Goal: Information Seeking & Learning: Find specific fact

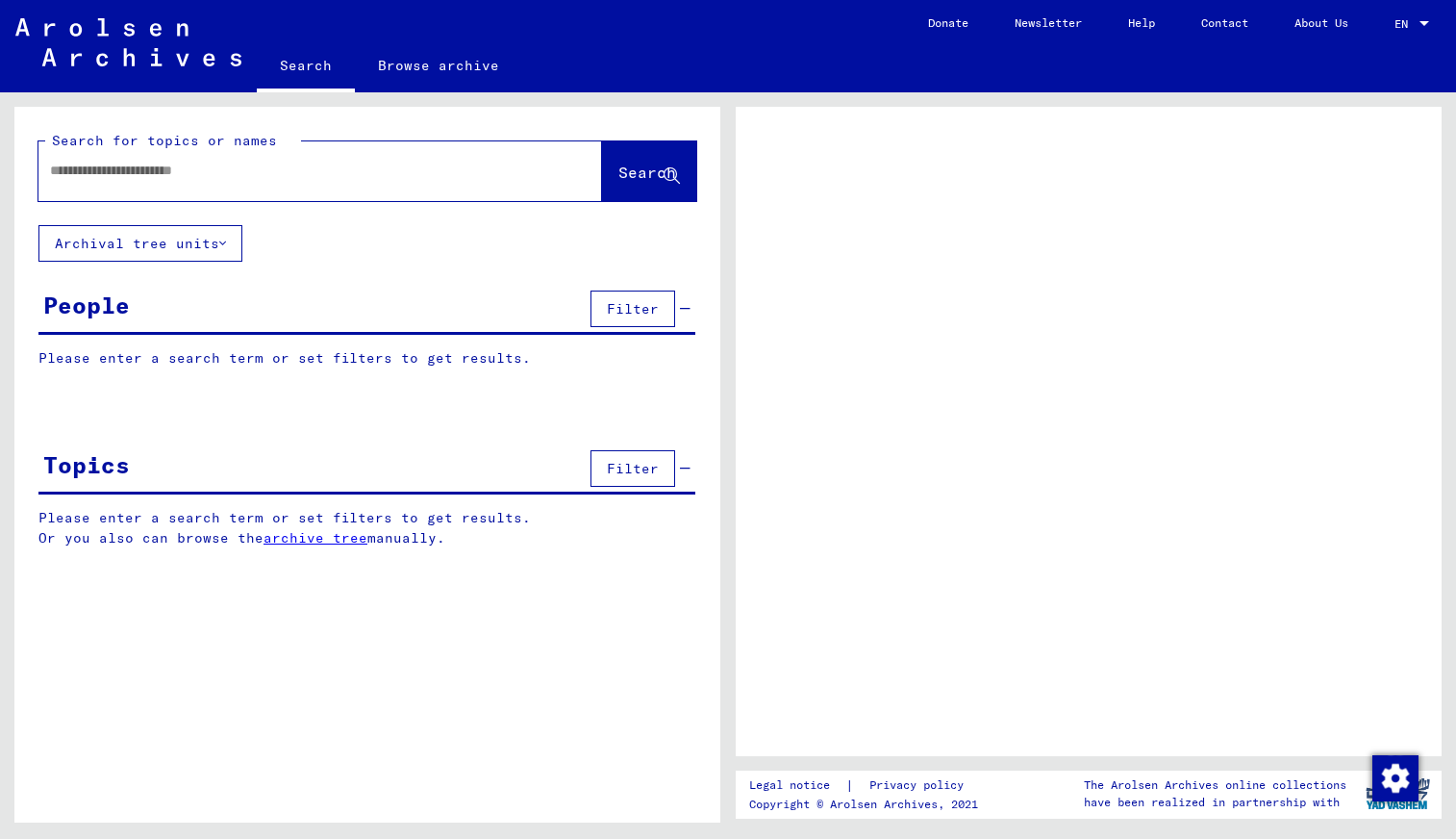
click at [459, 170] on input "text" at bounding box center [303, 170] width 506 height 20
type input "**********"
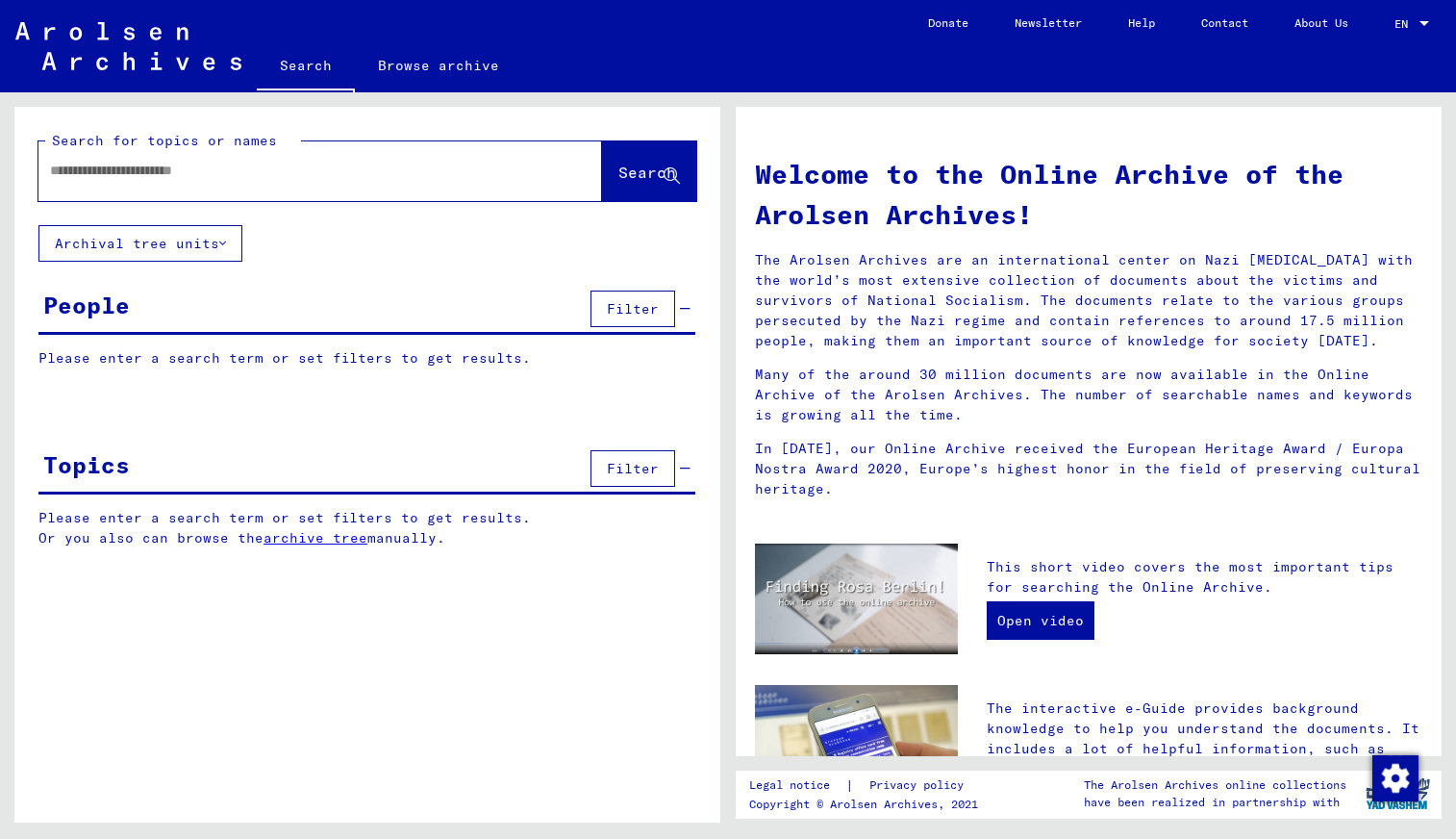
click at [637, 165] on span "Search" at bounding box center [647, 171] width 58 height 19
click at [518, 173] on div at bounding box center [321, 171] width 564 height 60
click at [389, 167] on input "text" at bounding box center [297, 170] width 494 height 20
type input "**********"
click at [632, 169] on span "Search" at bounding box center [647, 171] width 58 height 19
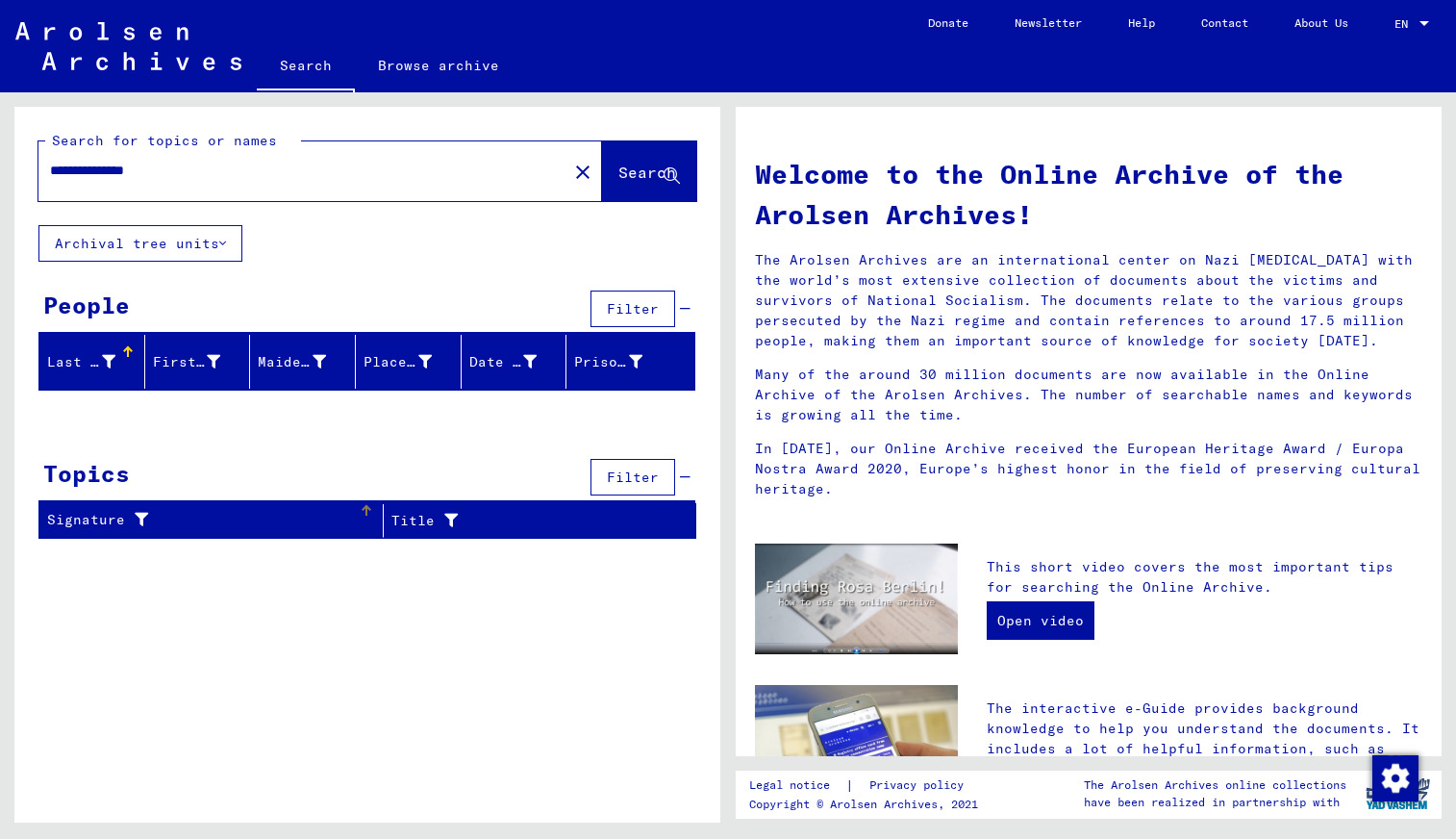
click at [101, 519] on div "Signature" at bounding box center [202, 520] width 312 height 20
click at [188, 435] on div "**********" at bounding box center [366, 330] width 706 height 447
click at [572, 166] on mat-icon "close" at bounding box center [583, 171] width 23 height 23
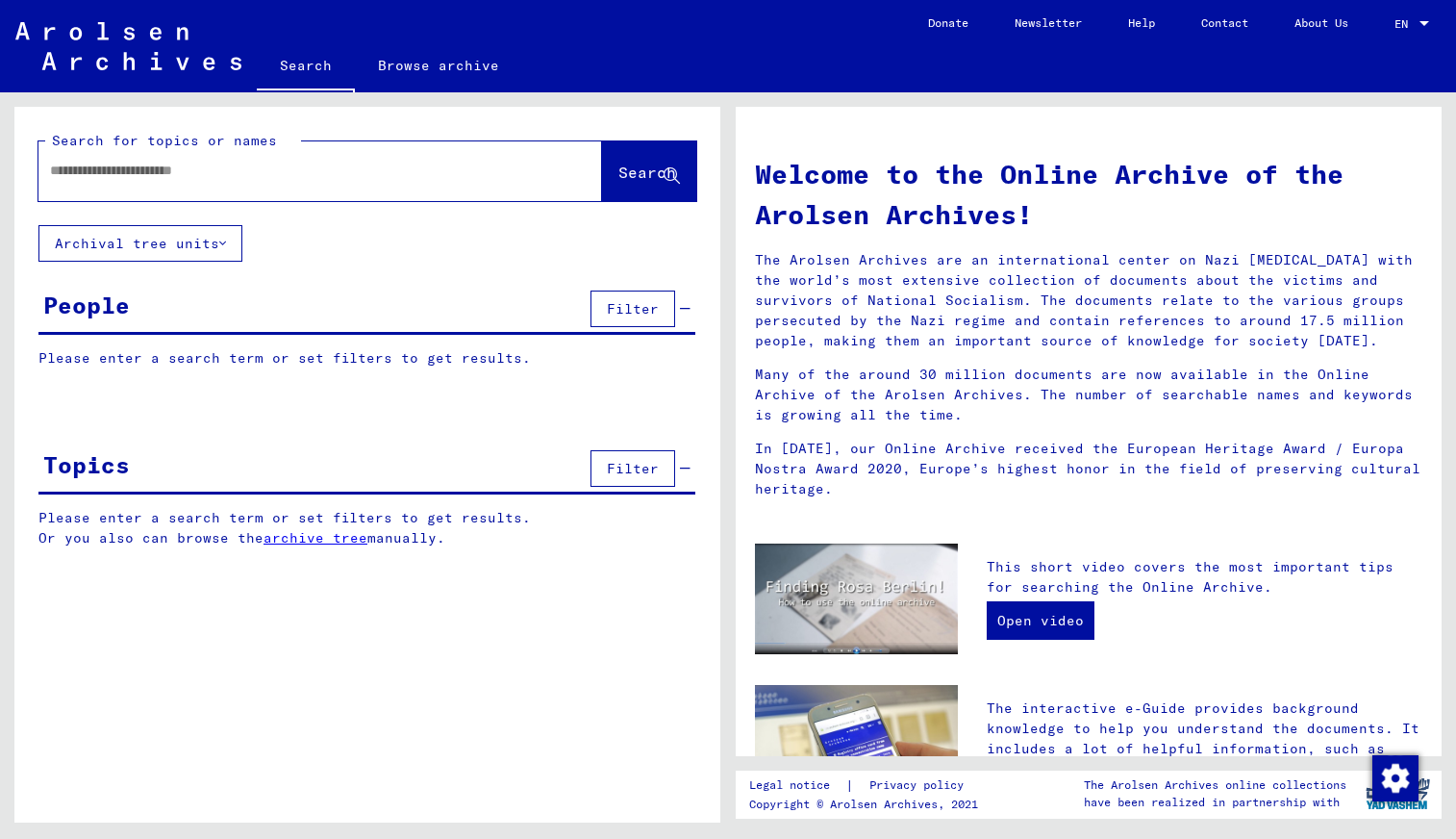
click at [448, 162] on input "text" at bounding box center [297, 170] width 494 height 20
type input "**********"
click at [631, 170] on span "Search" at bounding box center [647, 171] width 58 height 19
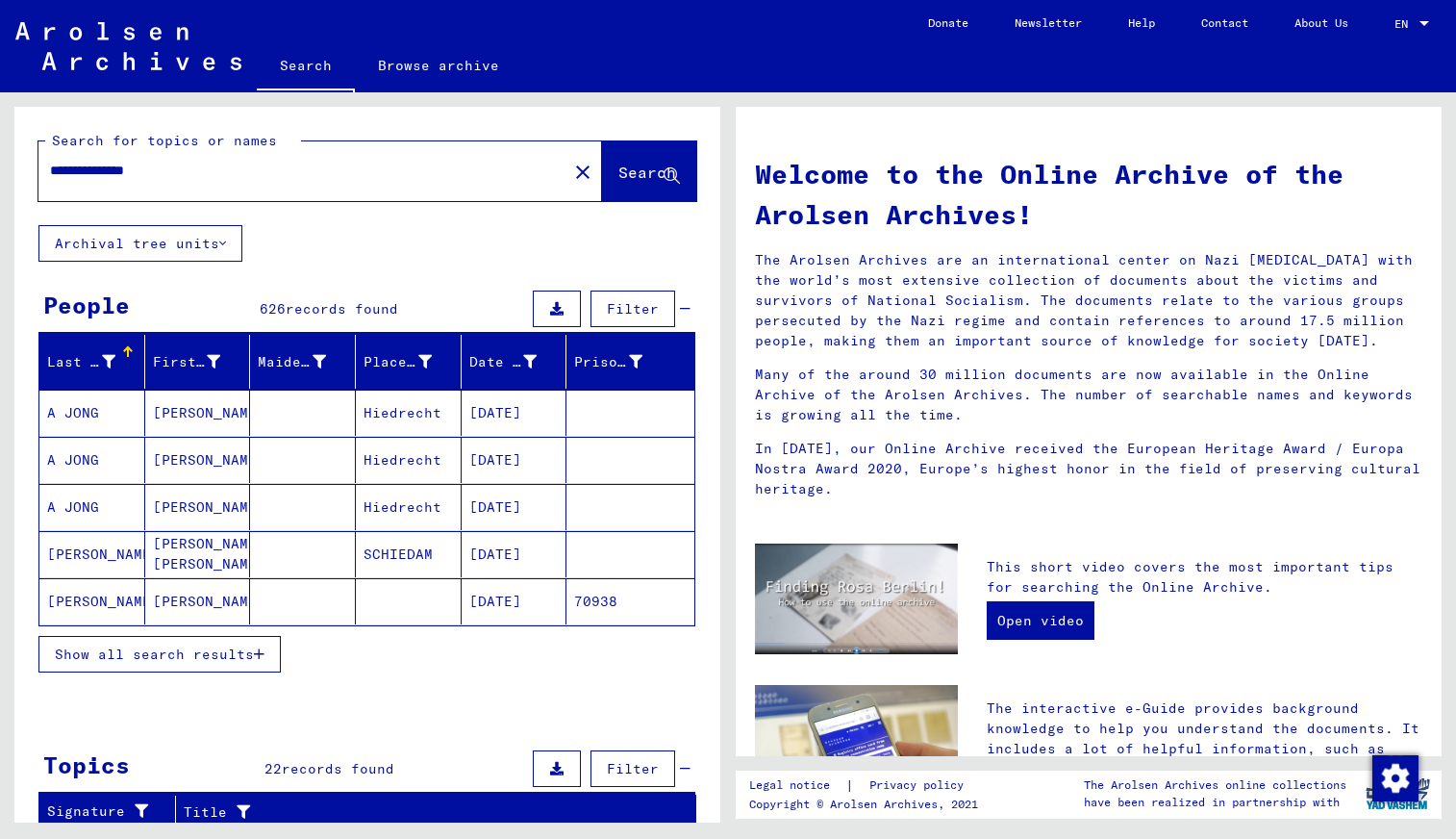
click at [687, 652] on div "Show all search results" at bounding box center [367, 655] width 657 height 56
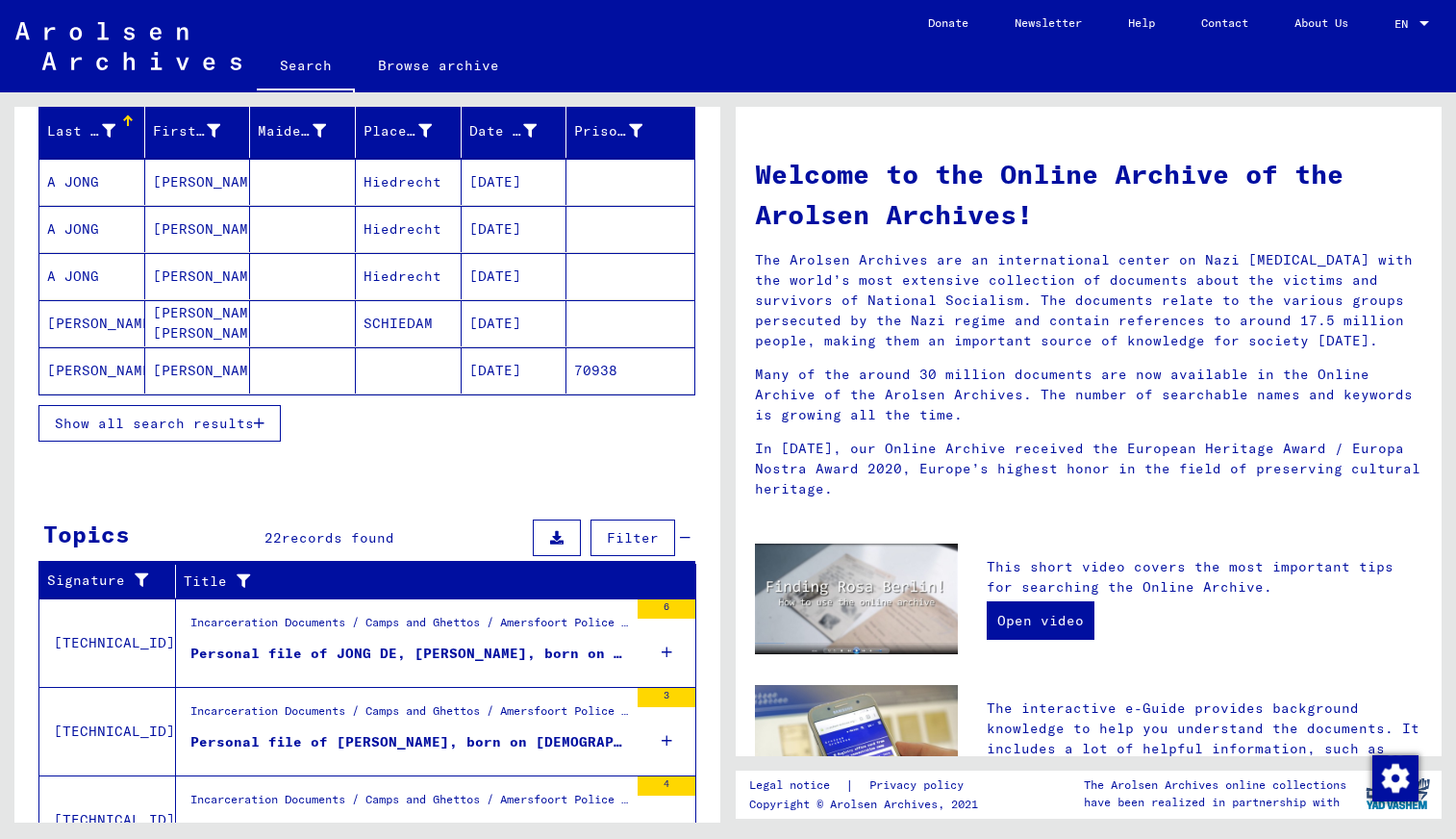
scroll to position [269, 0]
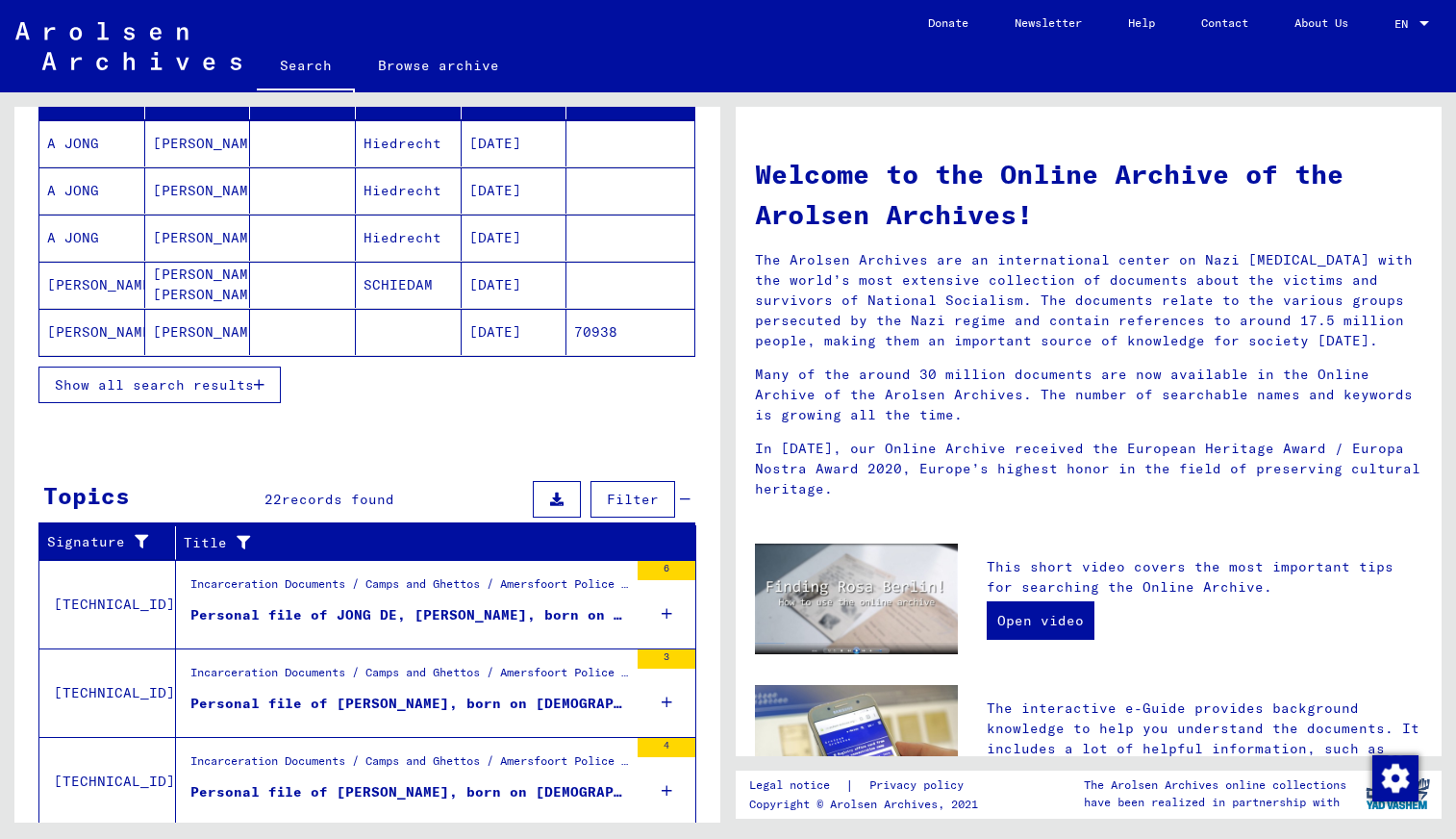
click at [240, 382] on span "Show all search results" at bounding box center [154, 385] width 199 height 17
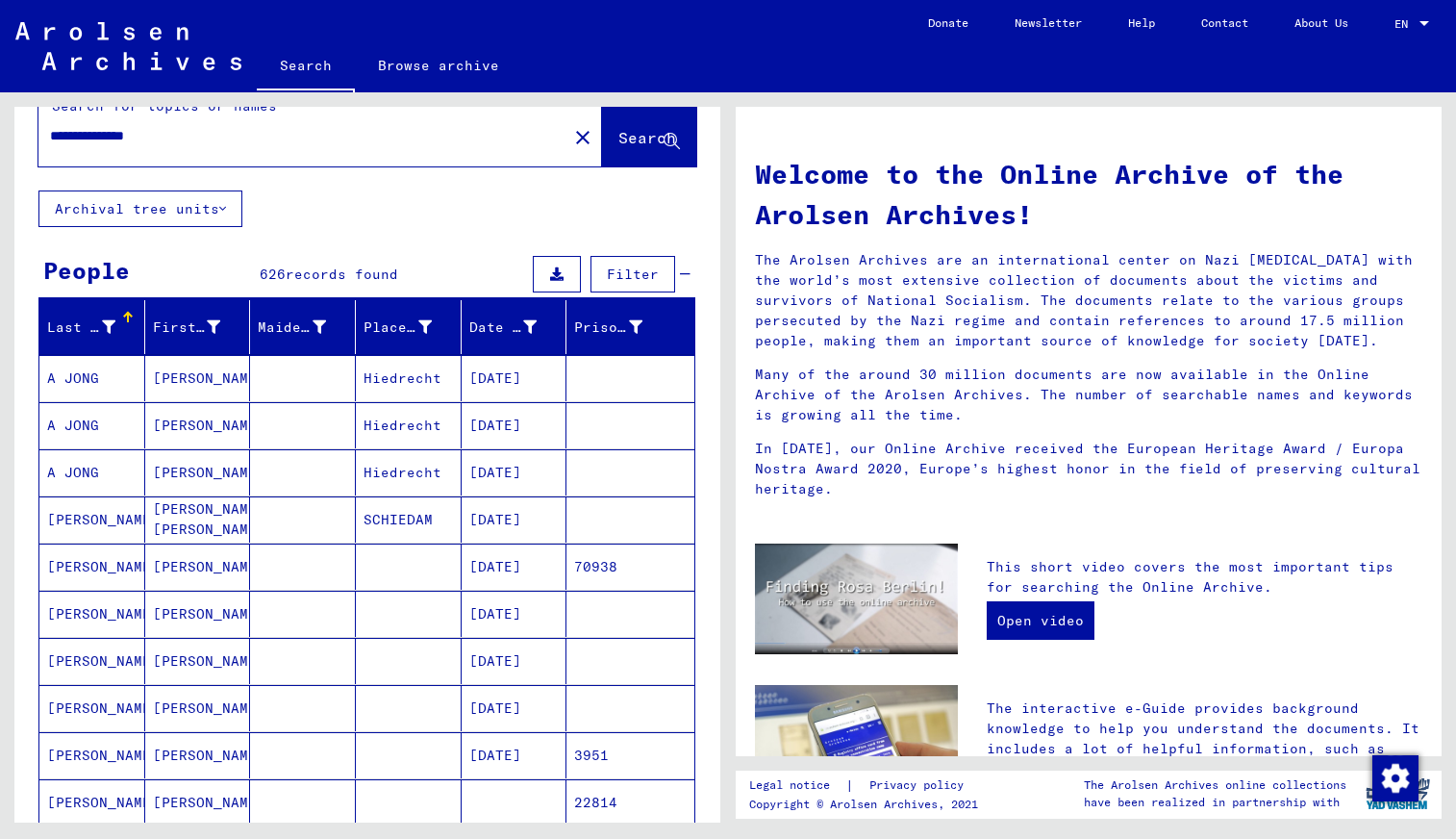
scroll to position [39, 0]
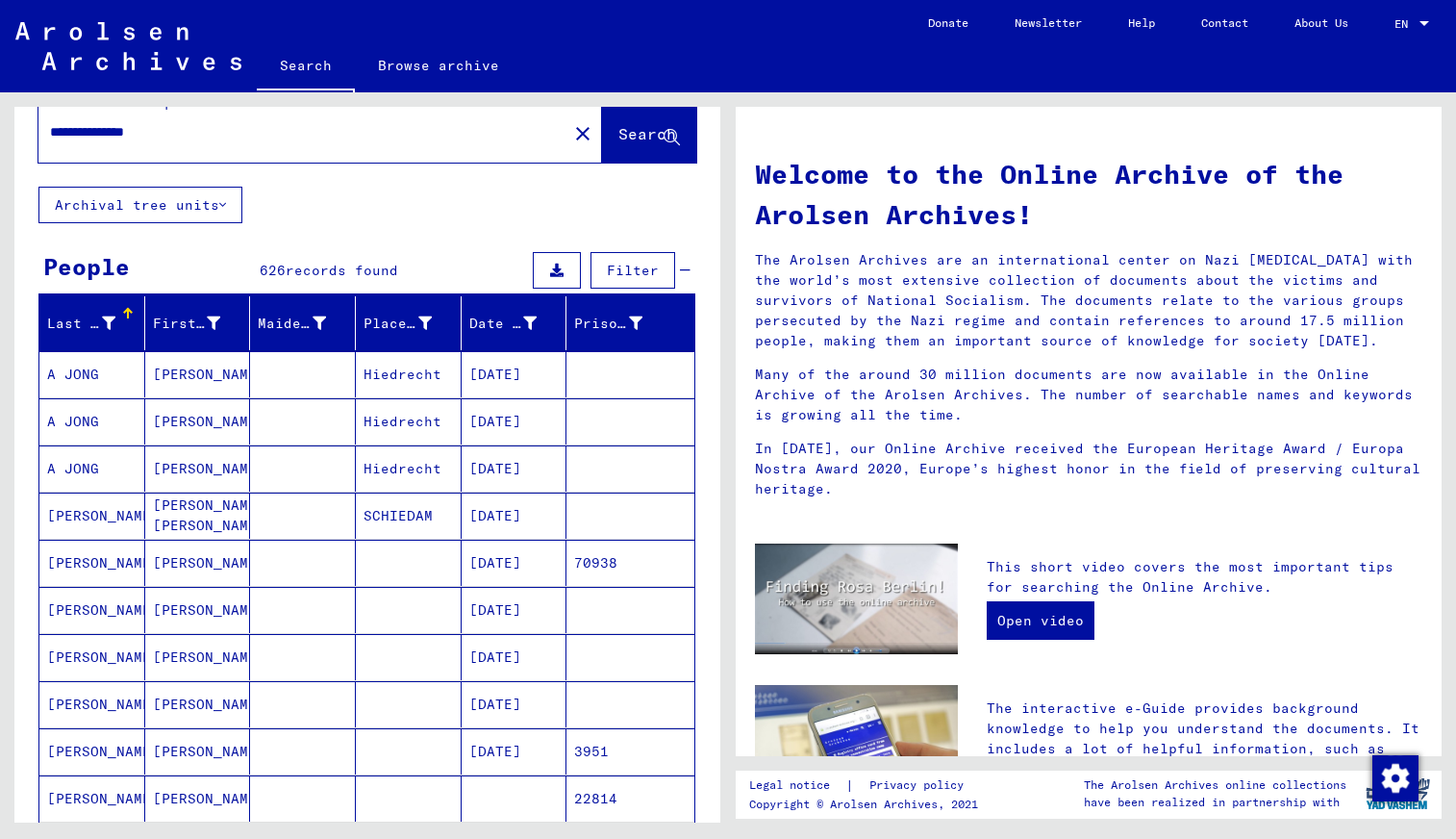
click at [637, 267] on span "Filter" at bounding box center [632, 270] width 52 height 17
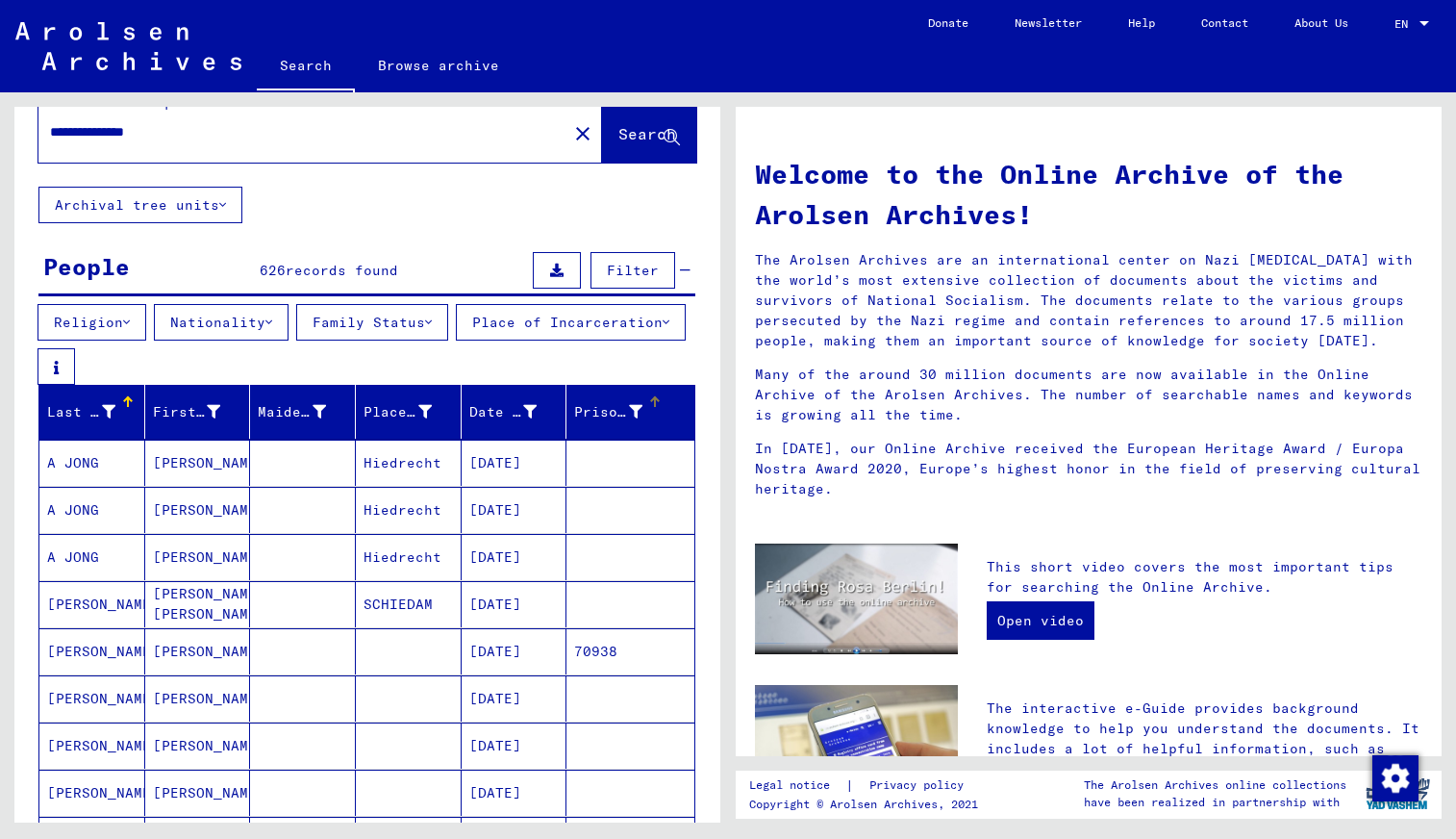
click at [621, 419] on div "Prisoner #" at bounding box center [608, 413] width 69 height 20
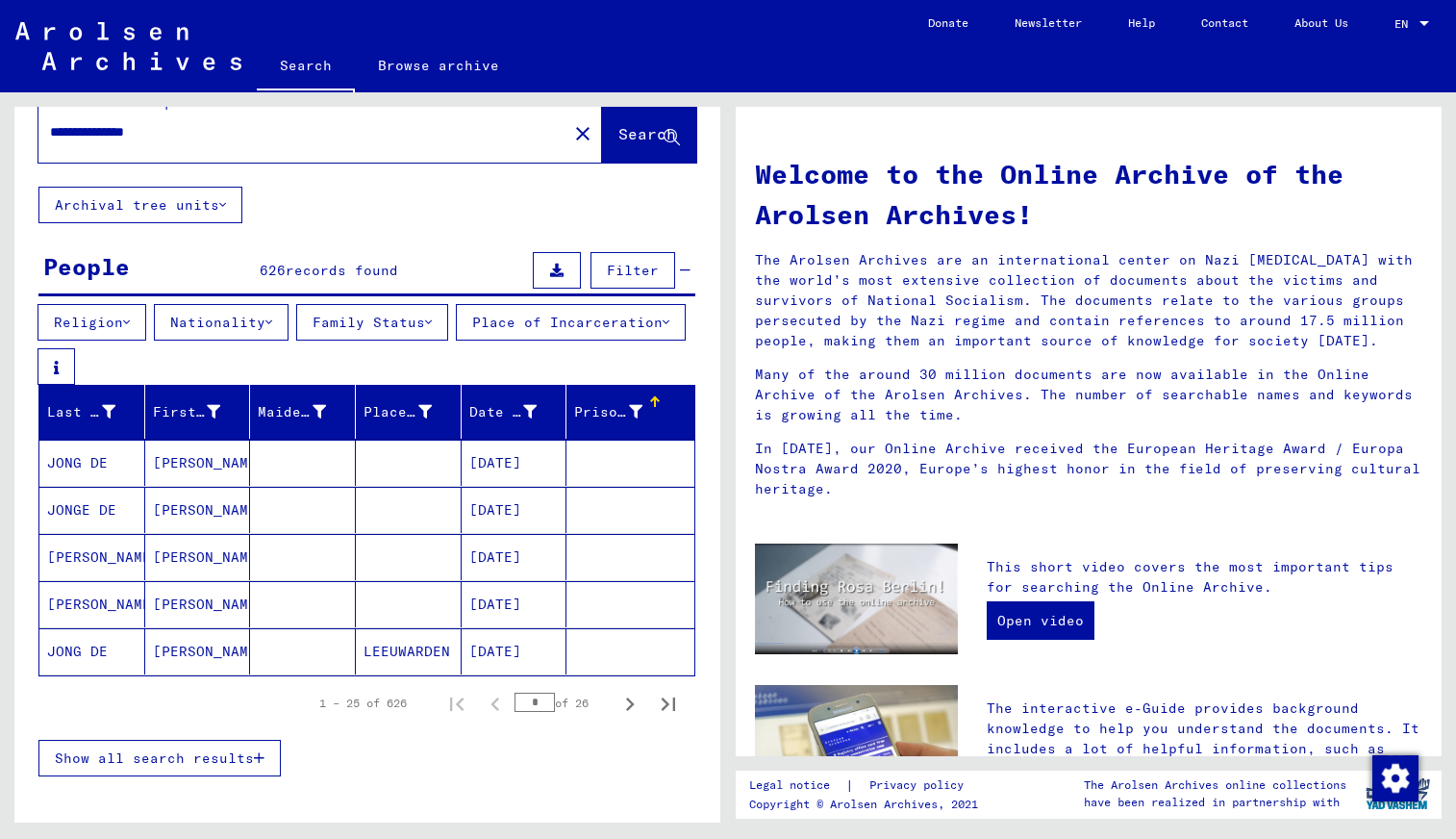
click at [182, 466] on mat-cell "[PERSON_NAME]" at bounding box center [198, 462] width 106 height 46
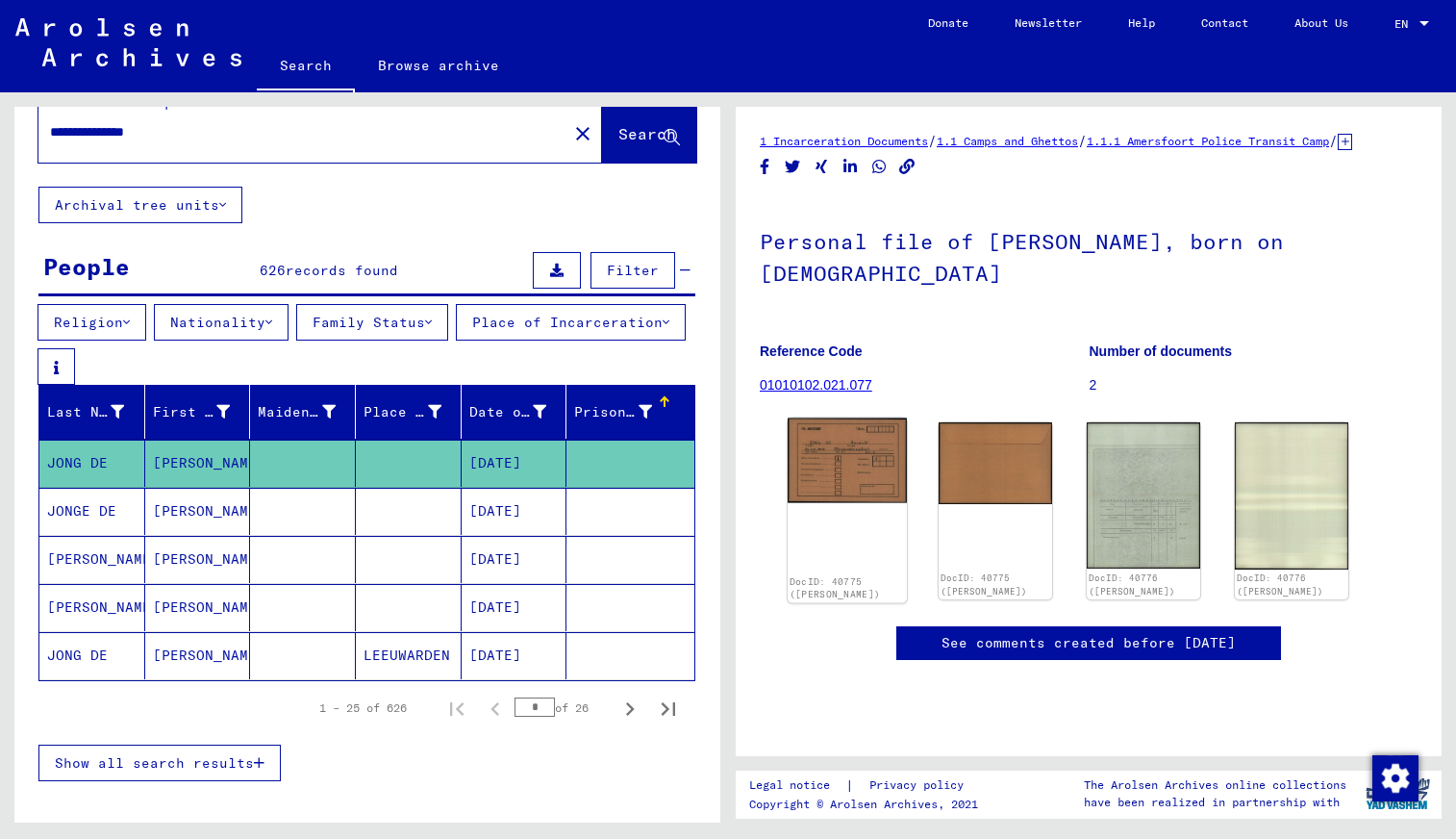
click at [850, 503] on img at bounding box center [848, 460] width 120 height 85
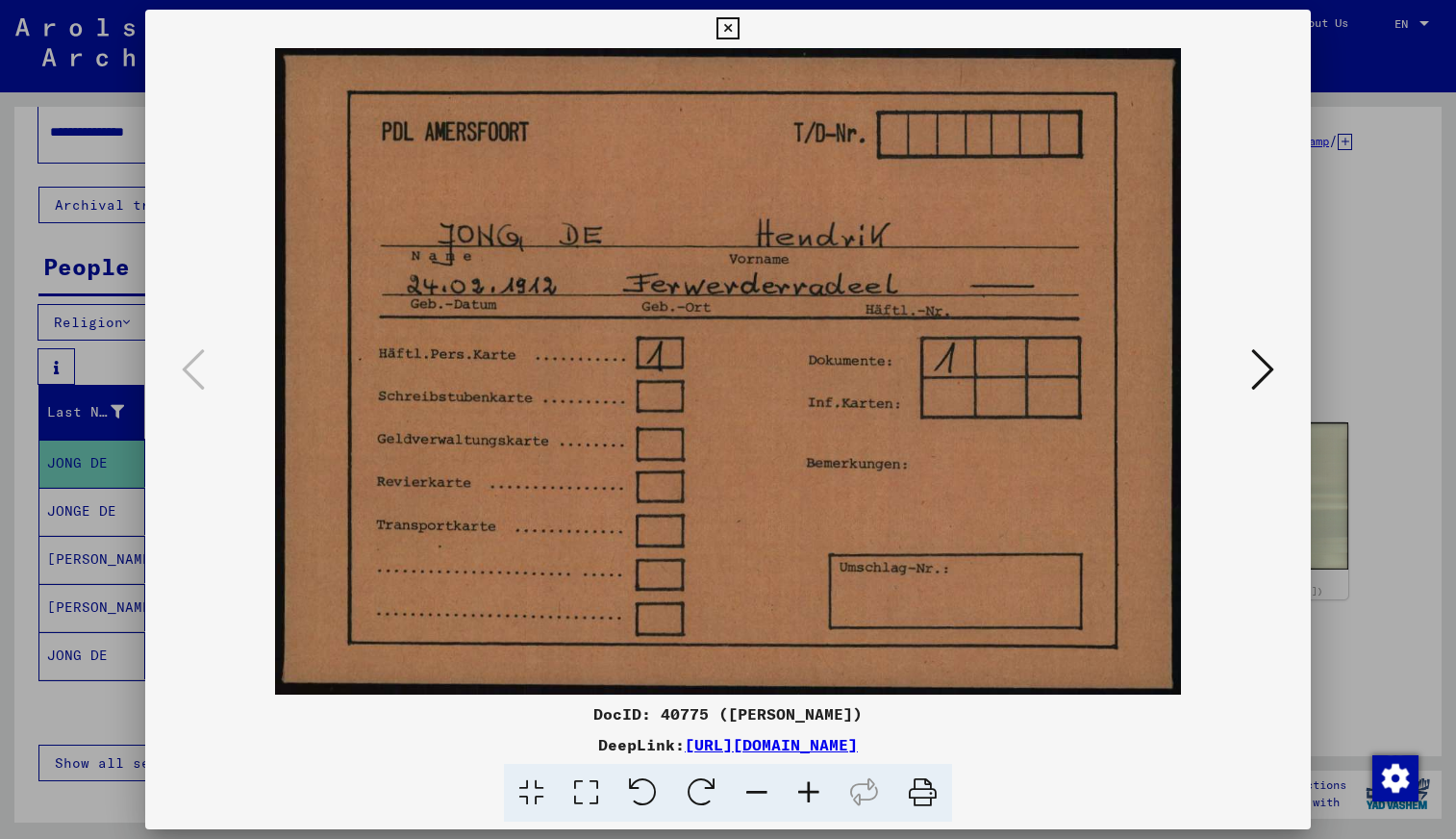
click at [1261, 368] on icon at bounding box center [1262, 370] width 23 height 46
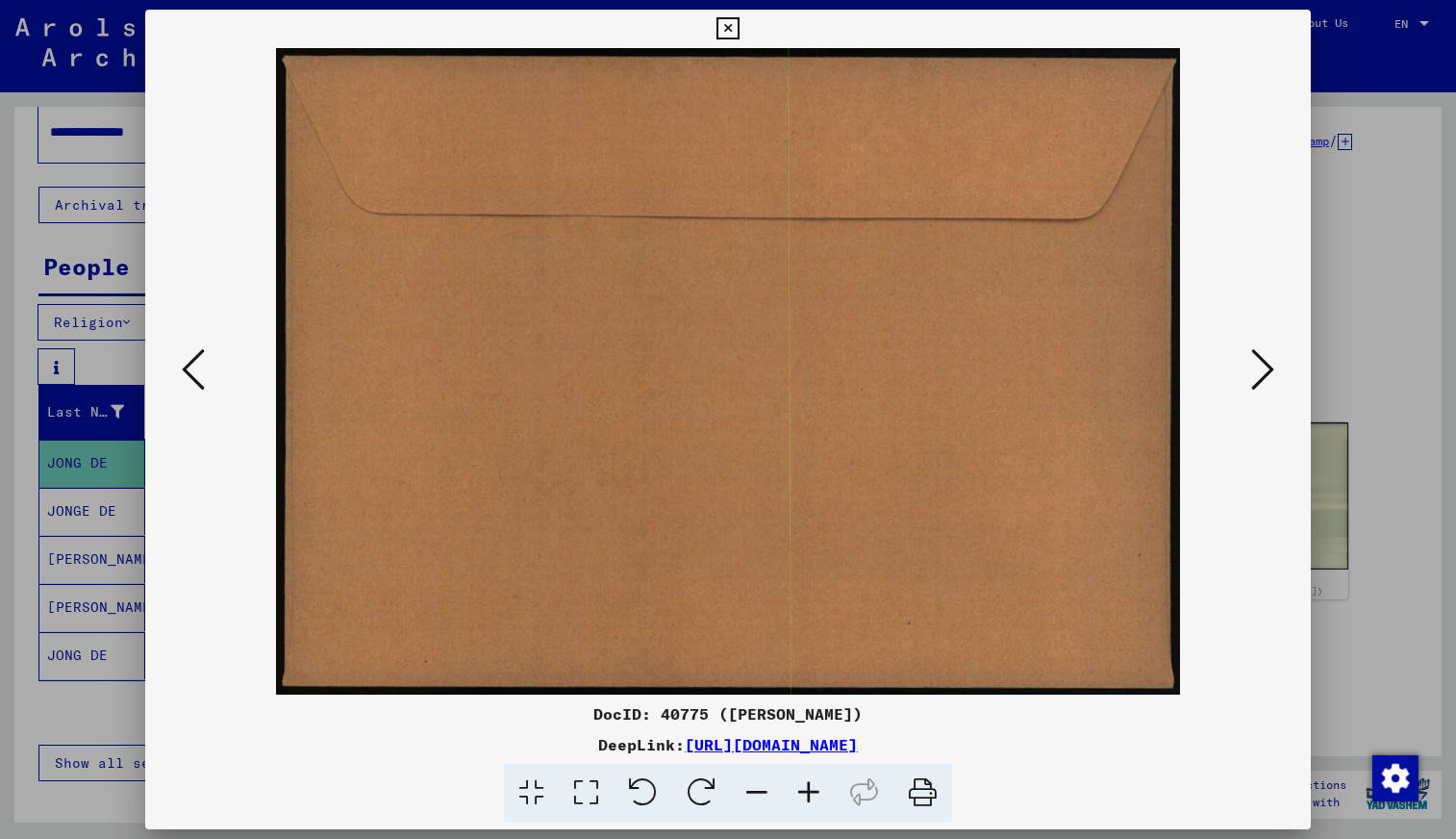
click at [1261, 368] on icon at bounding box center [1262, 370] width 23 height 46
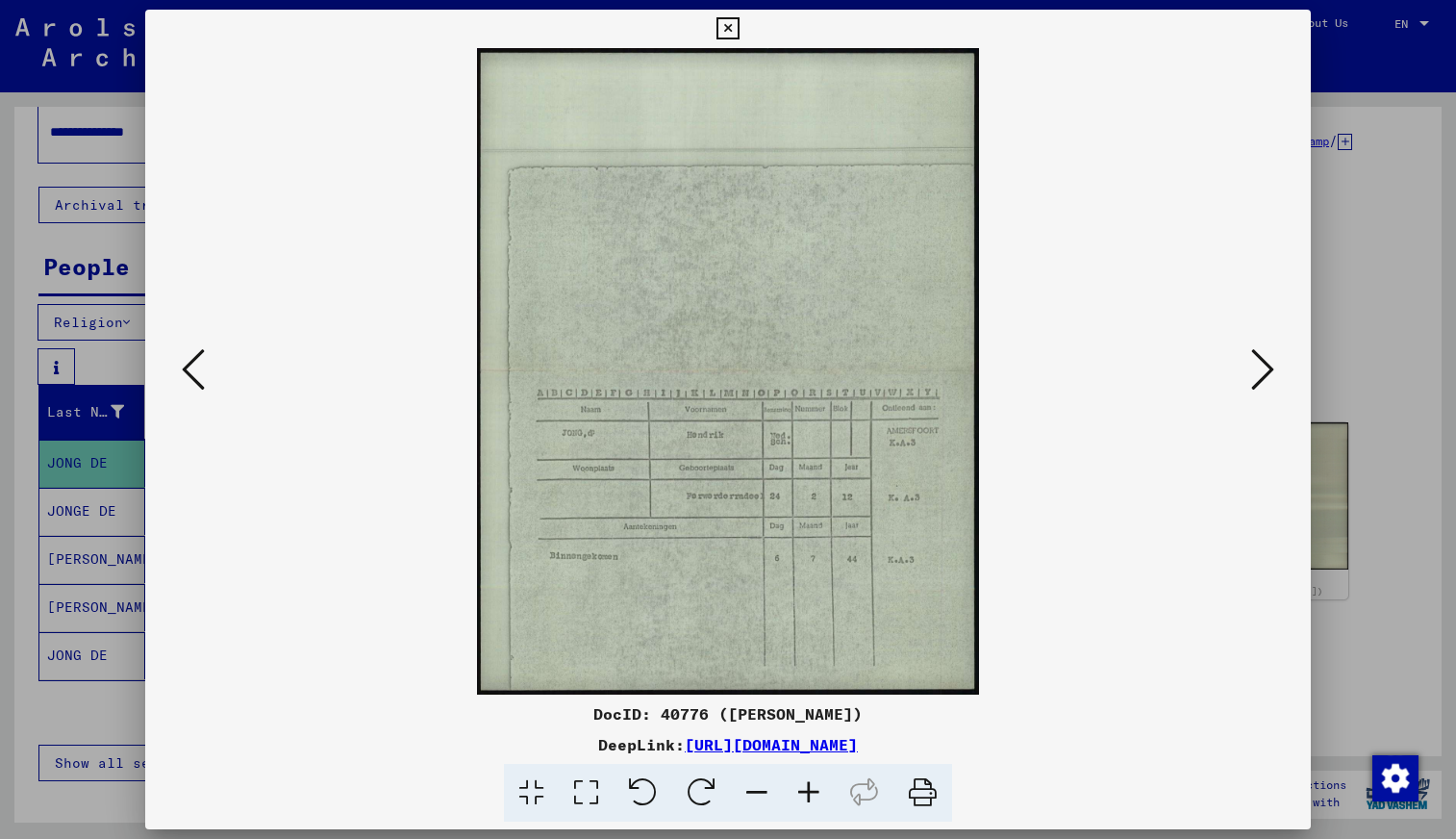
click at [1261, 368] on icon at bounding box center [1262, 370] width 23 height 46
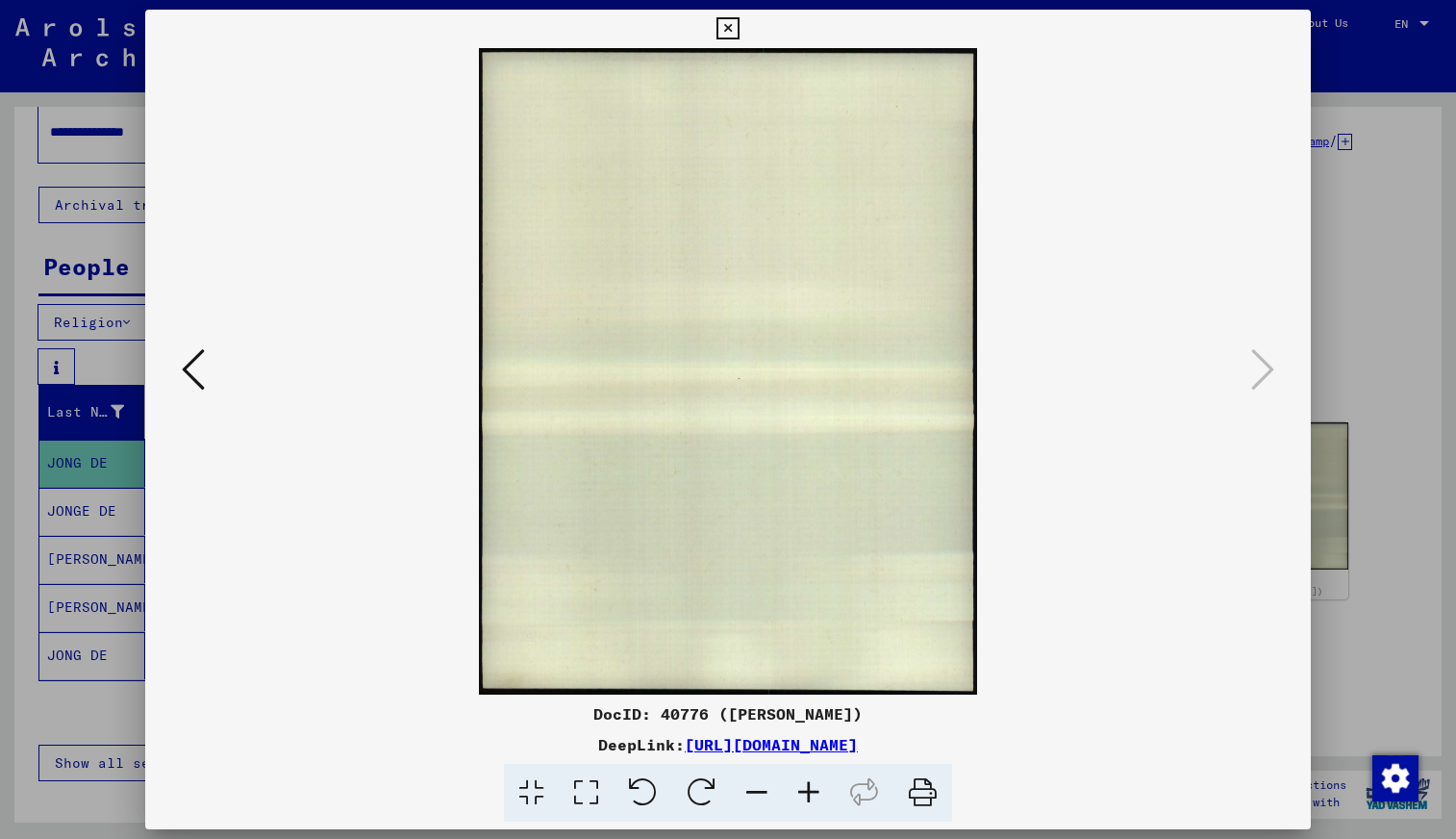
click at [726, 20] on icon at bounding box center [727, 28] width 22 height 23
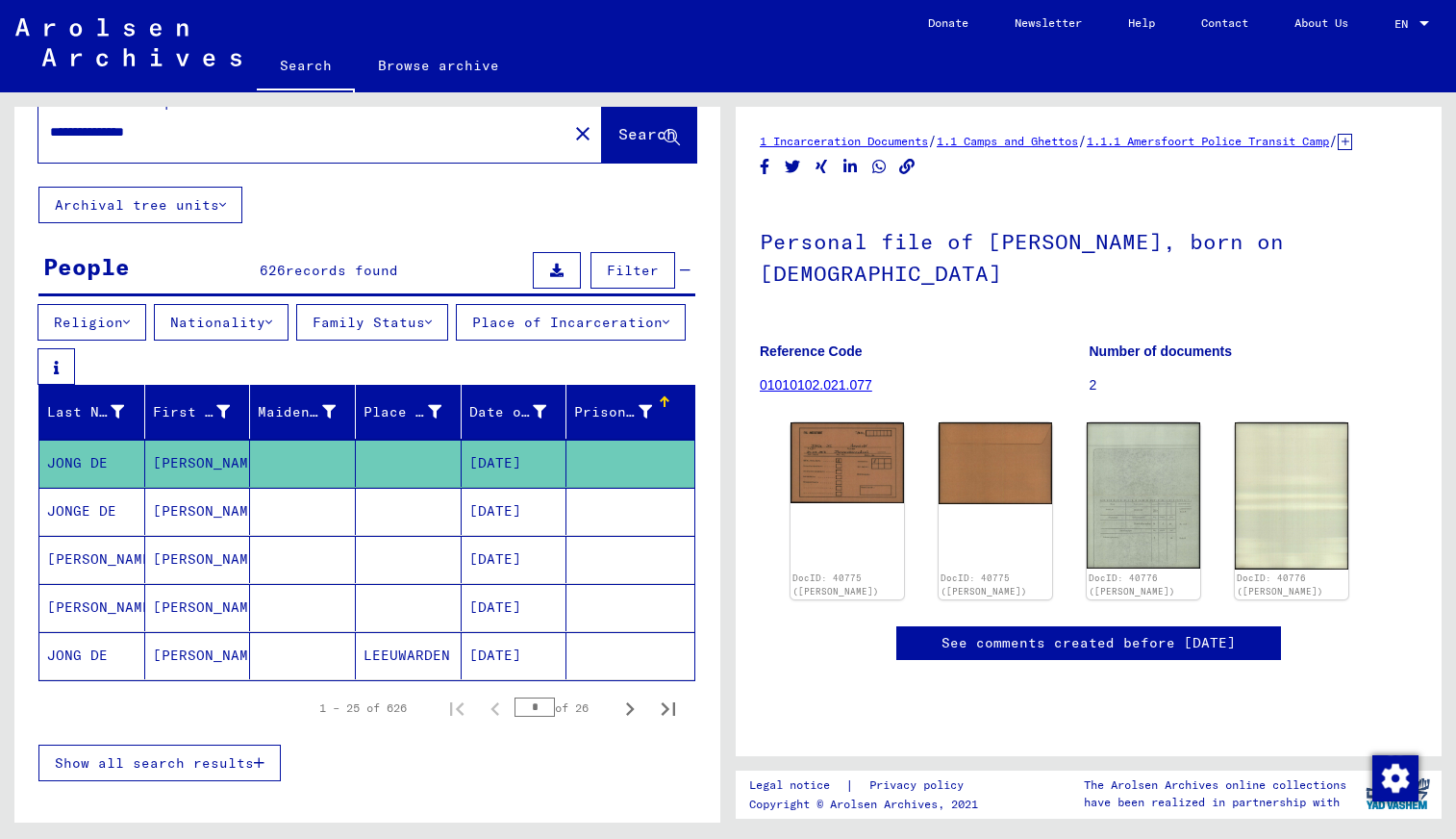
click at [213, 519] on mat-cell "[PERSON_NAME]" at bounding box center [198, 511] width 106 height 47
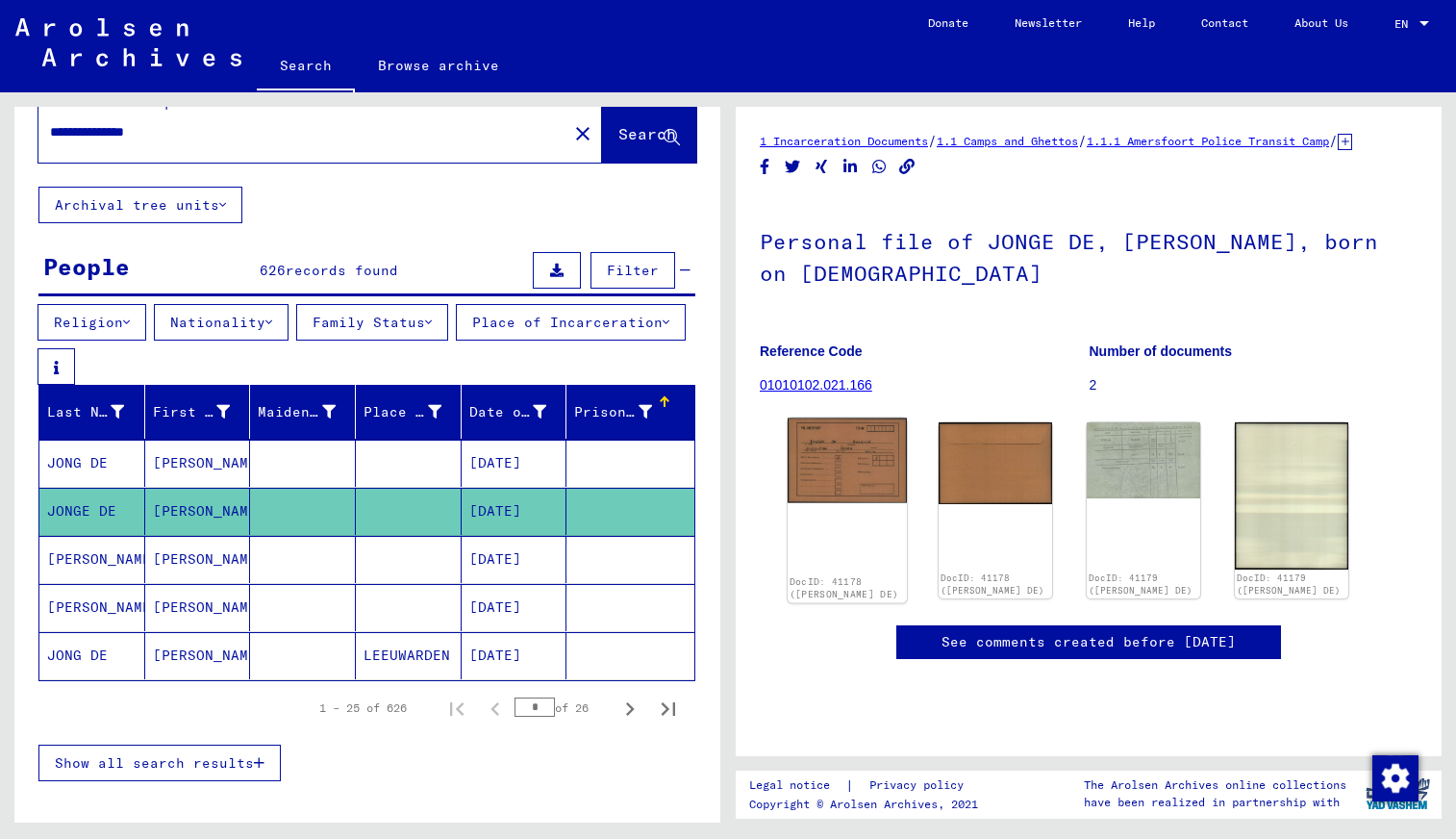
click at [833, 491] on img at bounding box center [848, 460] width 120 height 85
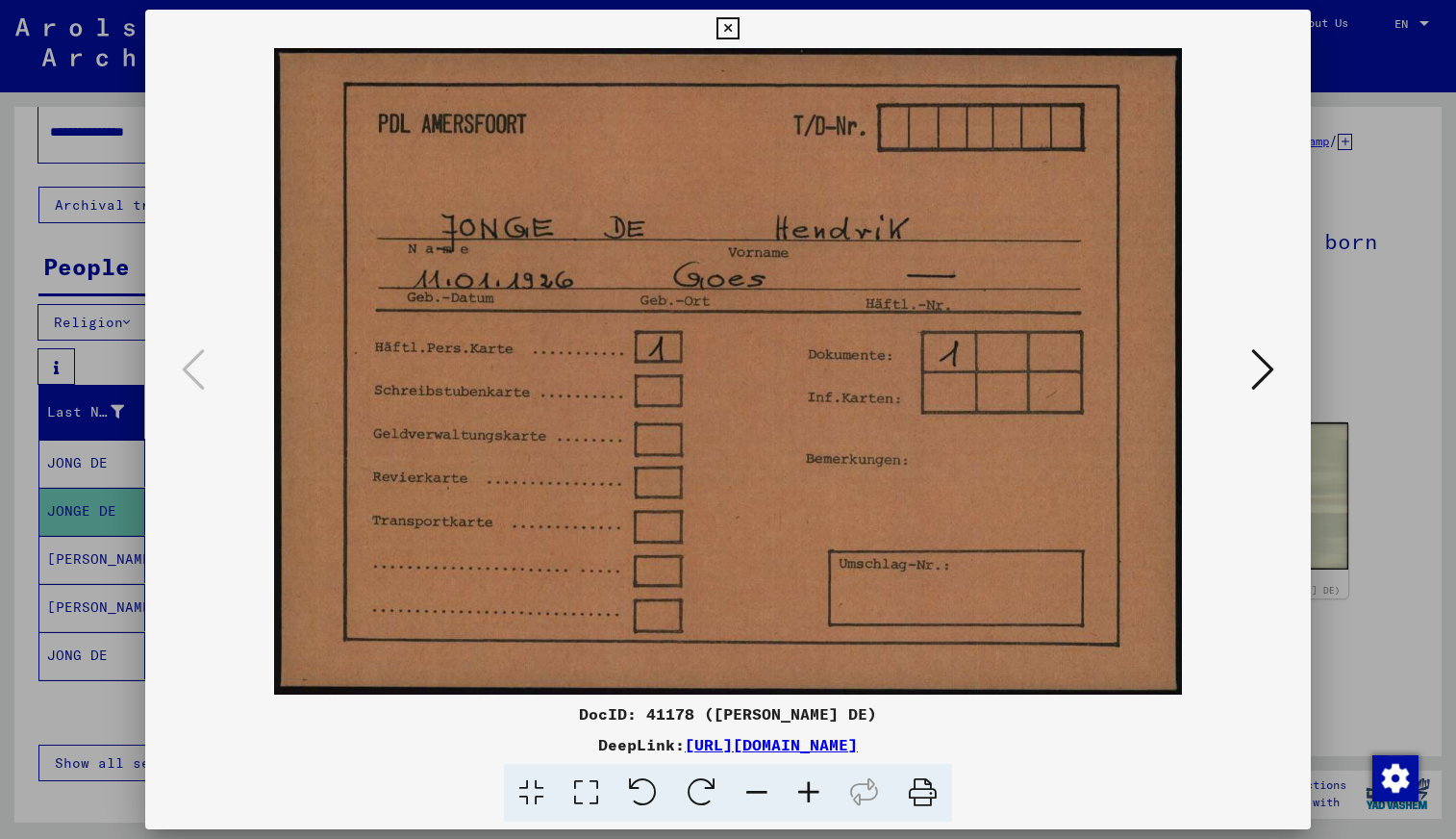
click at [1265, 368] on icon at bounding box center [1262, 370] width 23 height 46
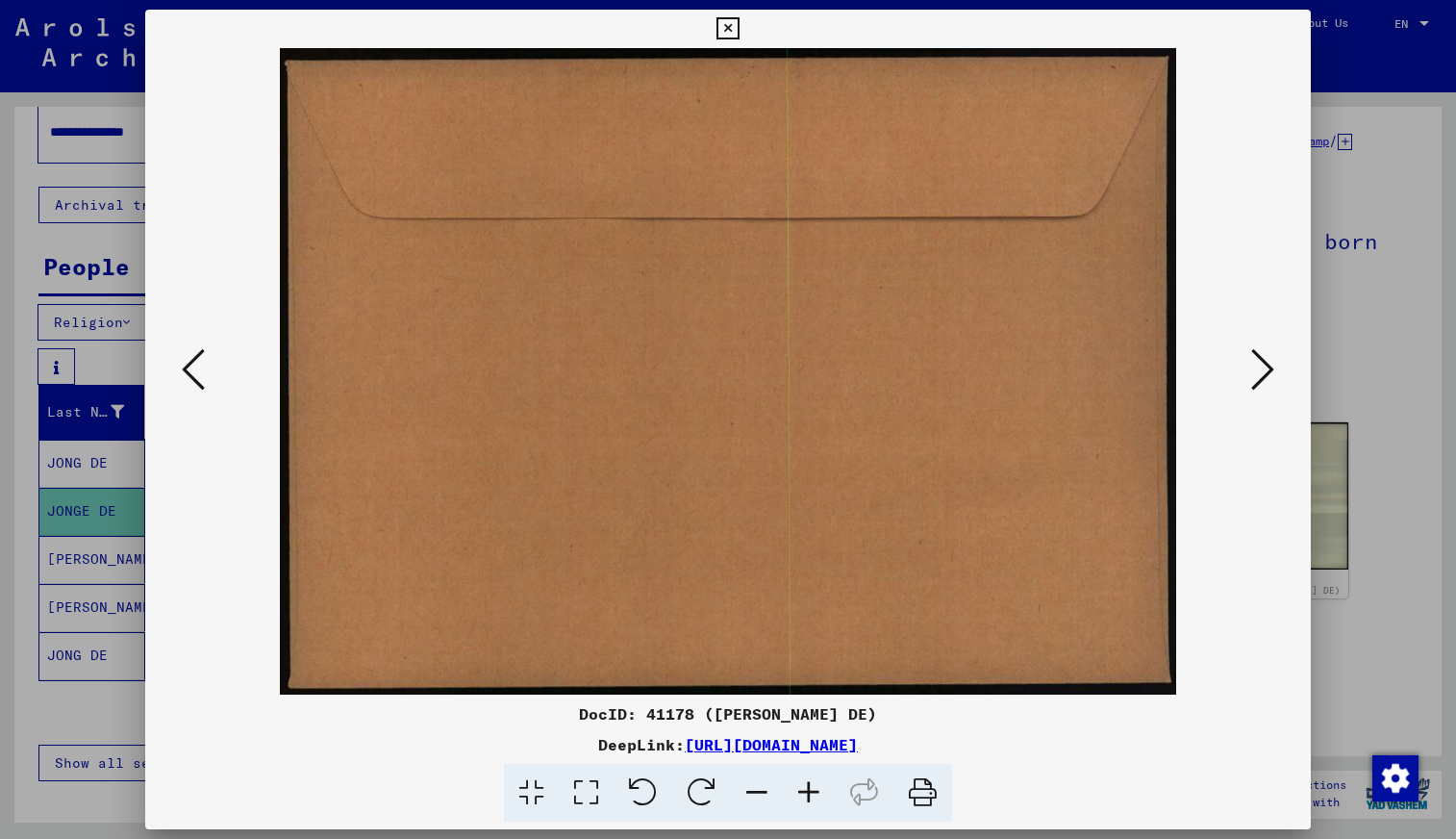
click at [1265, 368] on icon at bounding box center [1262, 370] width 23 height 46
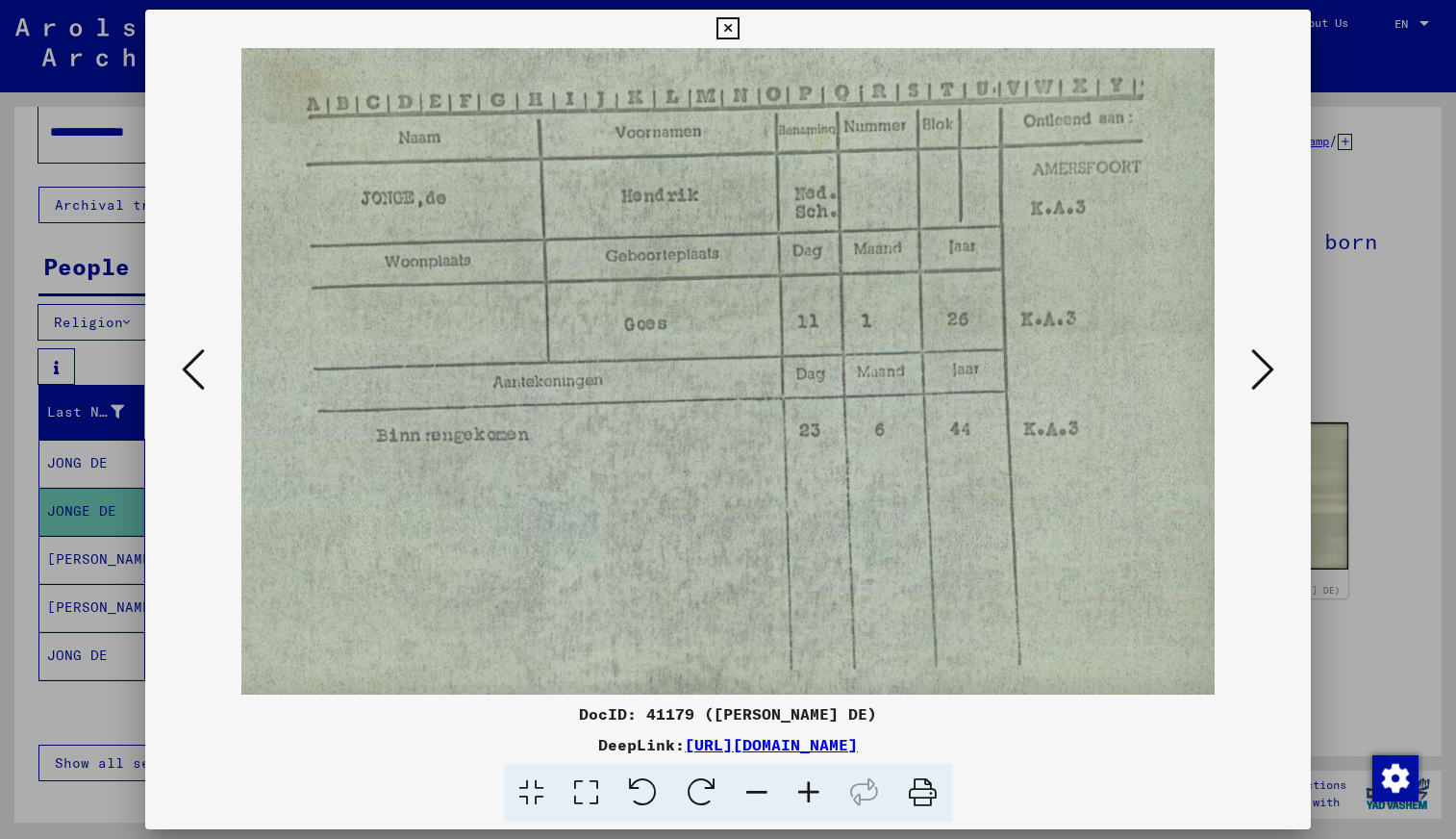
click at [1265, 368] on icon at bounding box center [1262, 370] width 23 height 46
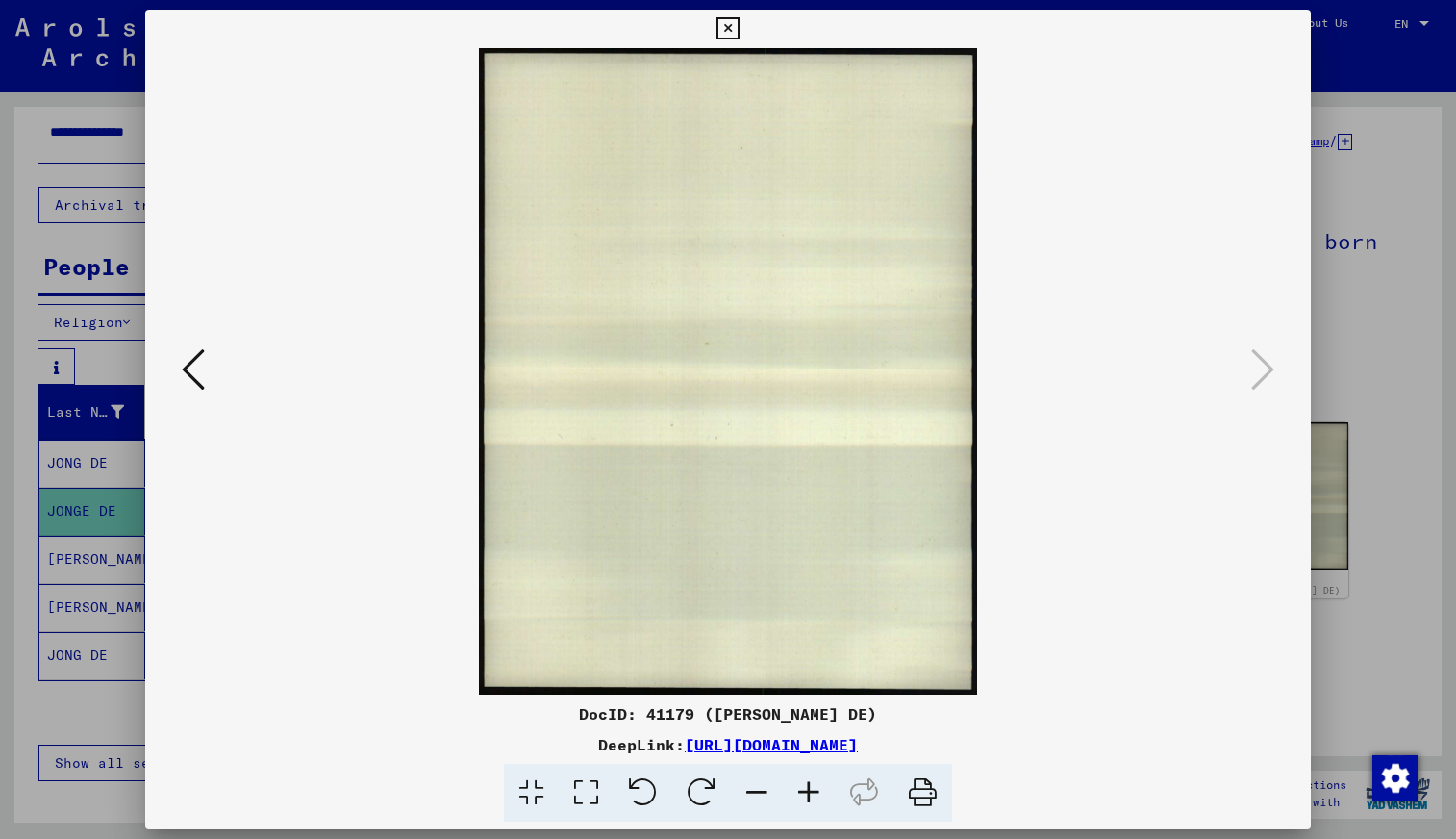
click at [731, 25] on icon at bounding box center [727, 28] width 22 height 23
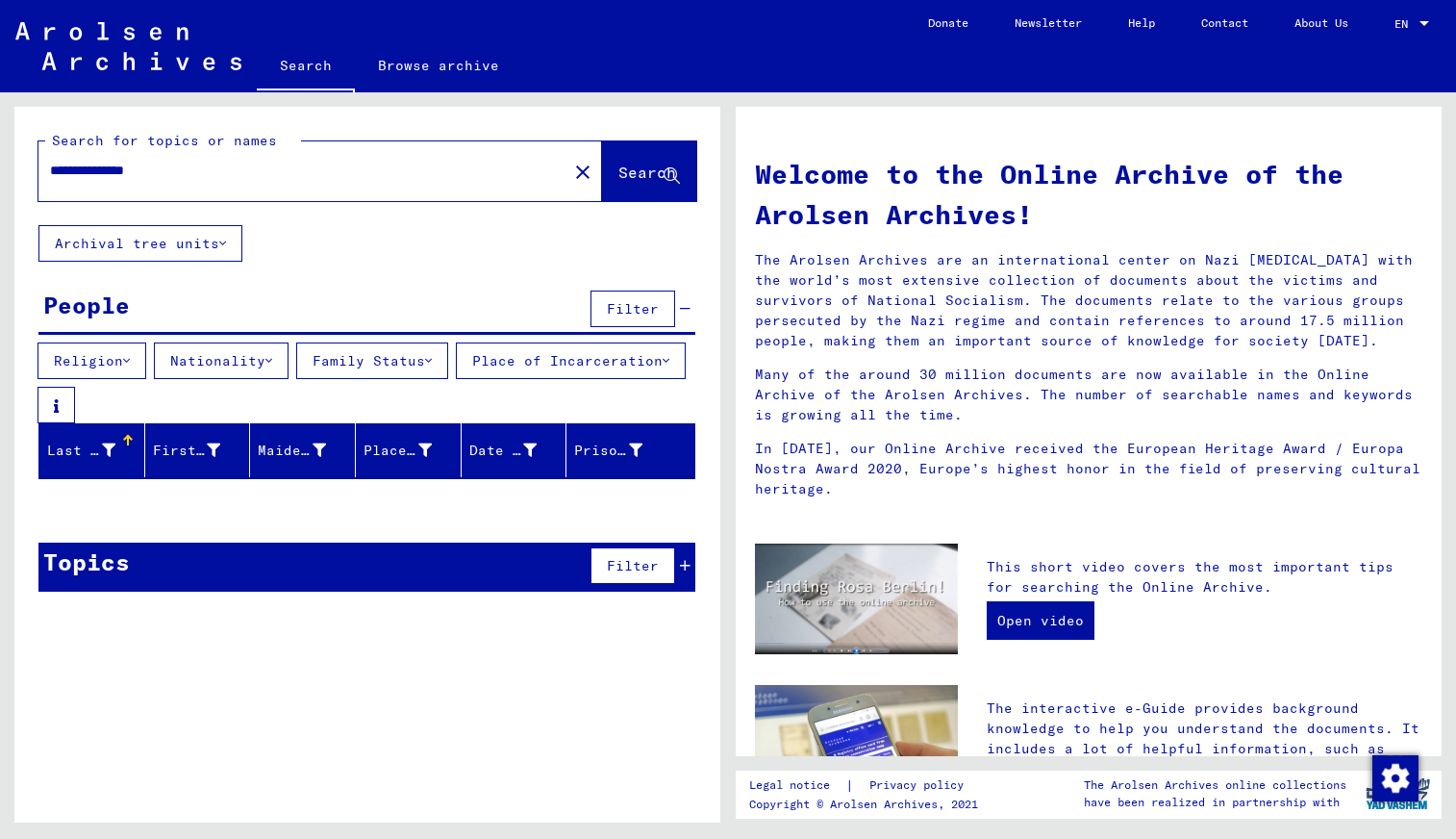
drag, startPoint x: 212, startPoint y: 181, endPoint x: 82, endPoint y: 170, distance: 130.5
click at [82, 170] on div "**********" at bounding box center [292, 170] width 506 height 43
click at [181, 172] on input "**********" at bounding box center [297, 170] width 494 height 20
type input "*"
click at [628, 170] on span "Search" at bounding box center [647, 171] width 58 height 19
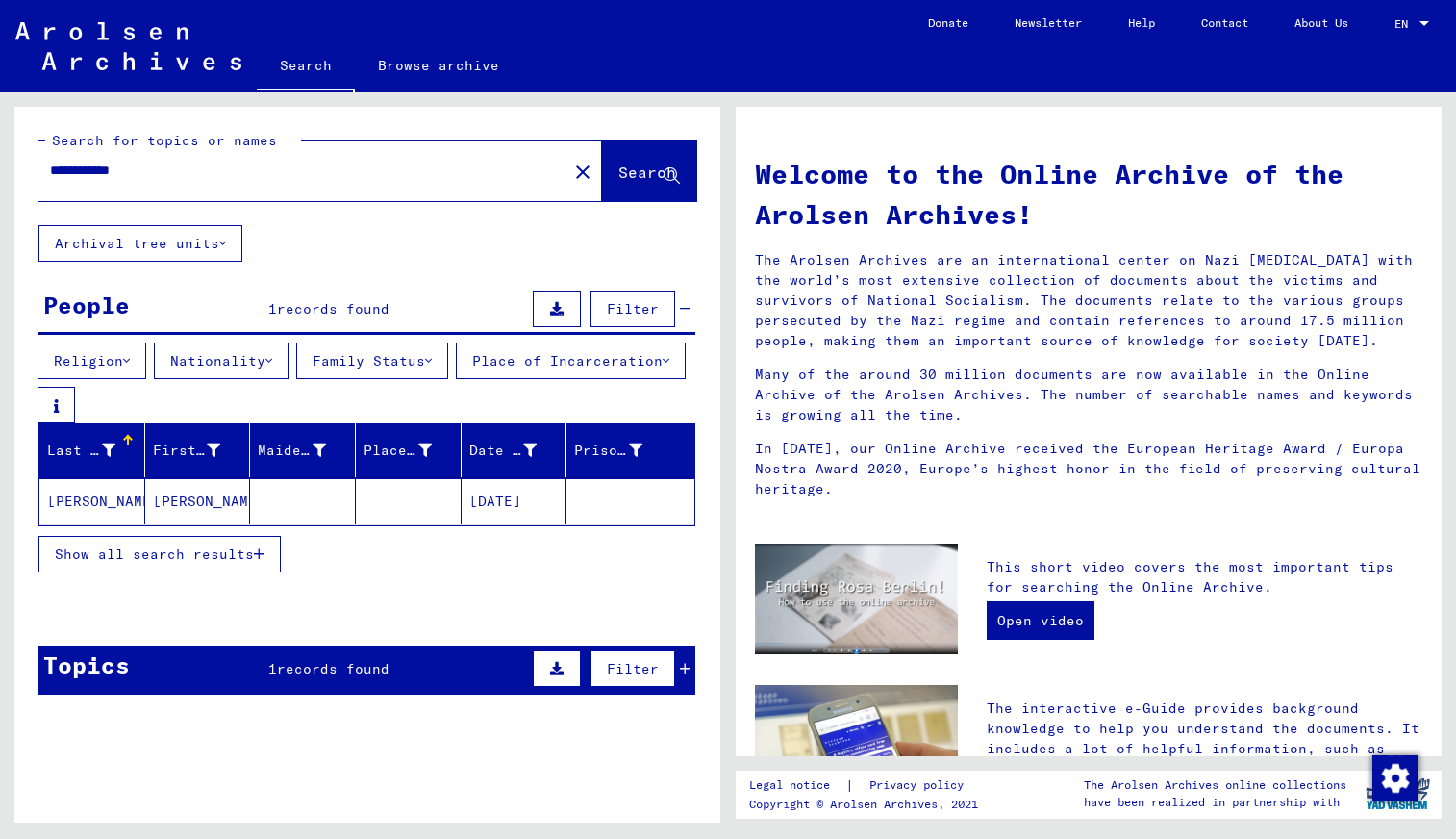
click at [263, 558] on icon "button" at bounding box center [259, 555] width 11 height 14
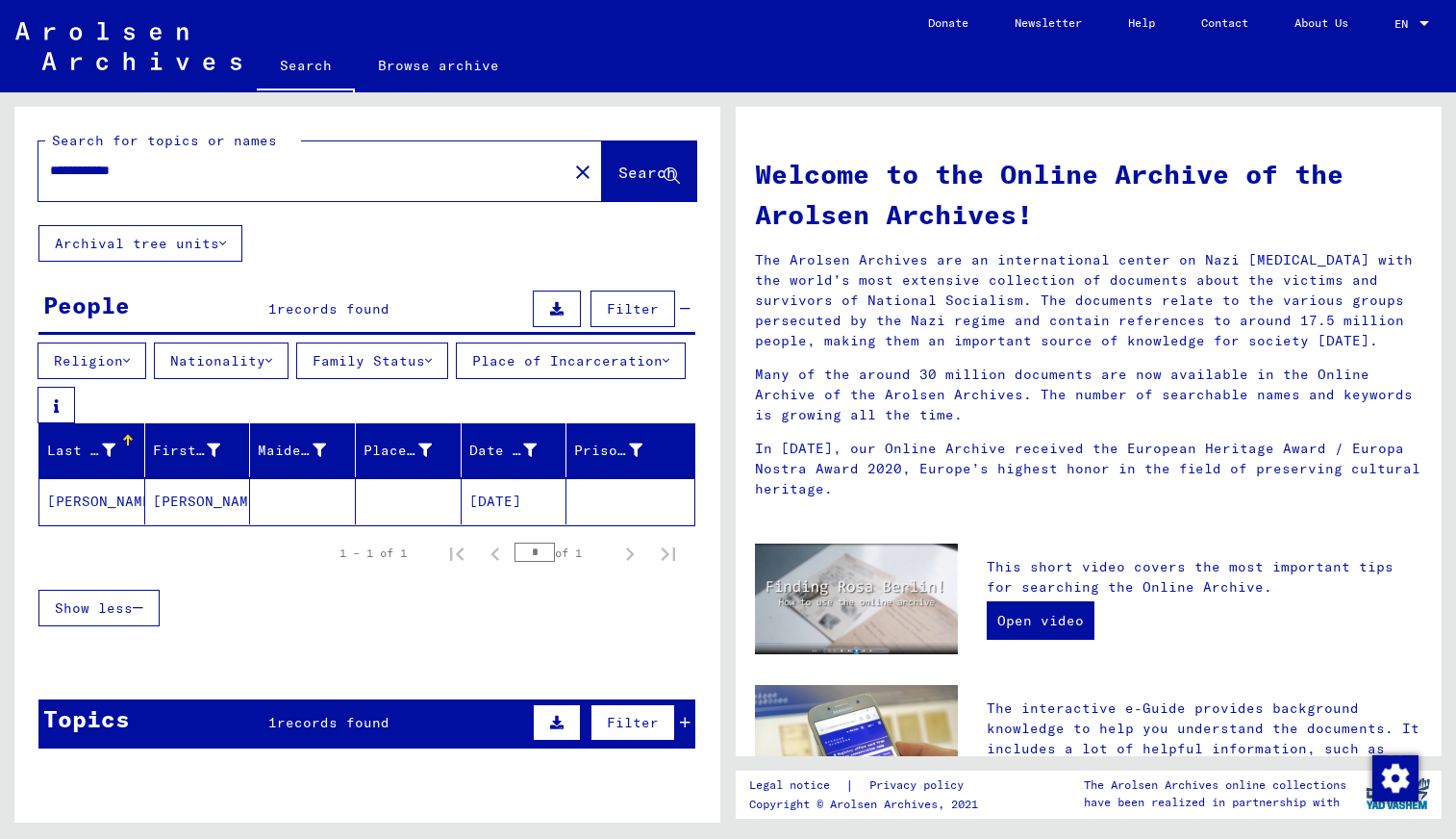
click at [180, 503] on mat-cell "[PERSON_NAME]" at bounding box center [198, 501] width 106 height 46
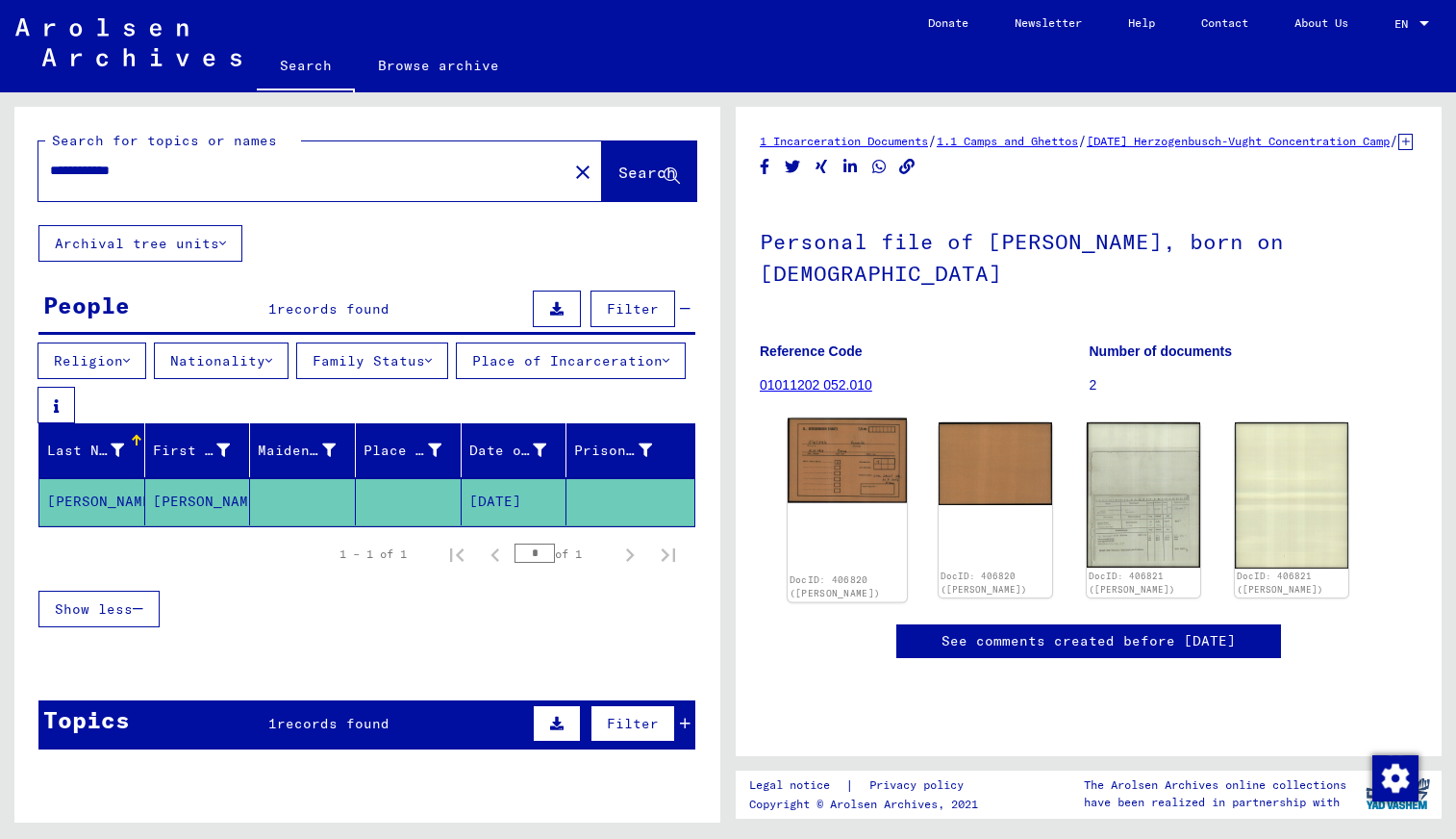
click at [824, 529] on div "DocID: 406820 ([PERSON_NAME])" at bounding box center [848, 510] width 120 height 183
click at [833, 500] on img at bounding box center [848, 461] width 120 height 86
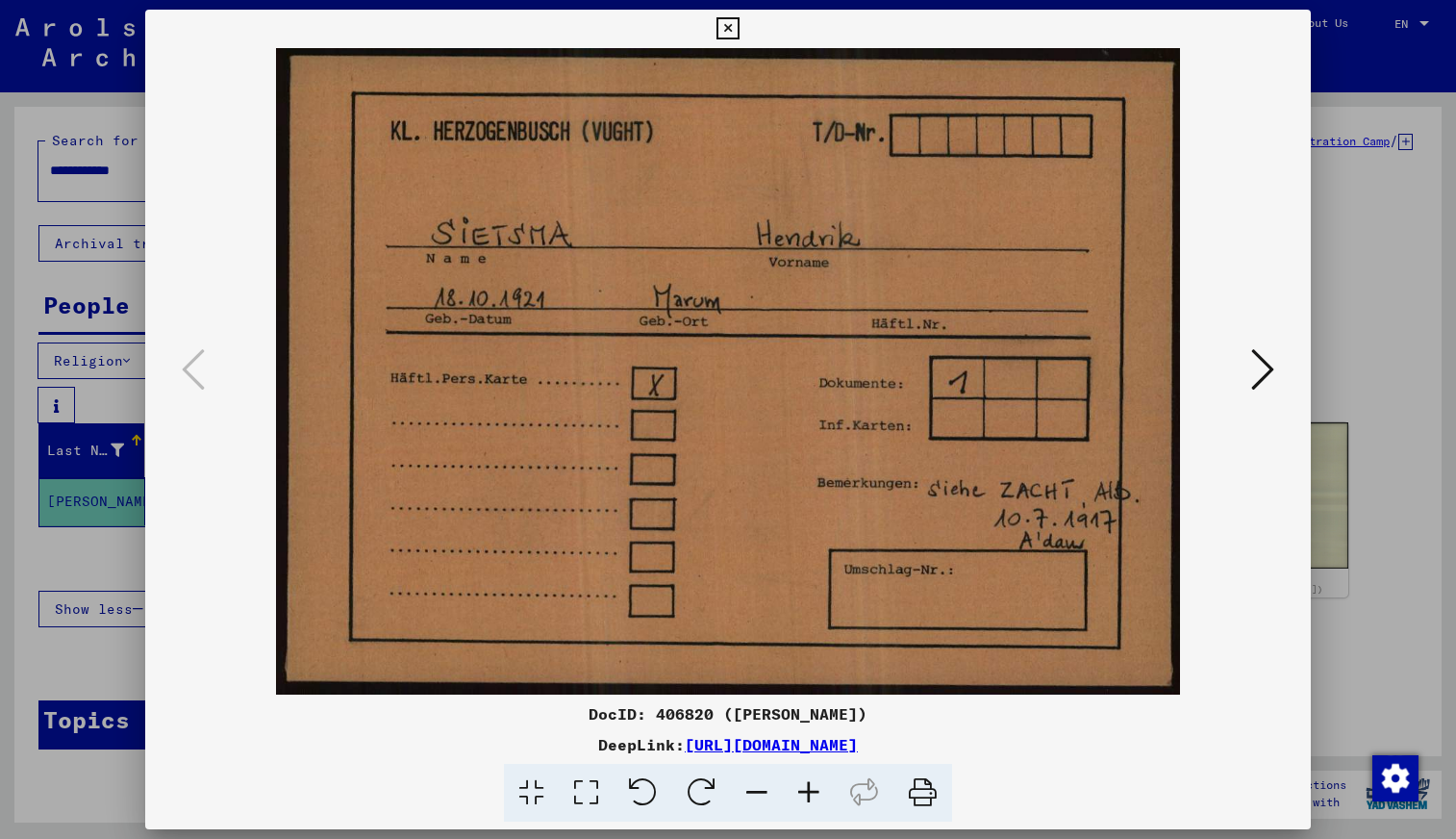
click at [1263, 365] on icon at bounding box center [1262, 370] width 23 height 46
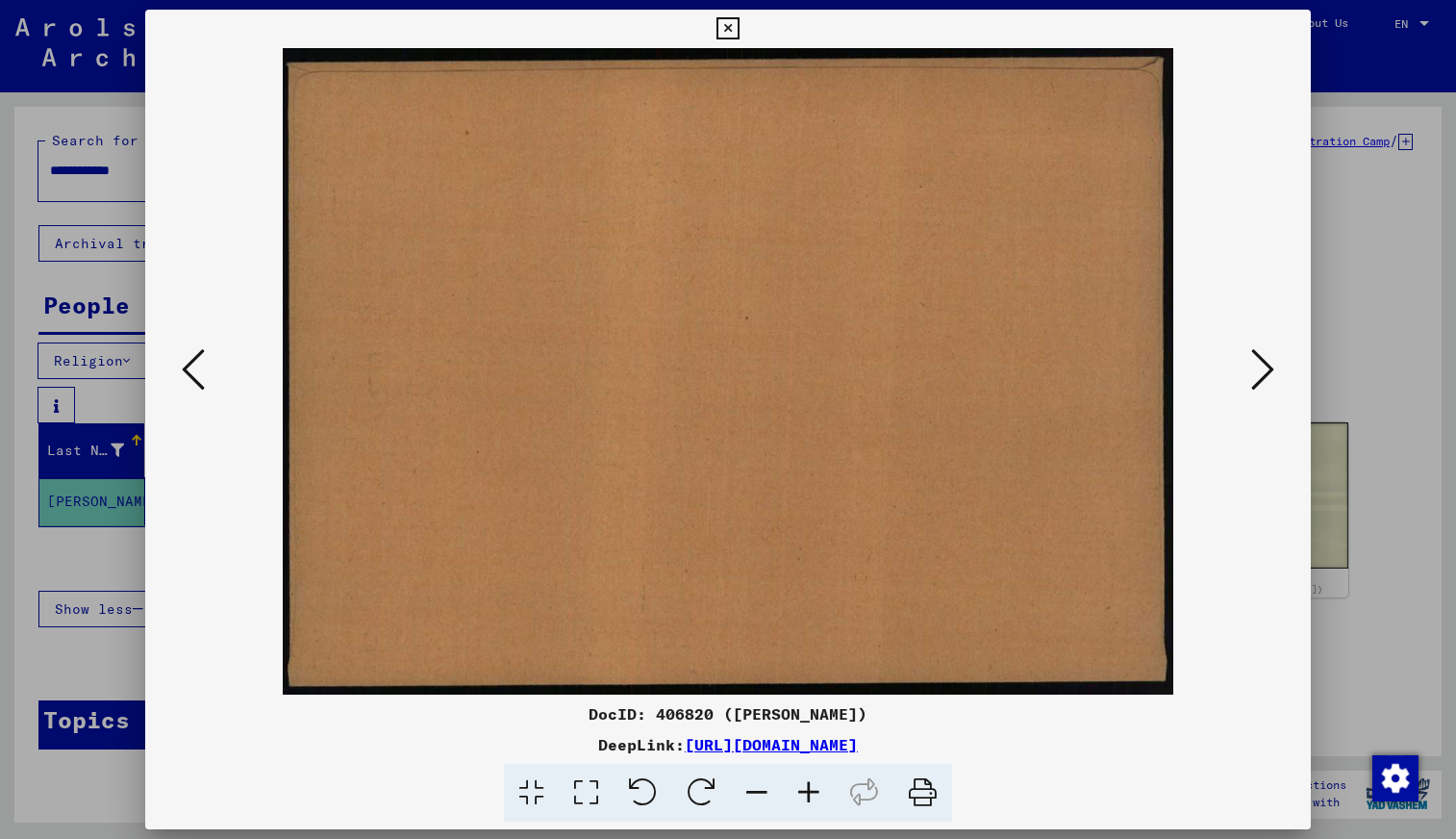
click at [1263, 365] on icon at bounding box center [1262, 370] width 23 height 46
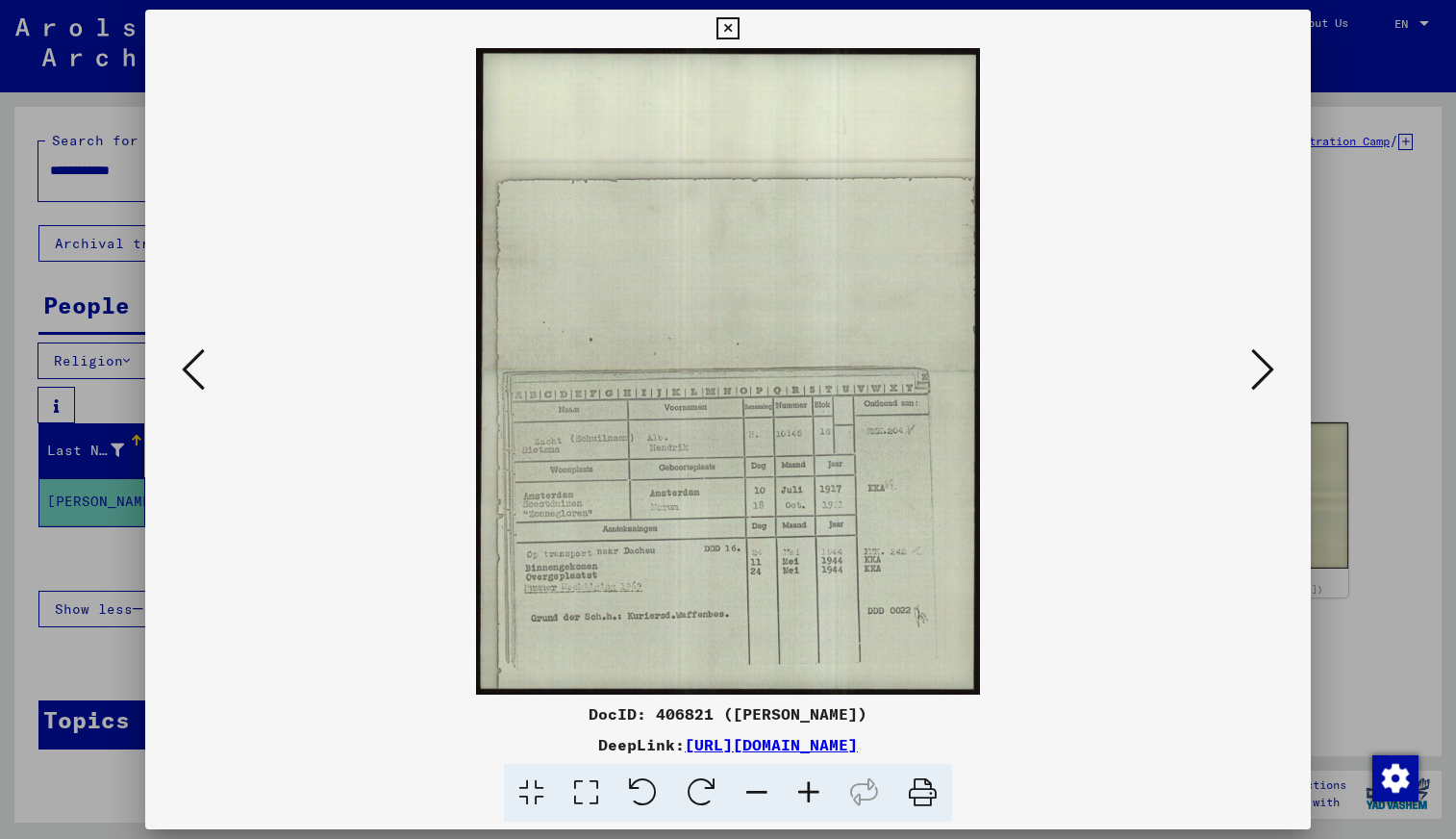
click at [809, 789] on icon at bounding box center [809, 793] width 52 height 59
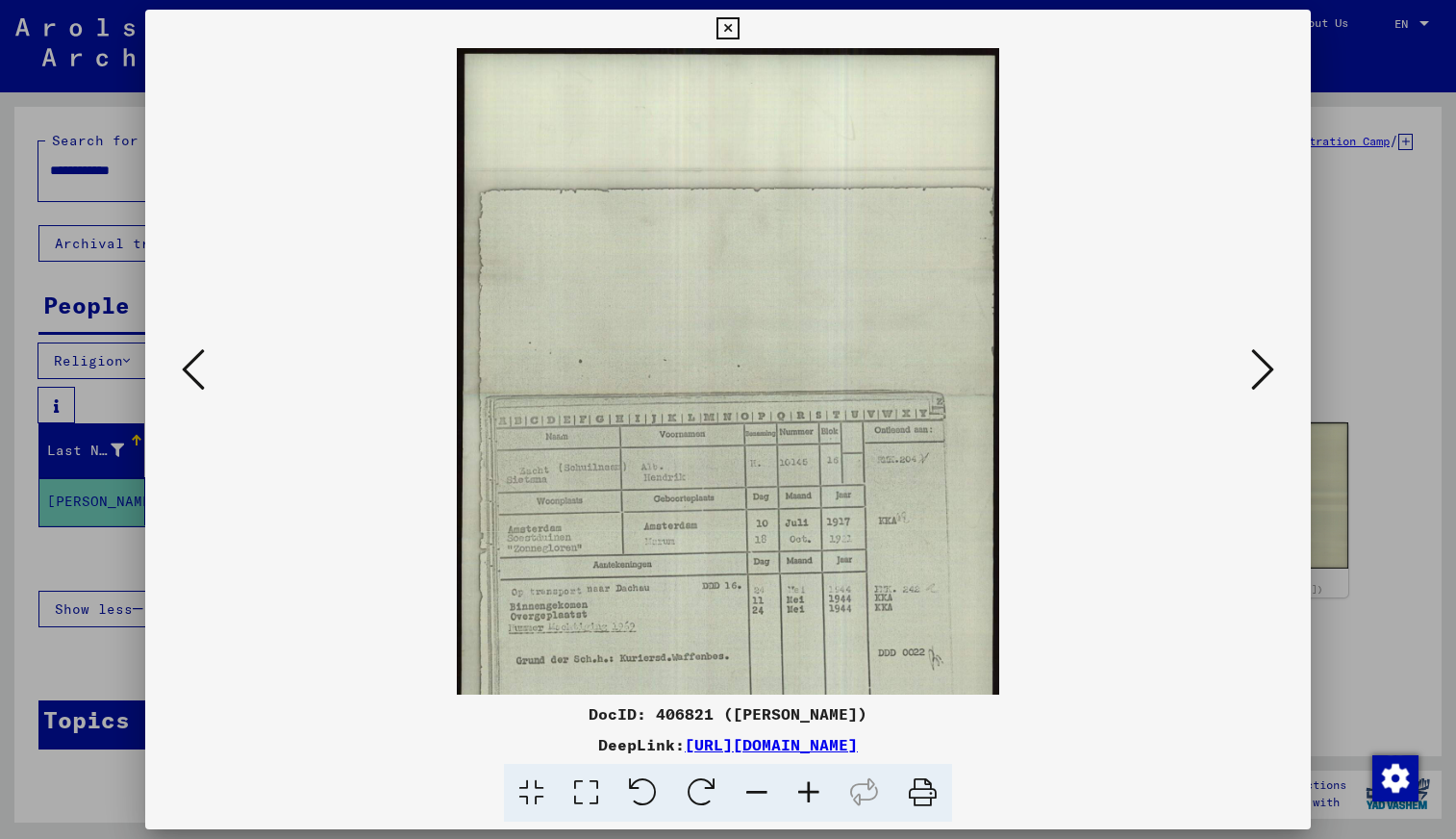
click at [809, 789] on icon at bounding box center [809, 793] width 52 height 59
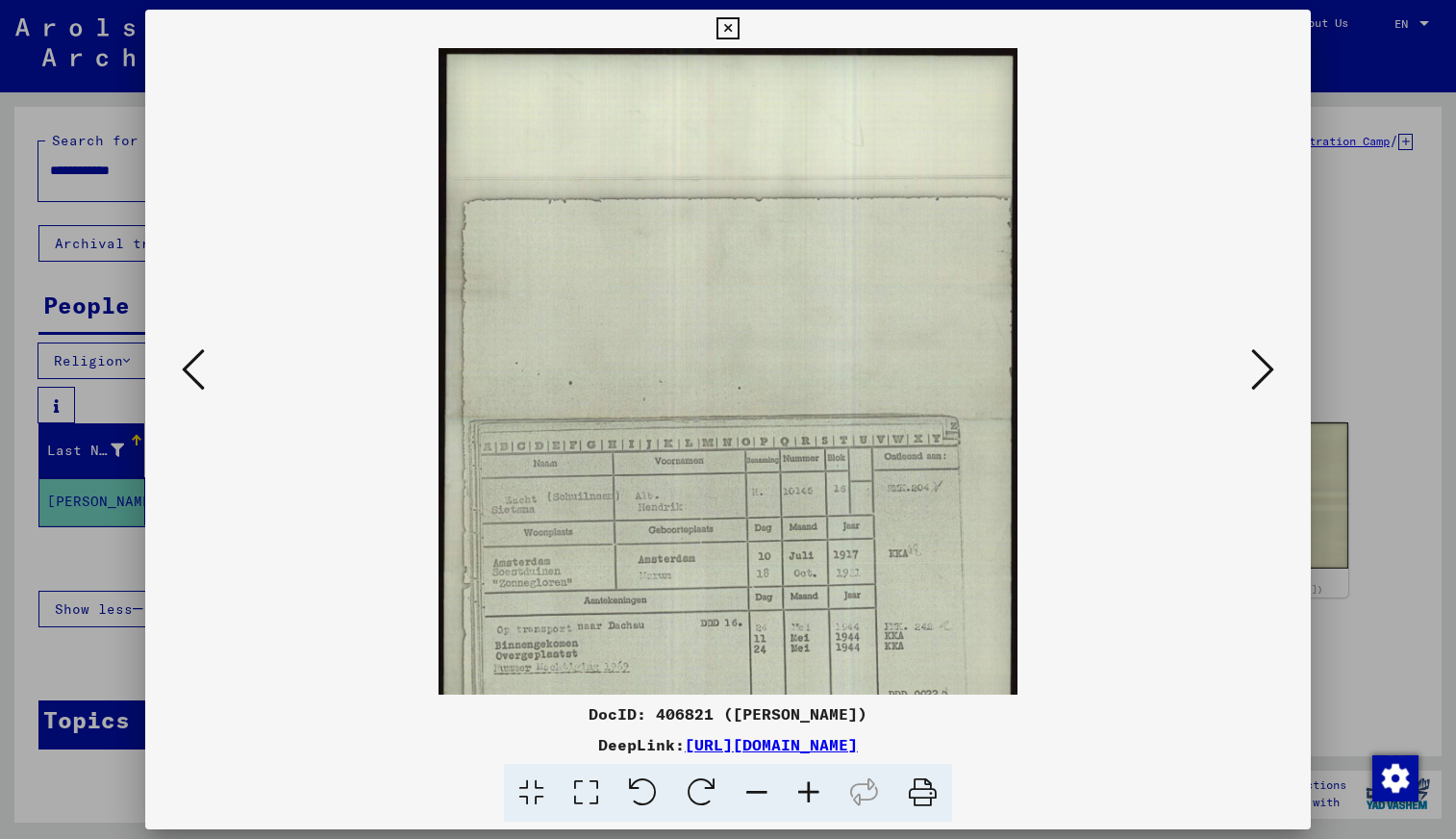
click at [809, 789] on icon at bounding box center [809, 793] width 52 height 59
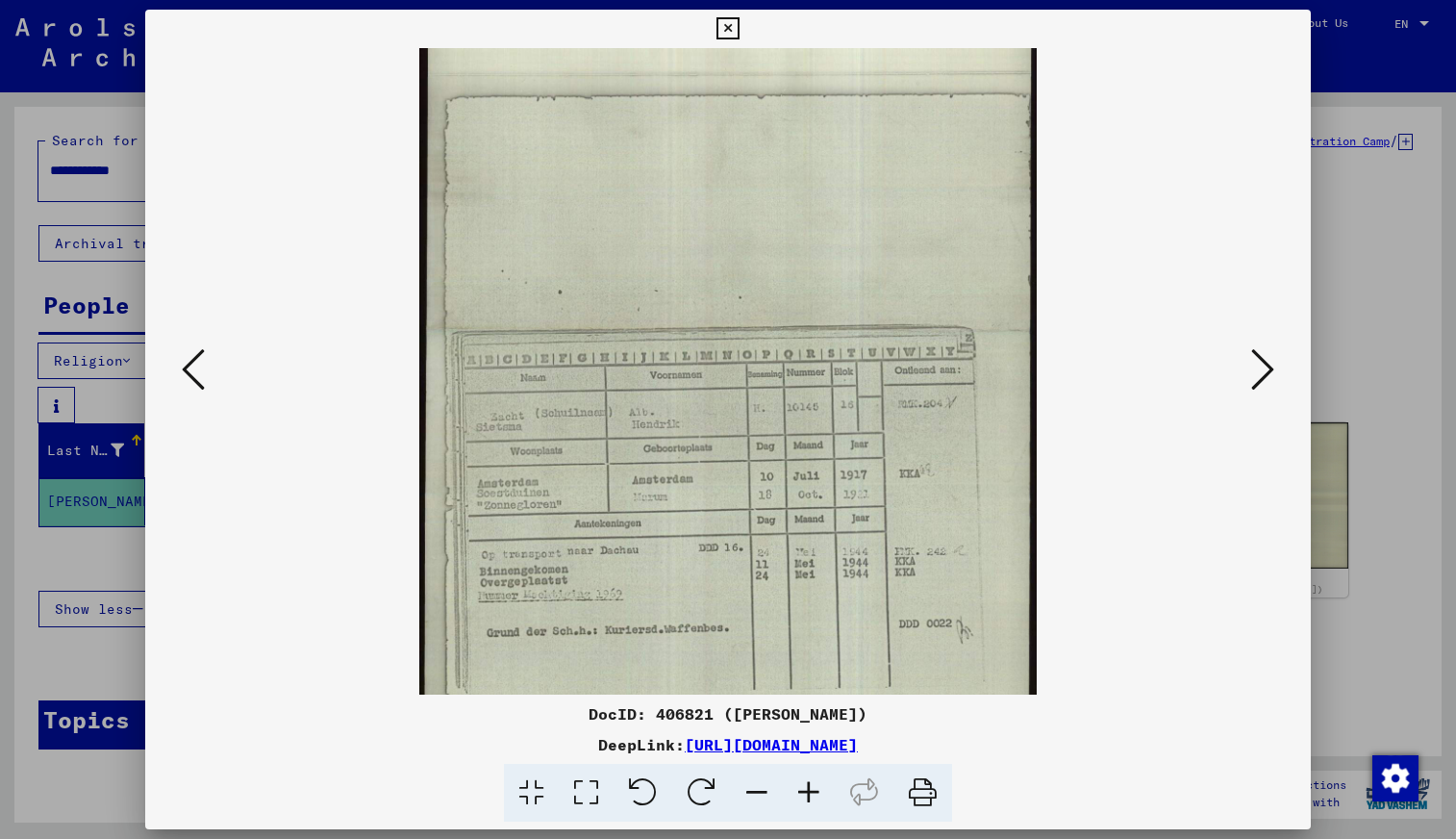
scroll to position [114, 0]
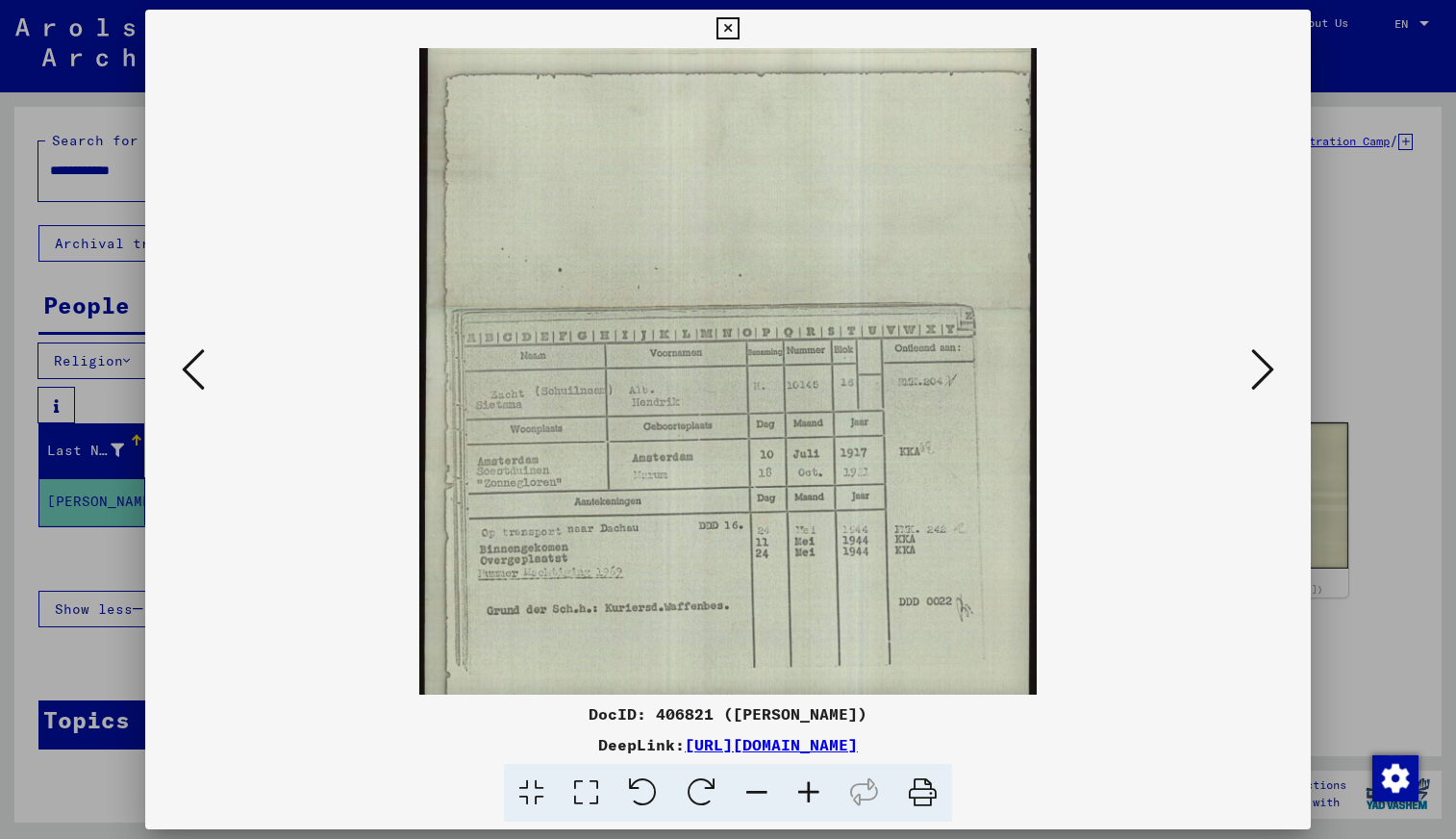
drag, startPoint x: 824, startPoint y: 535, endPoint x: 815, endPoint y: 400, distance: 135.3
click at [815, 400] on img at bounding box center [728, 309] width 617 height 791
click at [809, 787] on icon at bounding box center [809, 793] width 52 height 59
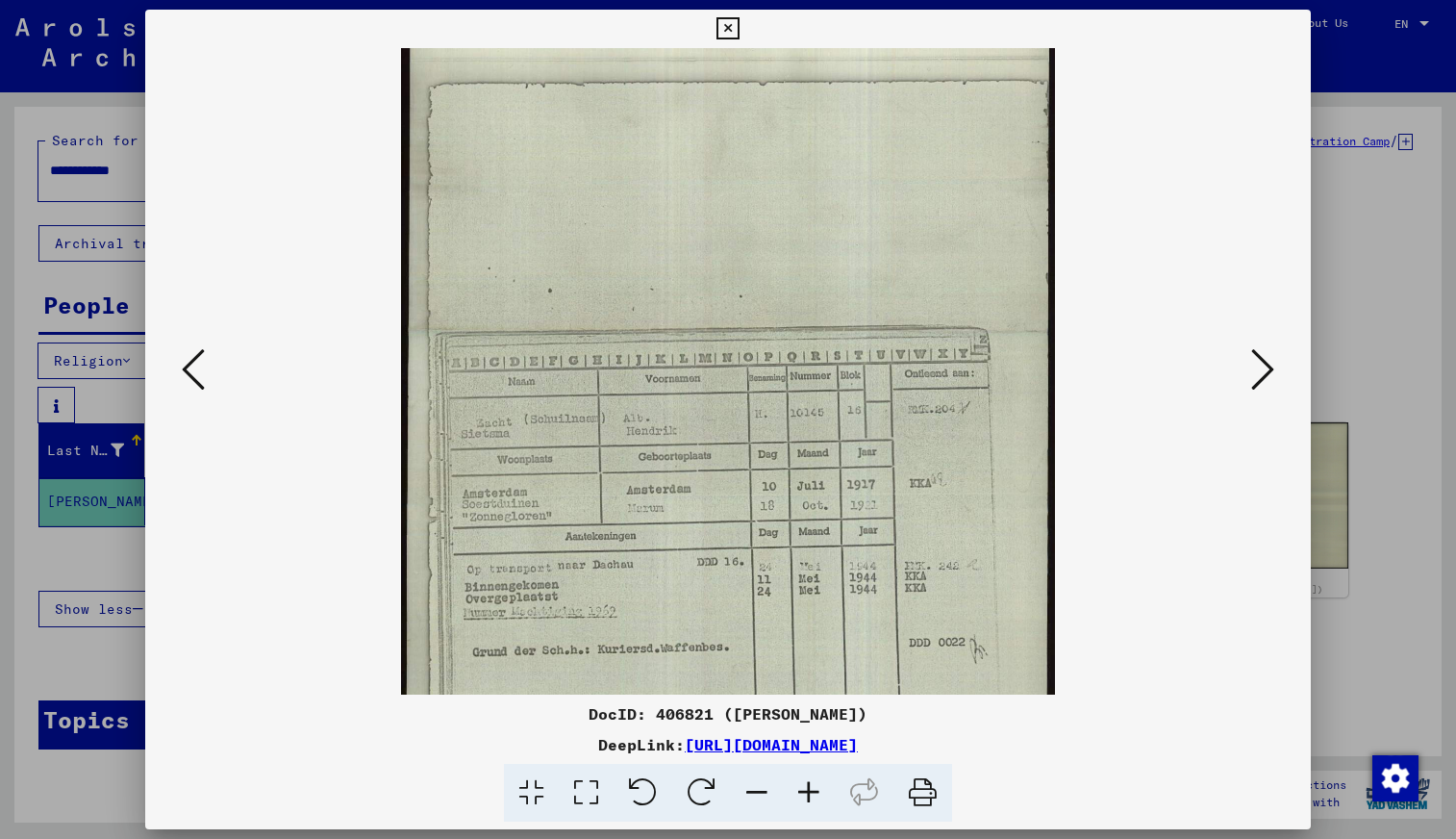
click at [809, 787] on icon at bounding box center [809, 793] width 52 height 59
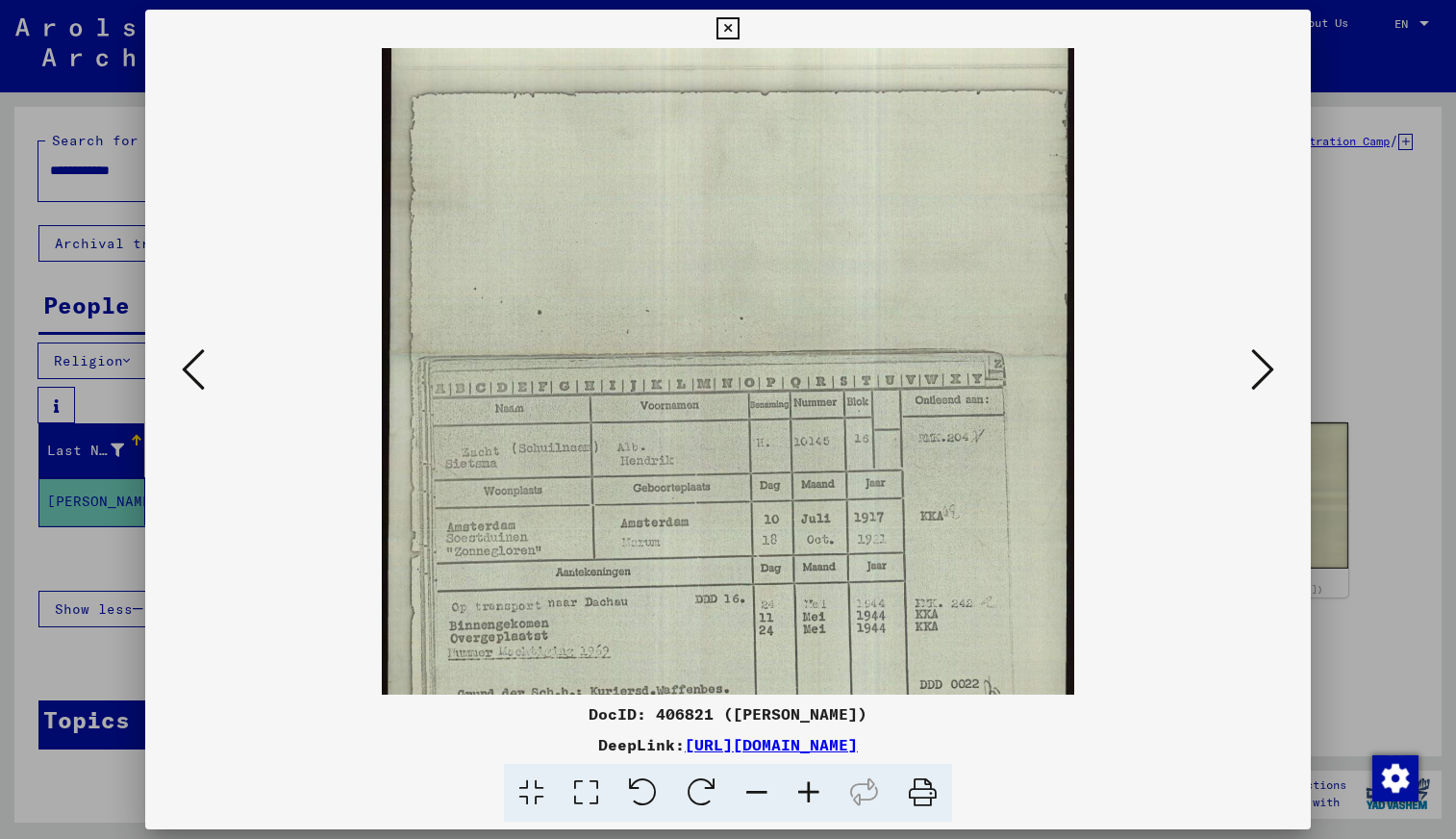
click at [809, 787] on icon at bounding box center [809, 793] width 52 height 59
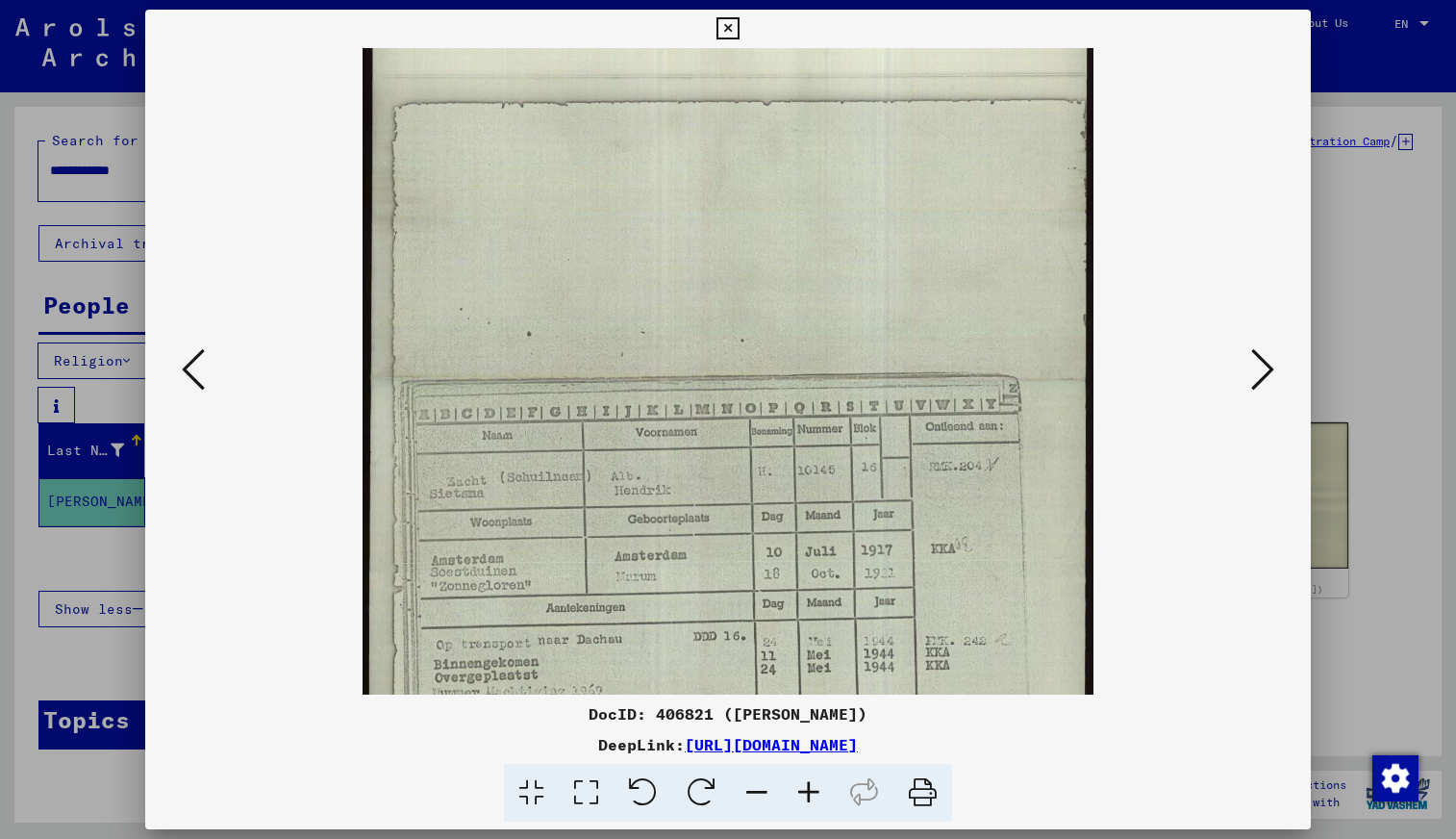
click at [809, 787] on icon at bounding box center [809, 793] width 52 height 59
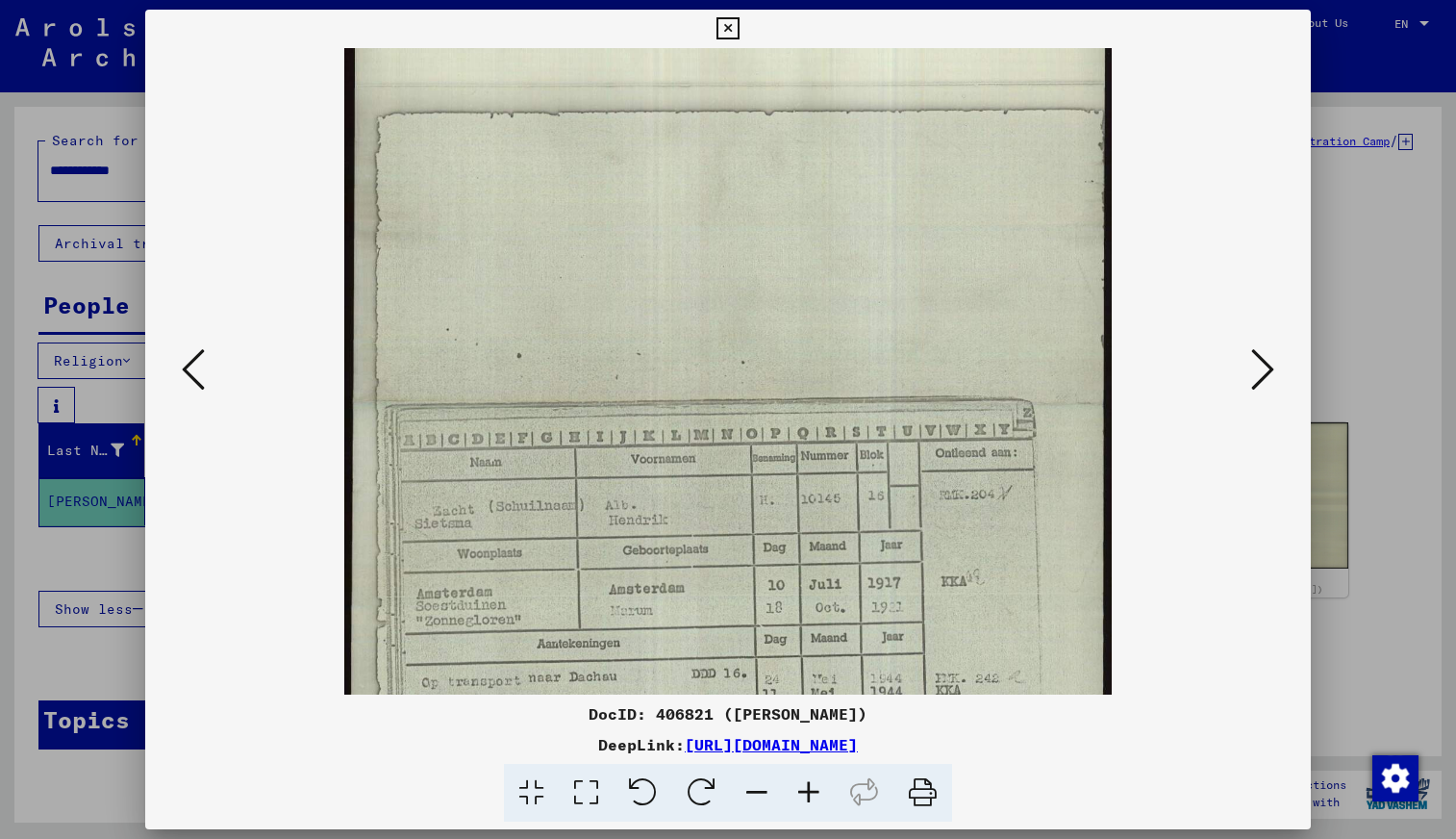
click at [809, 787] on icon at bounding box center [809, 793] width 52 height 59
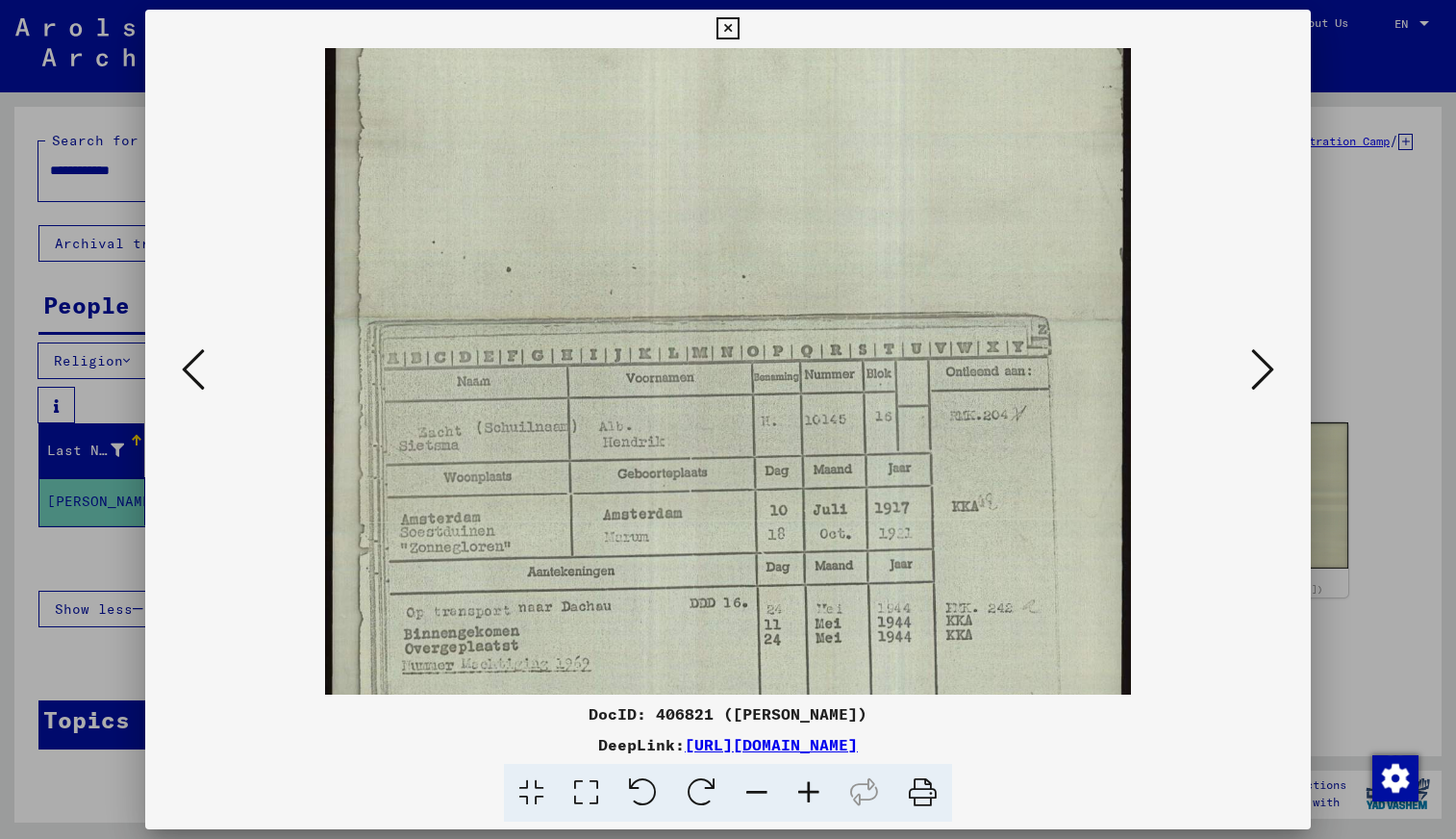
scroll to position [245, 0]
drag, startPoint x: 843, startPoint y: 520, endPoint x: 869, endPoint y: 410, distance: 113.0
click at [869, 410] on img at bounding box center [727, 318] width 805 height 1031
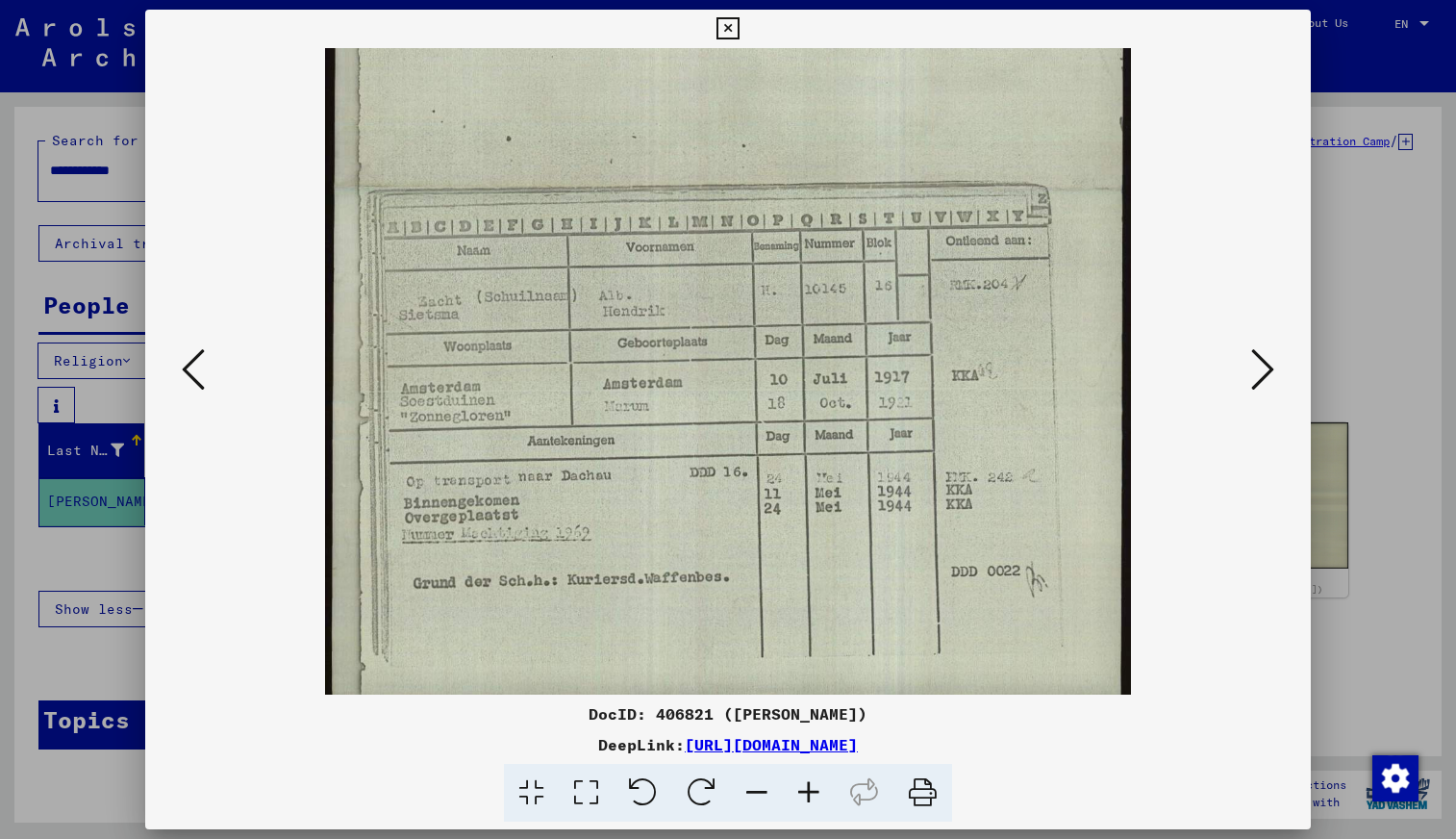
scroll to position [385, 0]
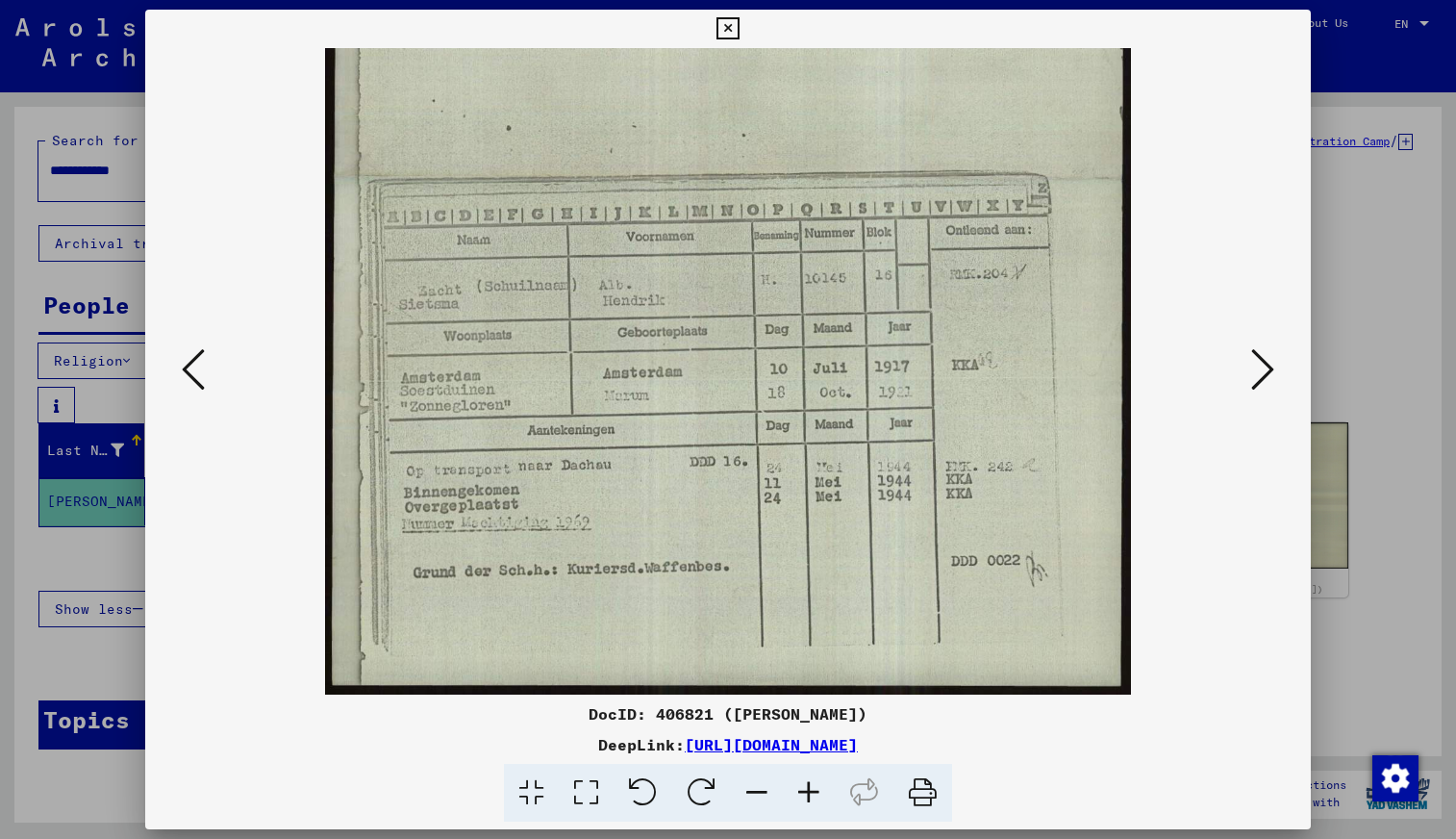
drag, startPoint x: 859, startPoint y: 486, endPoint x: 860, endPoint y: 316, distance: 170.0
click at [860, 316] on img at bounding box center [727, 178] width 805 height 1031
click at [1266, 367] on icon at bounding box center [1262, 370] width 23 height 46
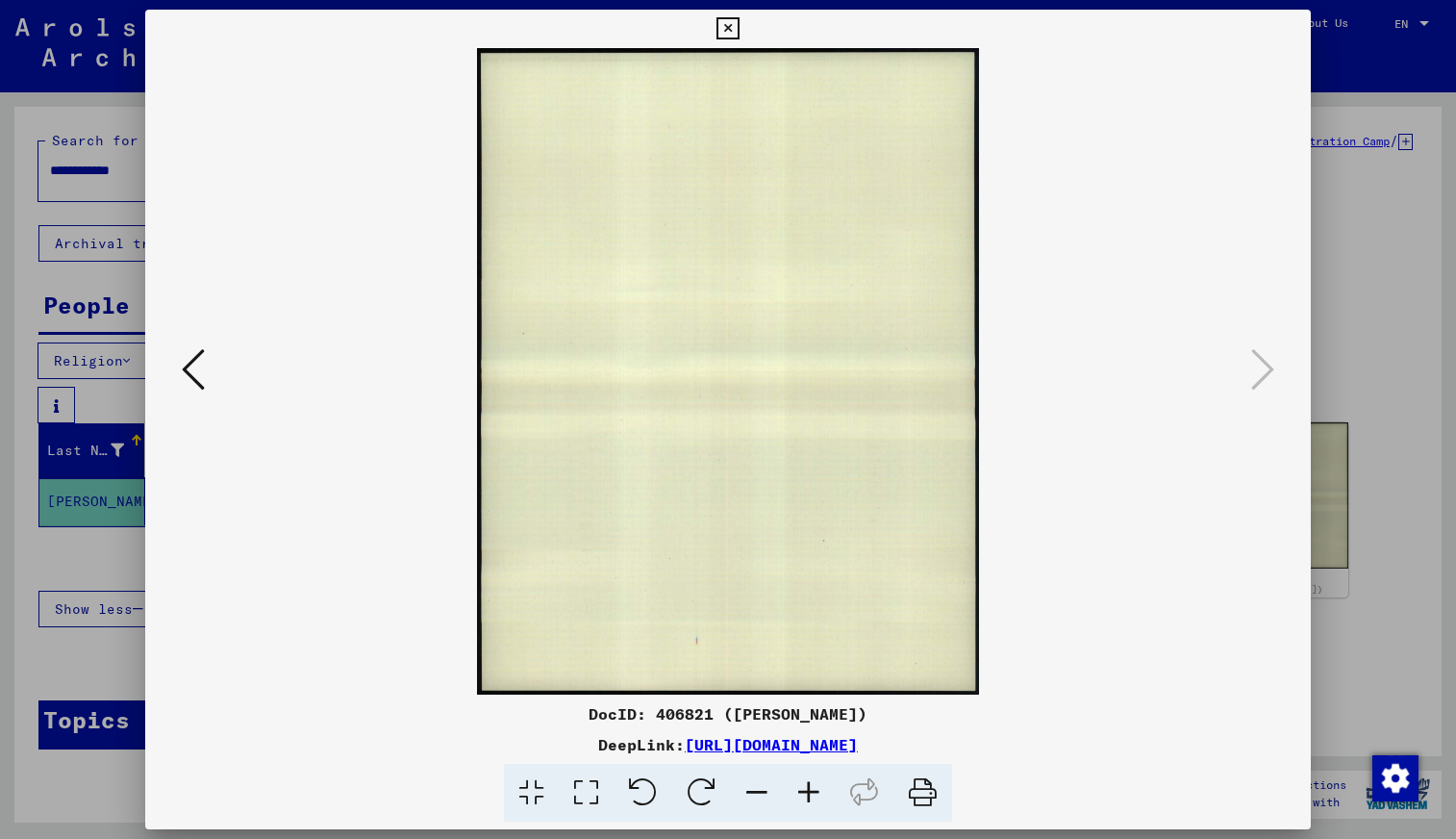
scroll to position [0, 0]
click at [725, 25] on icon at bounding box center [727, 28] width 22 height 23
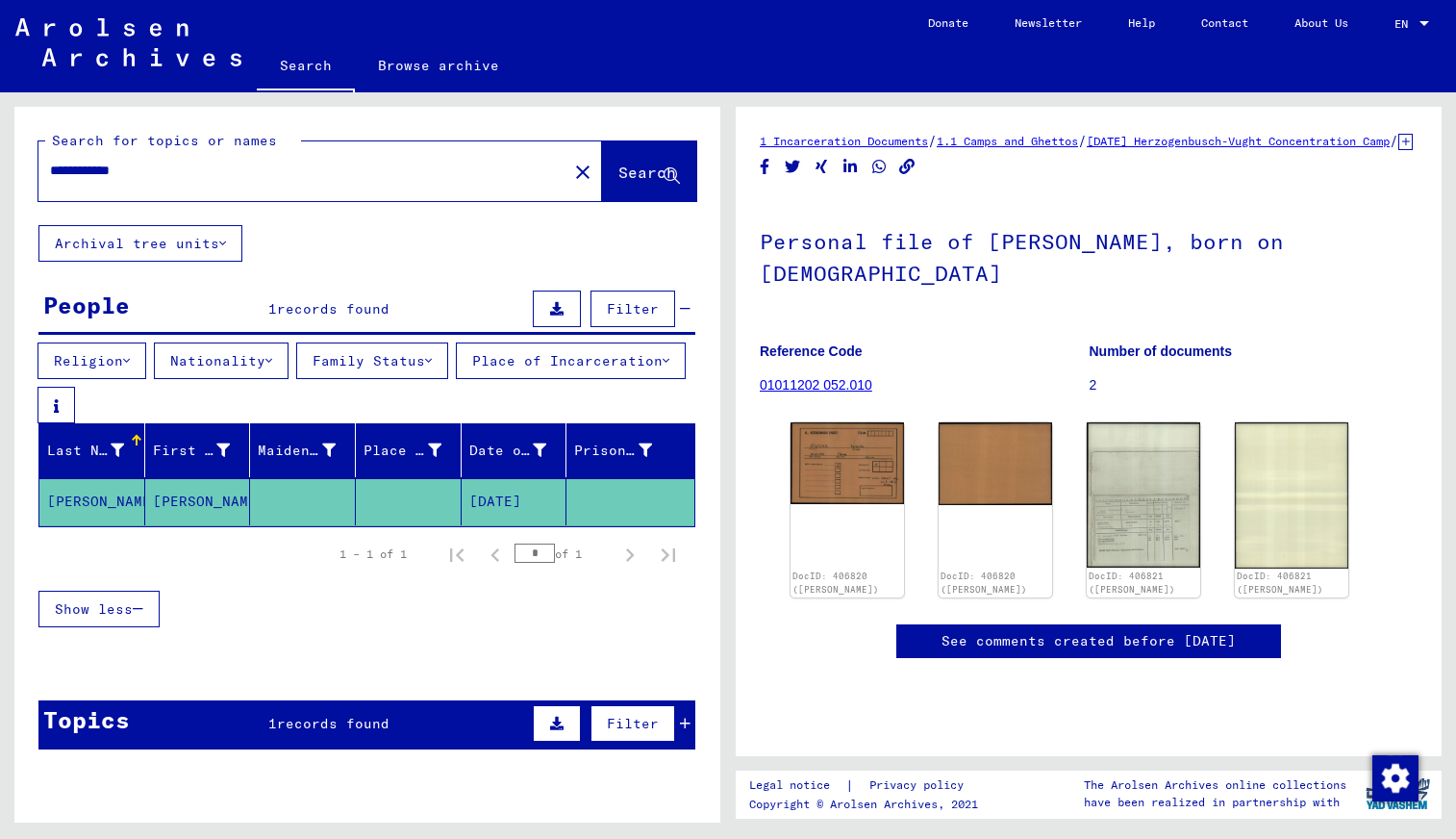
click at [245, 598] on div "Show less" at bounding box center [367, 609] width 657 height 56
click at [627, 170] on span "Search" at bounding box center [647, 171] width 58 height 19
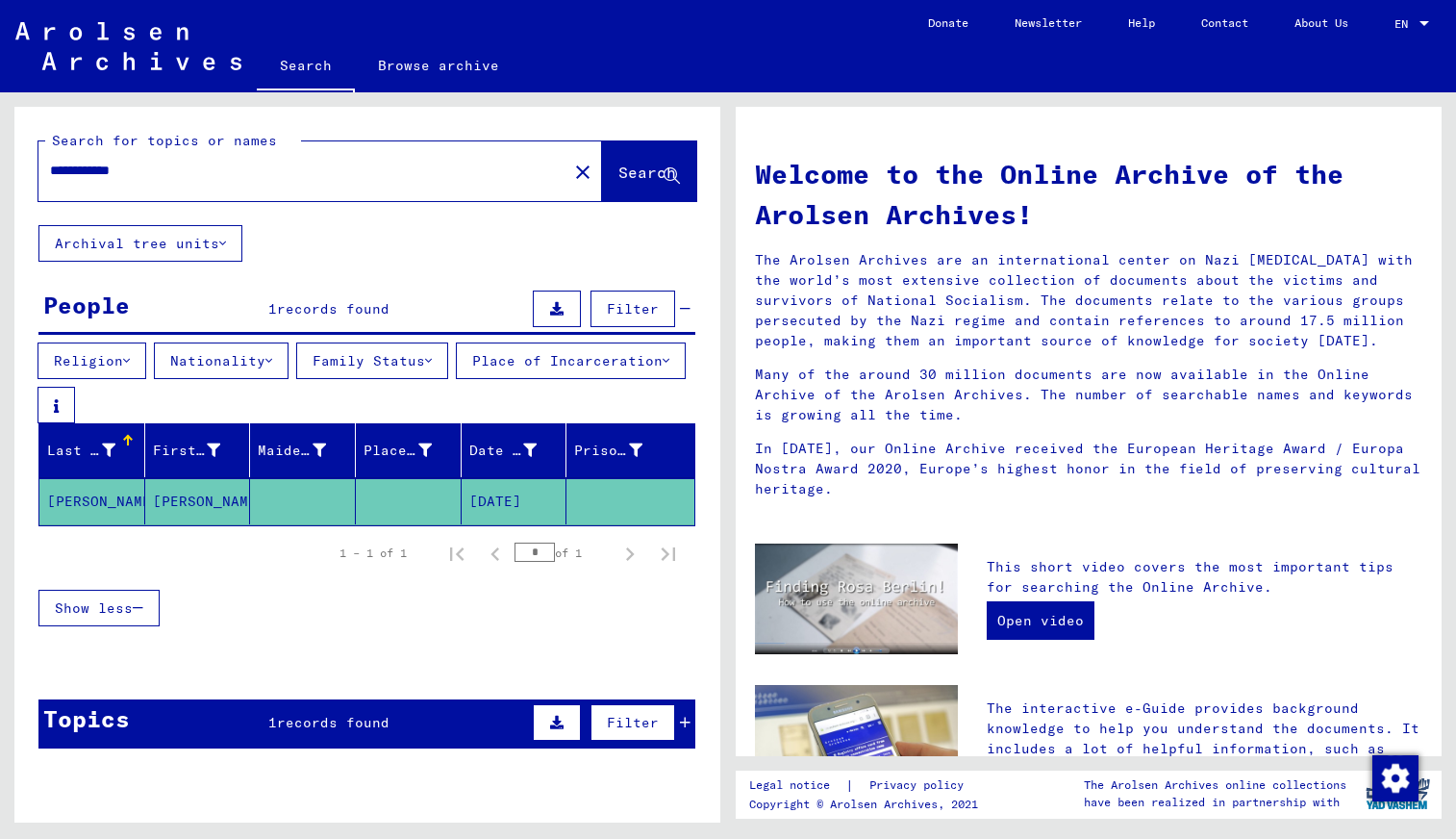
drag, startPoint x: 86, startPoint y: 171, endPoint x: 21, endPoint y: 171, distance: 65.0
click at [21, 171] on div "**********" at bounding box center [366, 165] width 706 height 119
type input "*******"
click at [621, 169] on span "Search" at bounding box center [647, 171] width 58 height 19
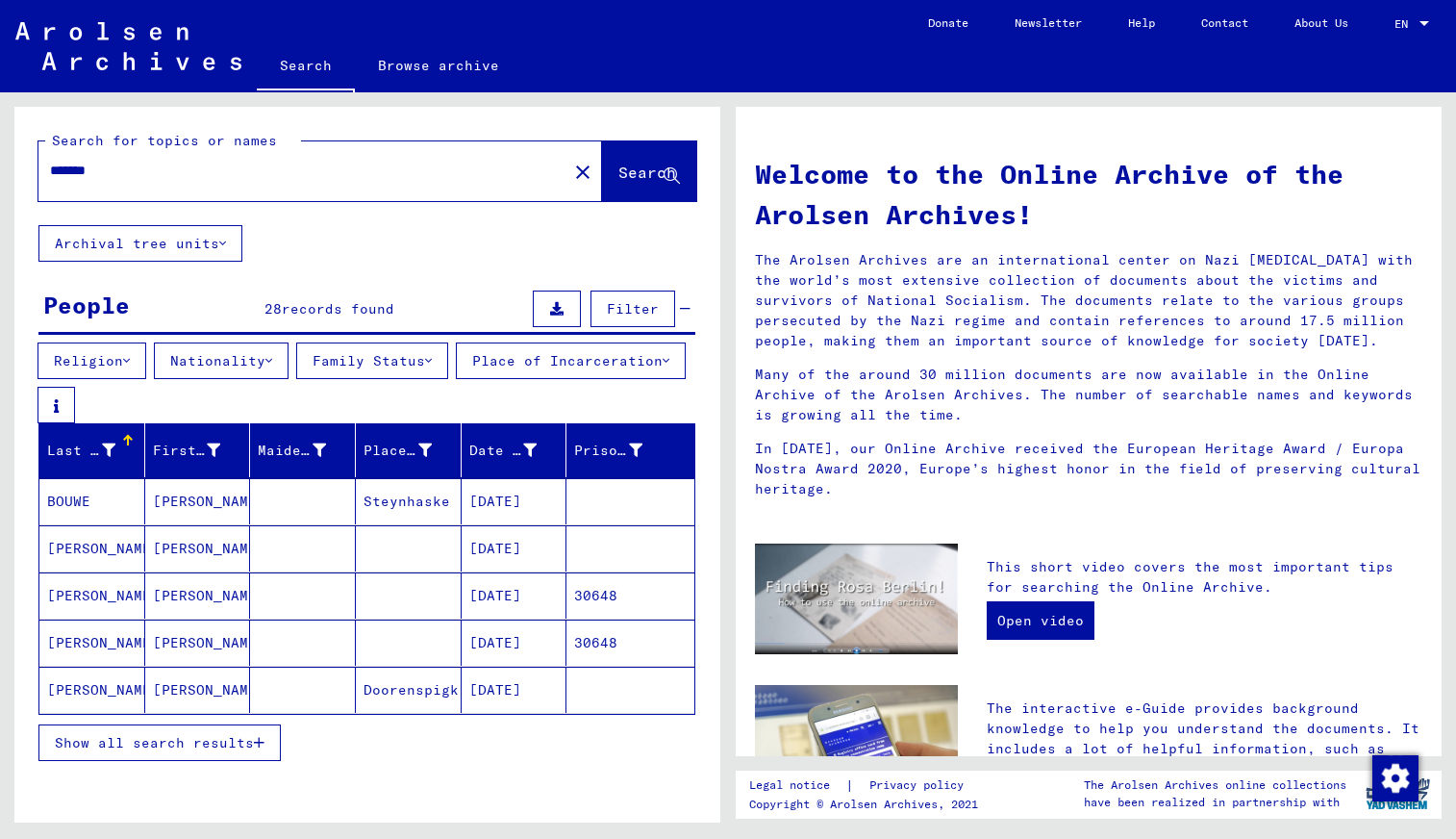
click at [200, 597] on mat-cell "[PERSON_NAME]" at bounding box center [198, 596] width 106 height 46
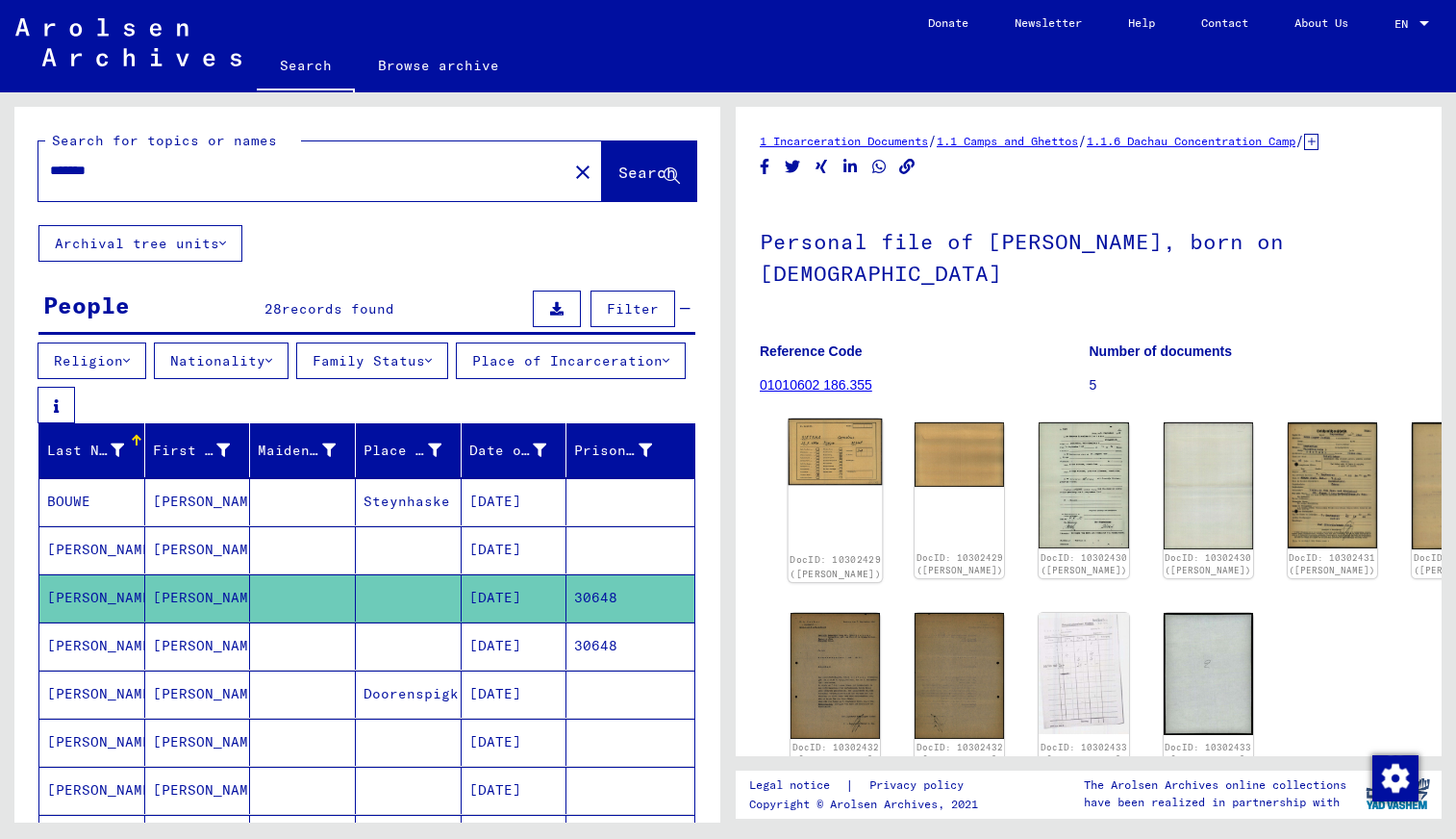
click at [819, 506] on div "DocID: 10302429 ([PERSON_NAME])" at bounding box center [836, 500] width 95 height 163
click at [813, 451] on img at bounding box center [836, 452] width 95 height 68
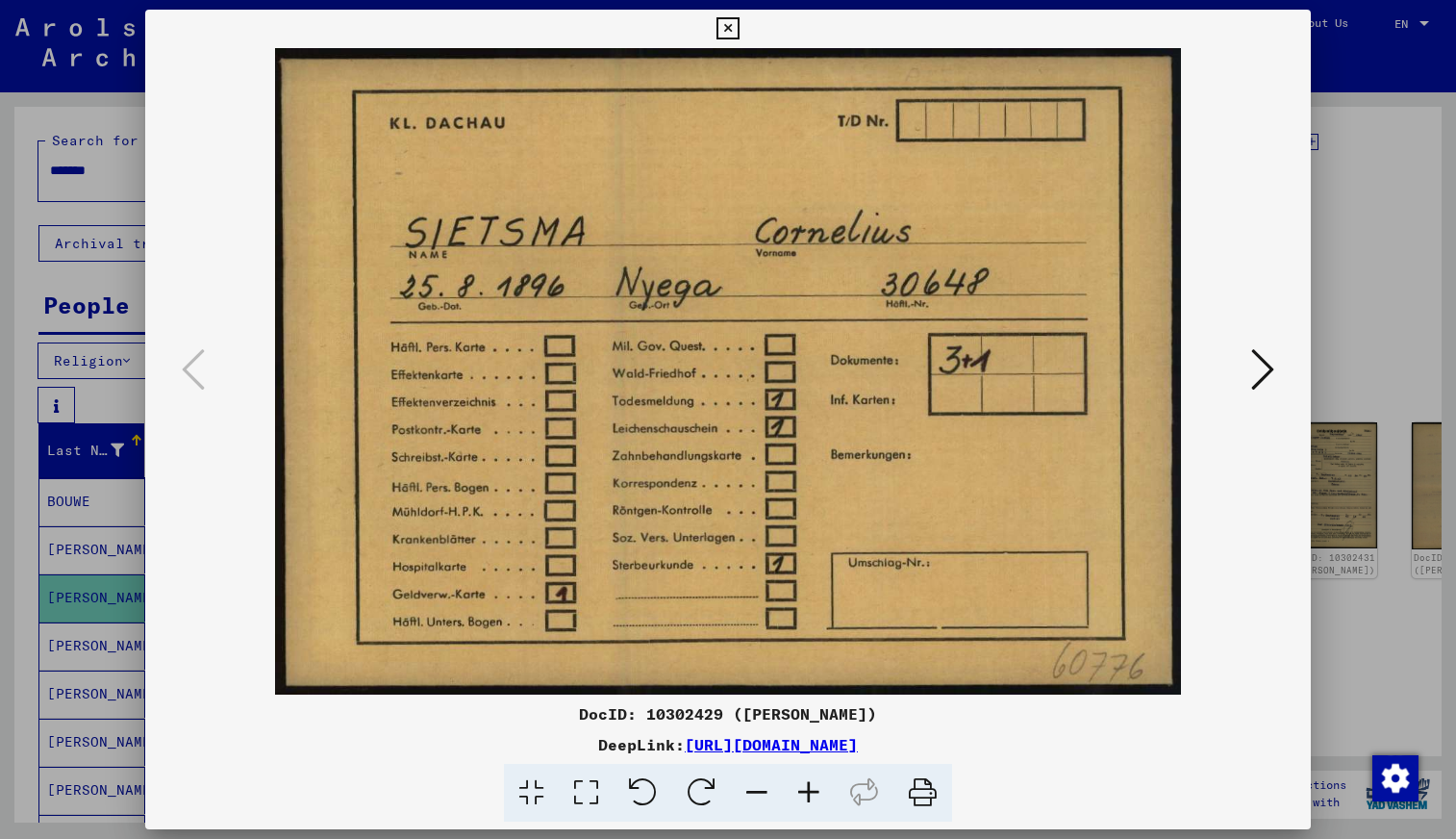
click at [1265, 370] on icon at bounding box center [1262, 370] width 23 height 46
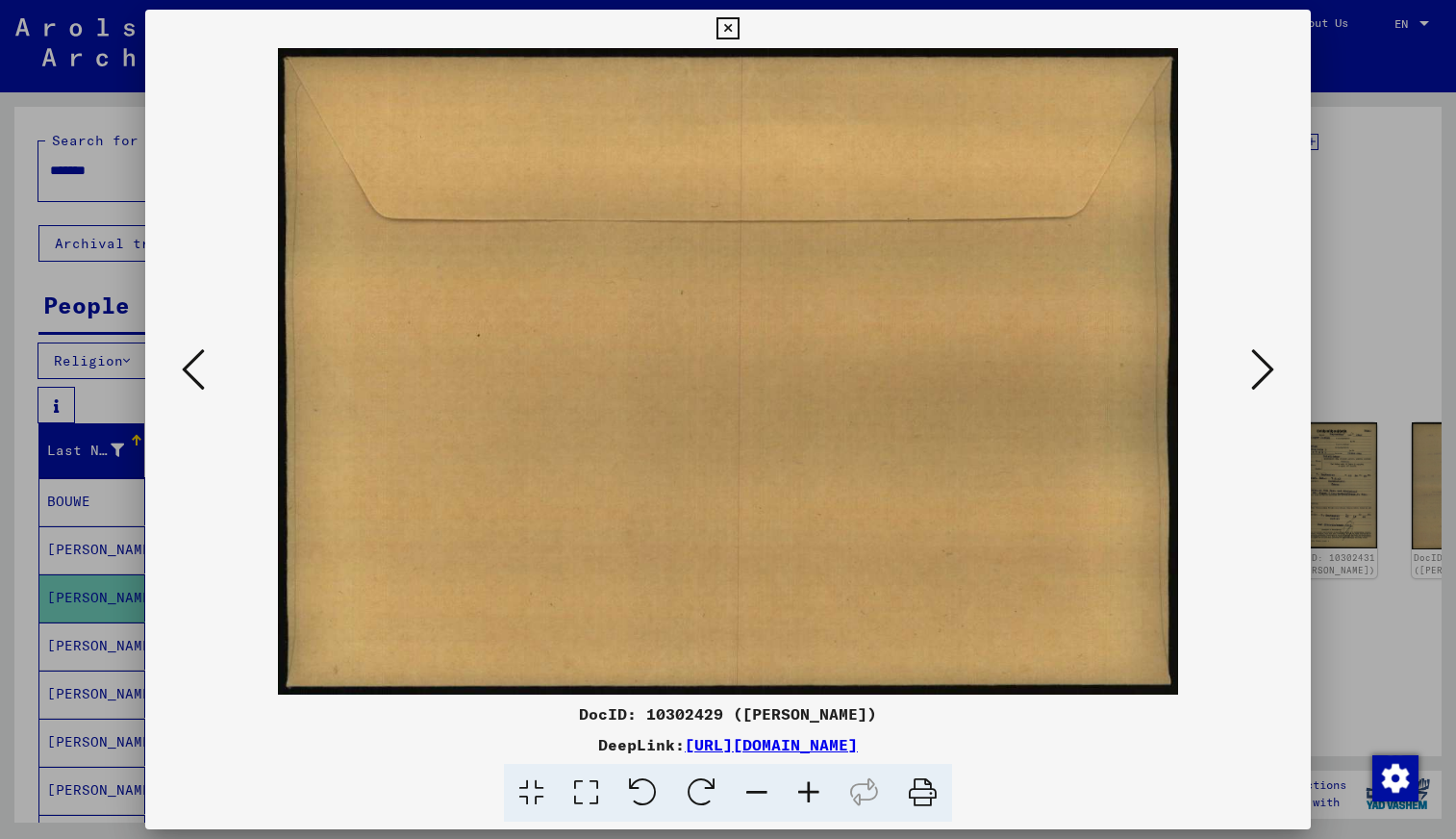
click at [1265, 370] on icon at bounding box center [1262, 370] width 23 height 46
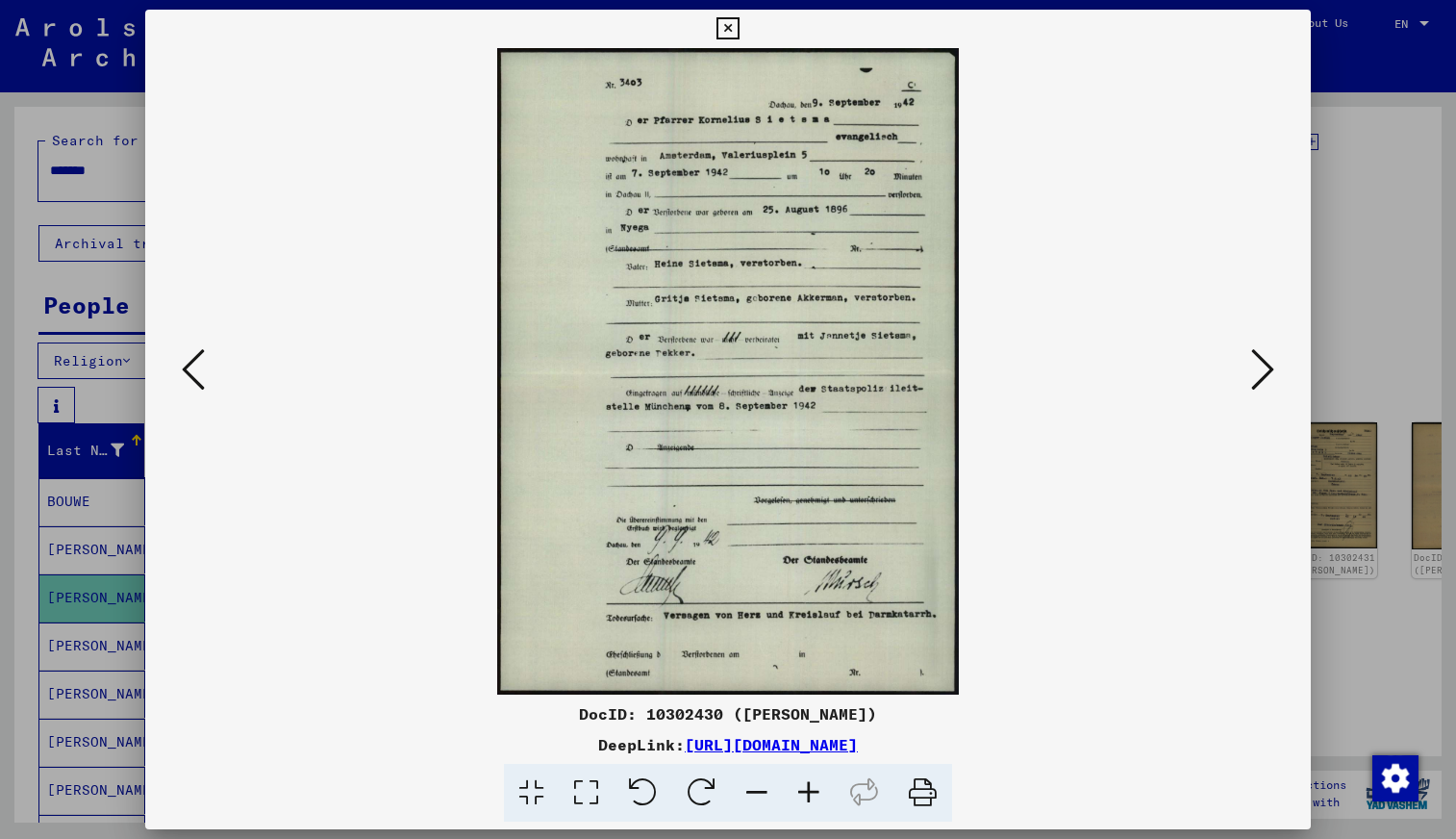
click at [810, 792] on icon at bounding box center [809, 793] width 52 height 59
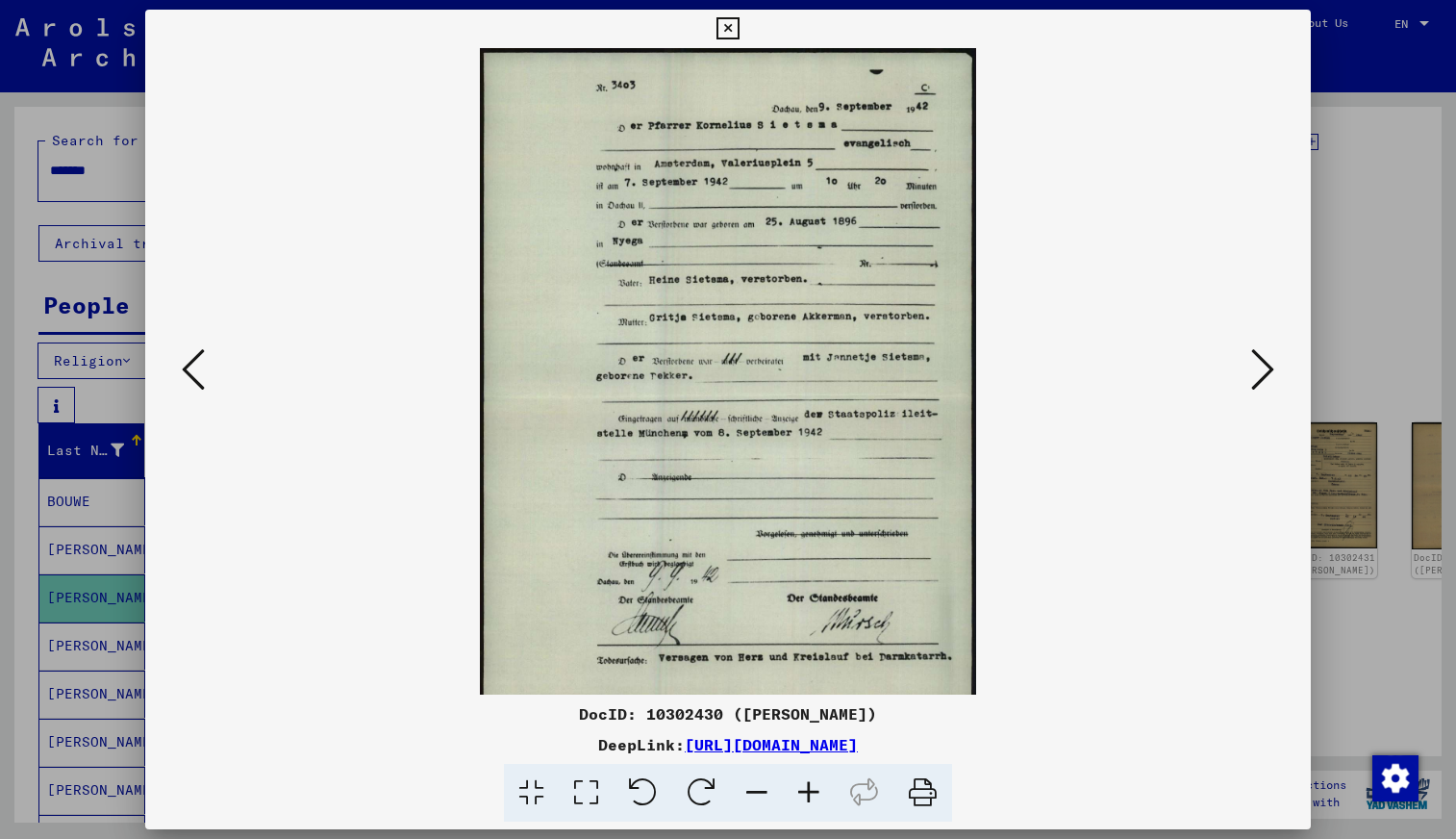
click at [810, 792] on icon at bounding box center [809, 793] width 52 height 59
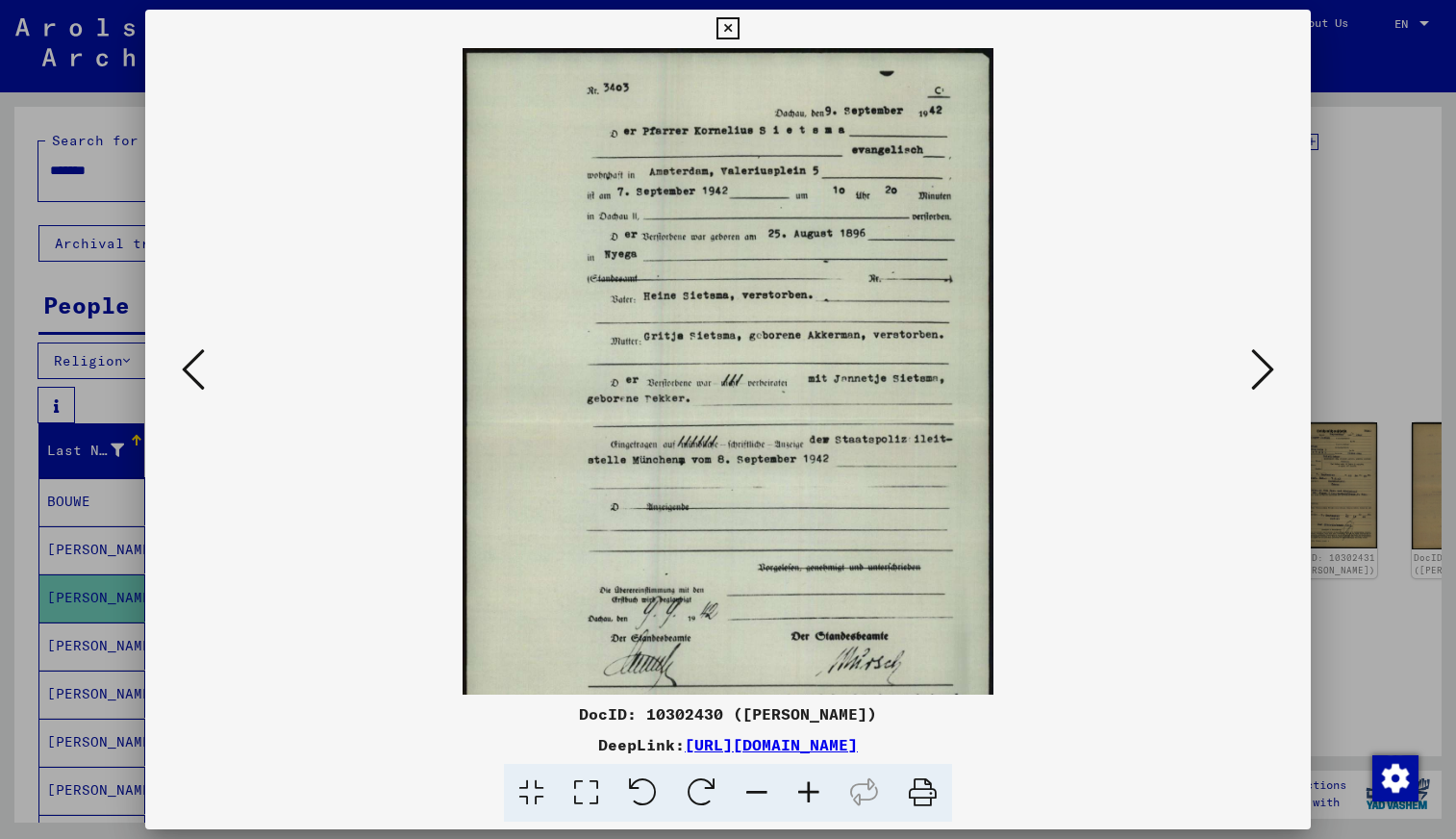
click at [810, 792] on icon at bounding box center [809, 793] width 52 height 59
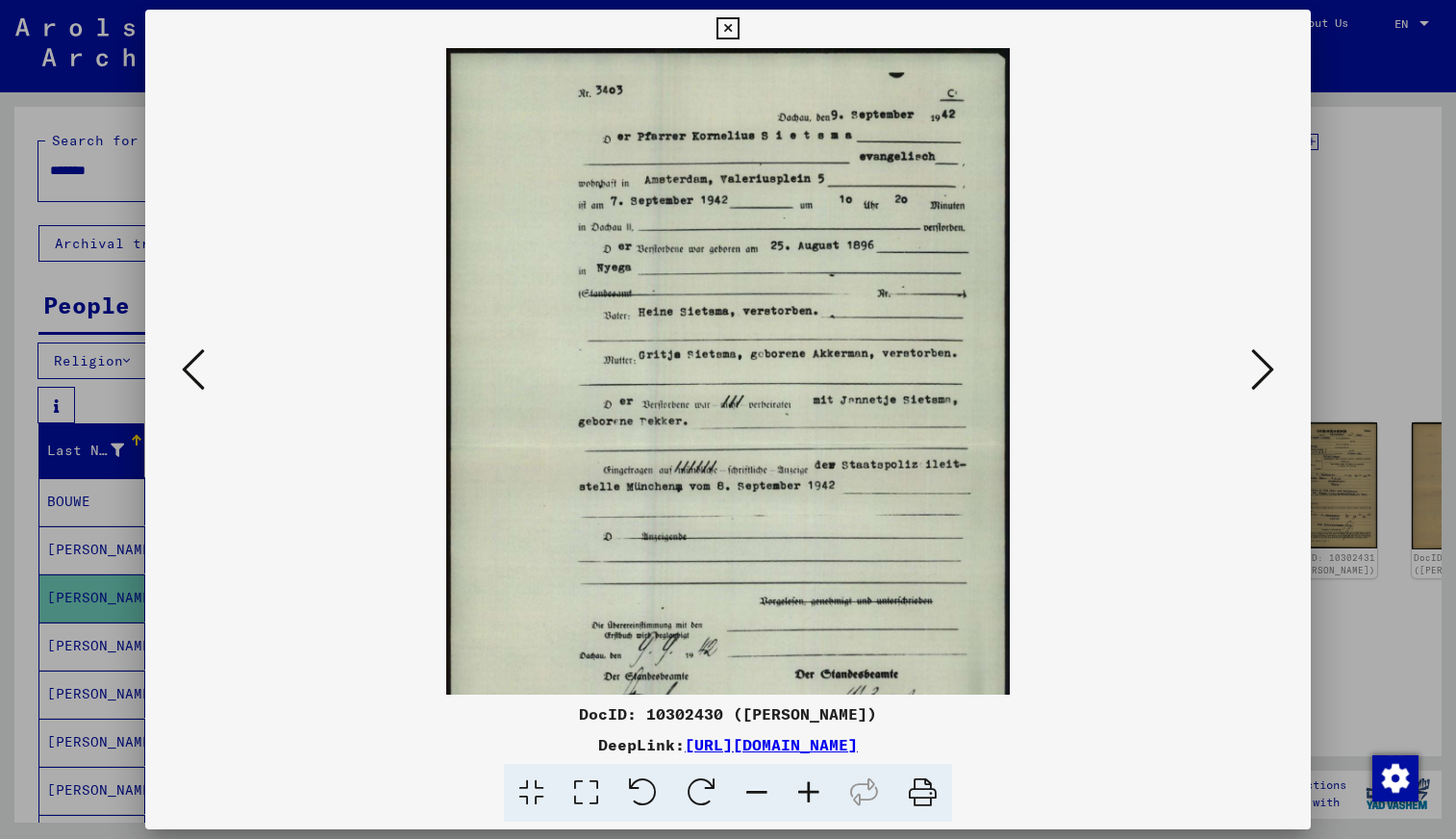
click at [810, 792] on icon at bounding box center [809, 793] width 52 height 59
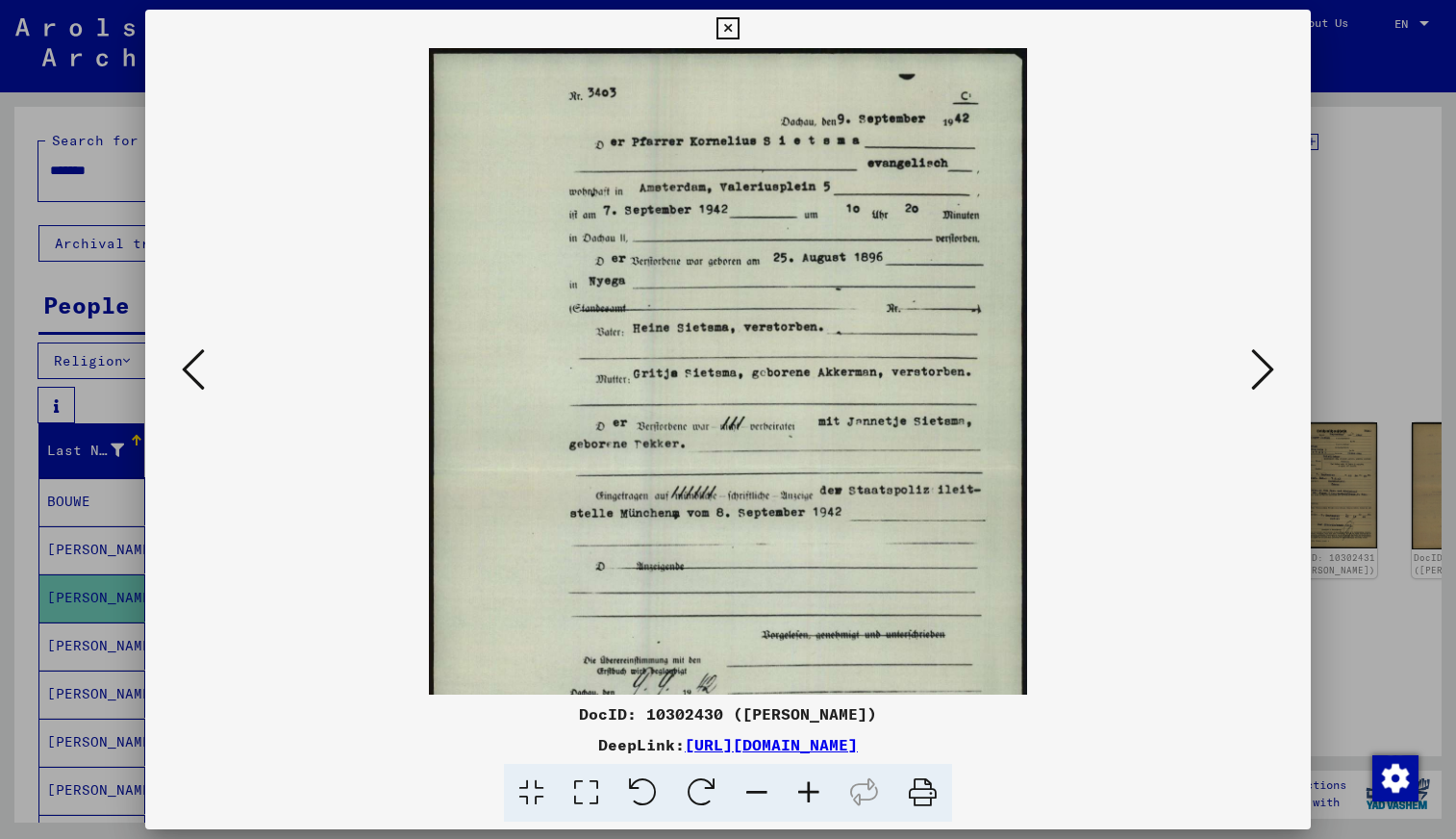
click at [810, 792] on icon at bounding box center [809, 793] width 52 height 59
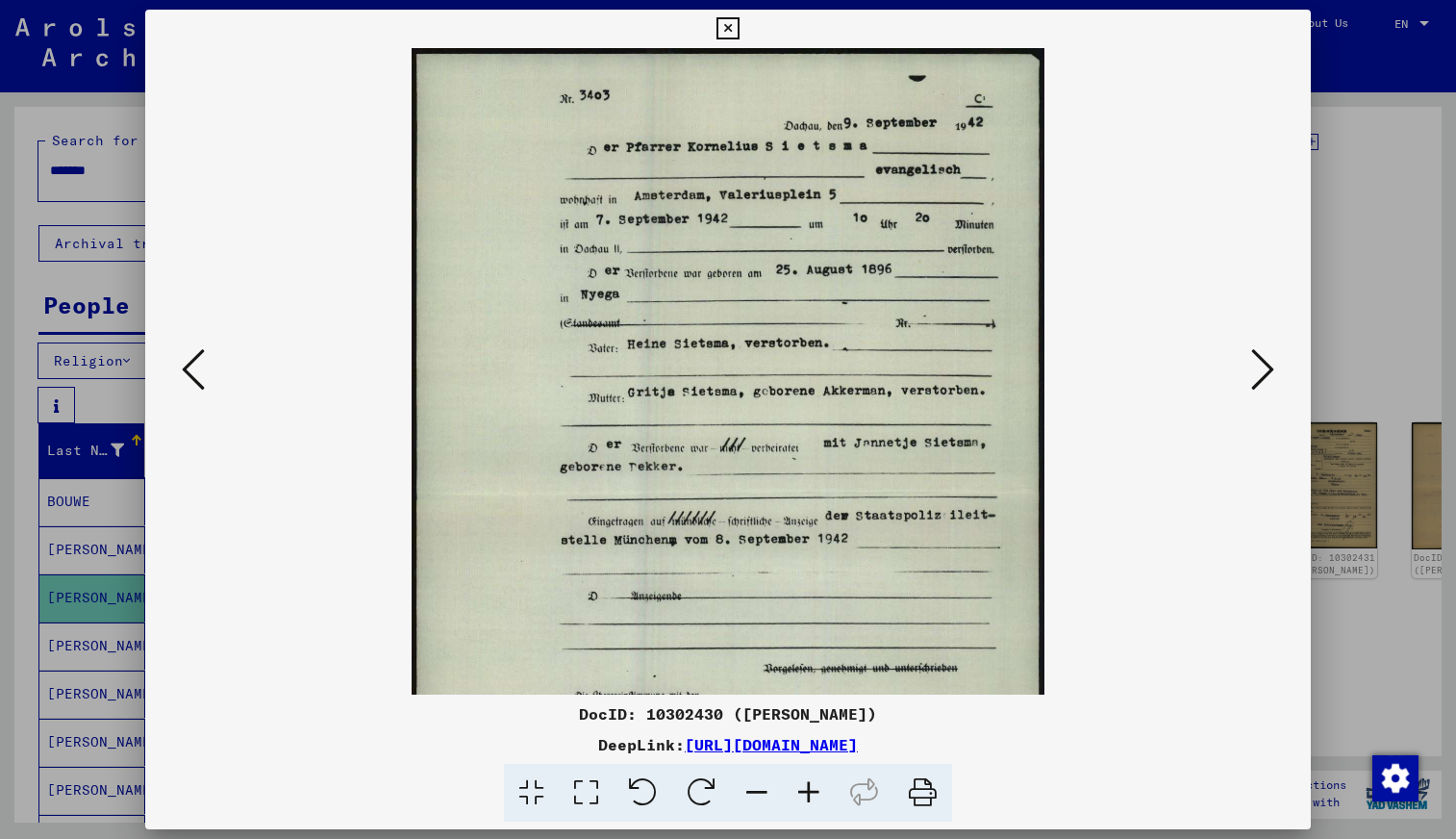
click at [810, 792] on icon at bounding box center [809, 793] width 52 height 59
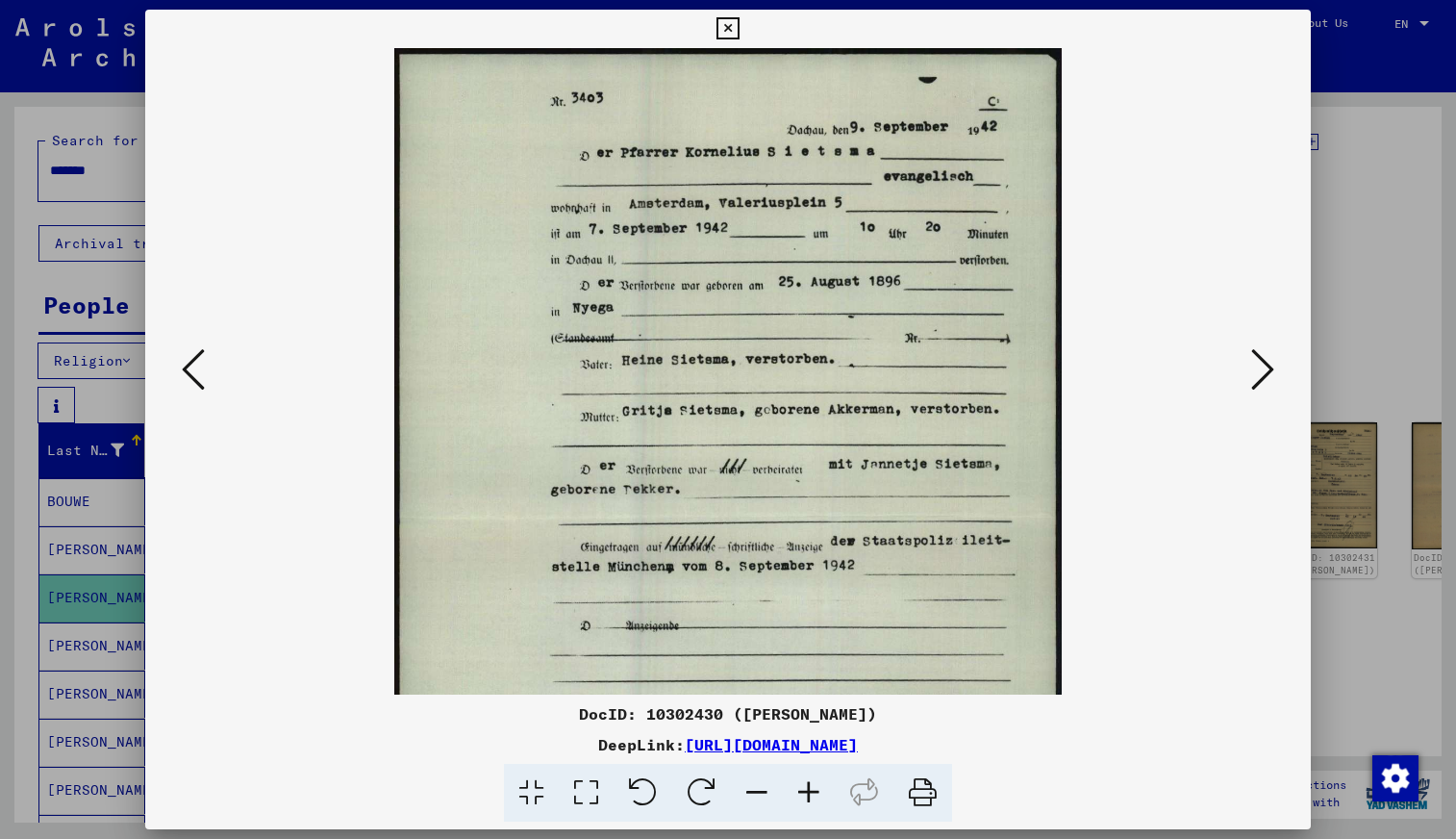
click at [810, 792] on icon at bounding box center [809, 793] width 52 height 59
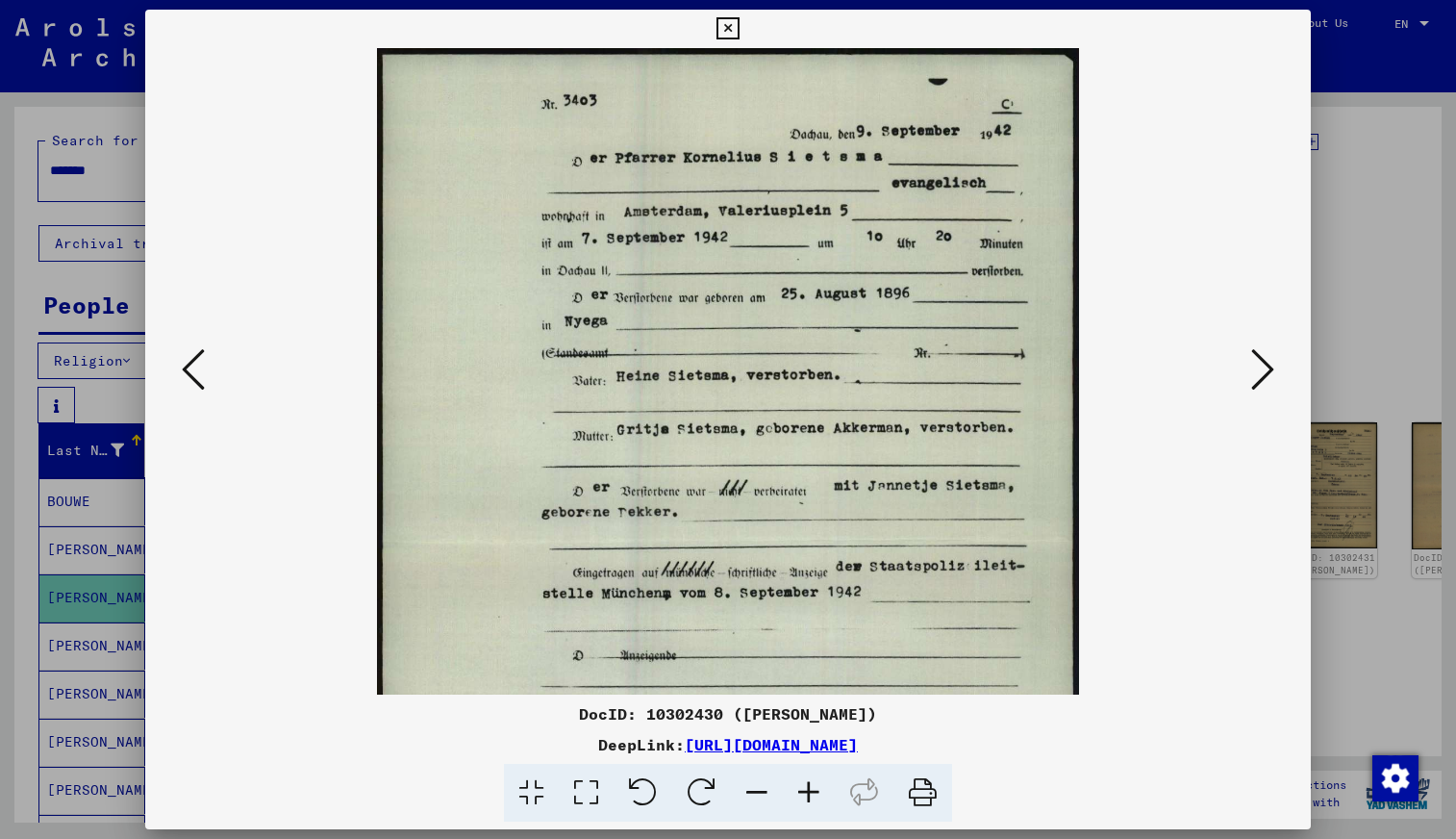
click at [729, 25] on icon at bounding box center [727, 28] width 22 height 23
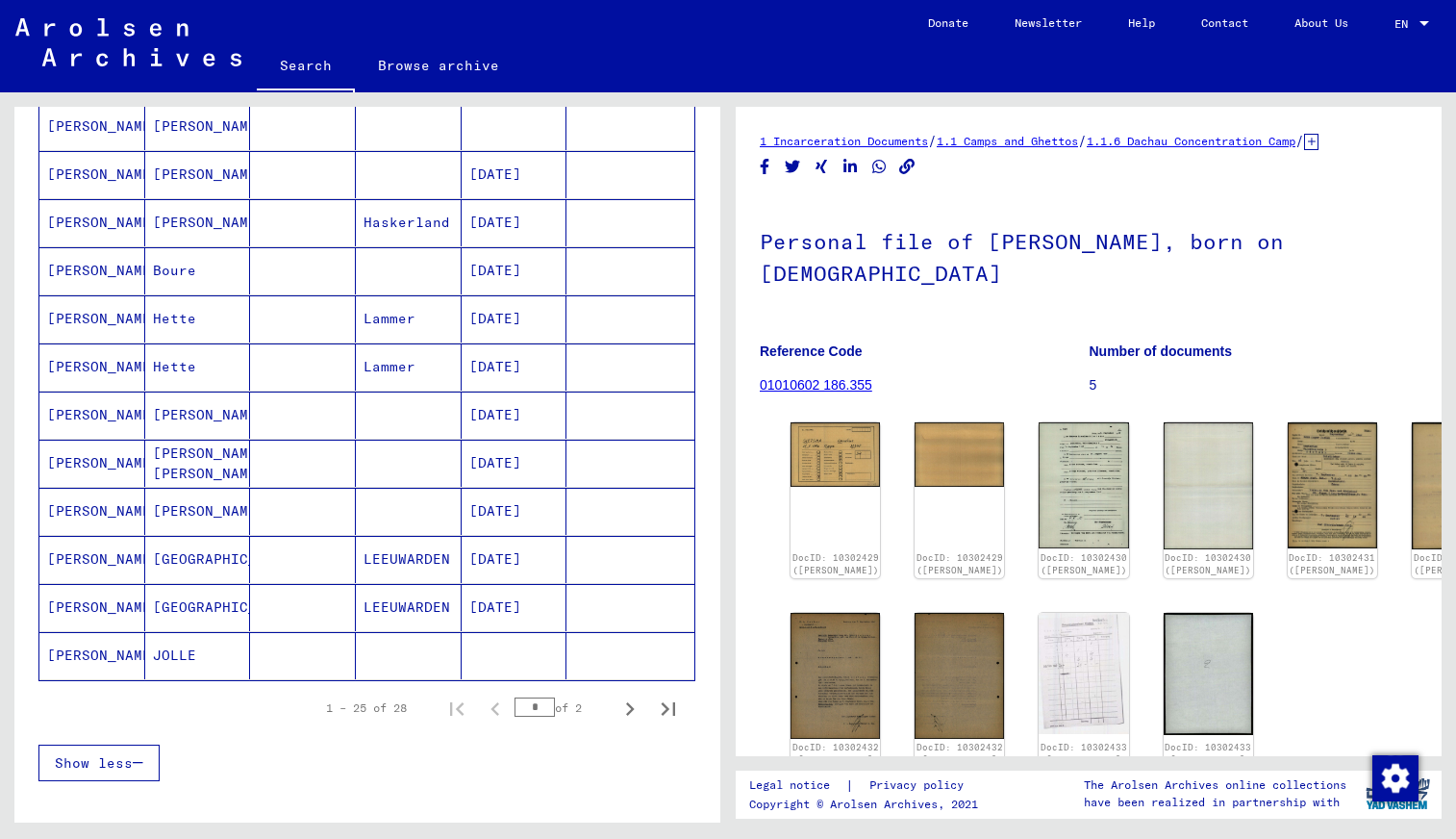
scroll to position [1078, 0]
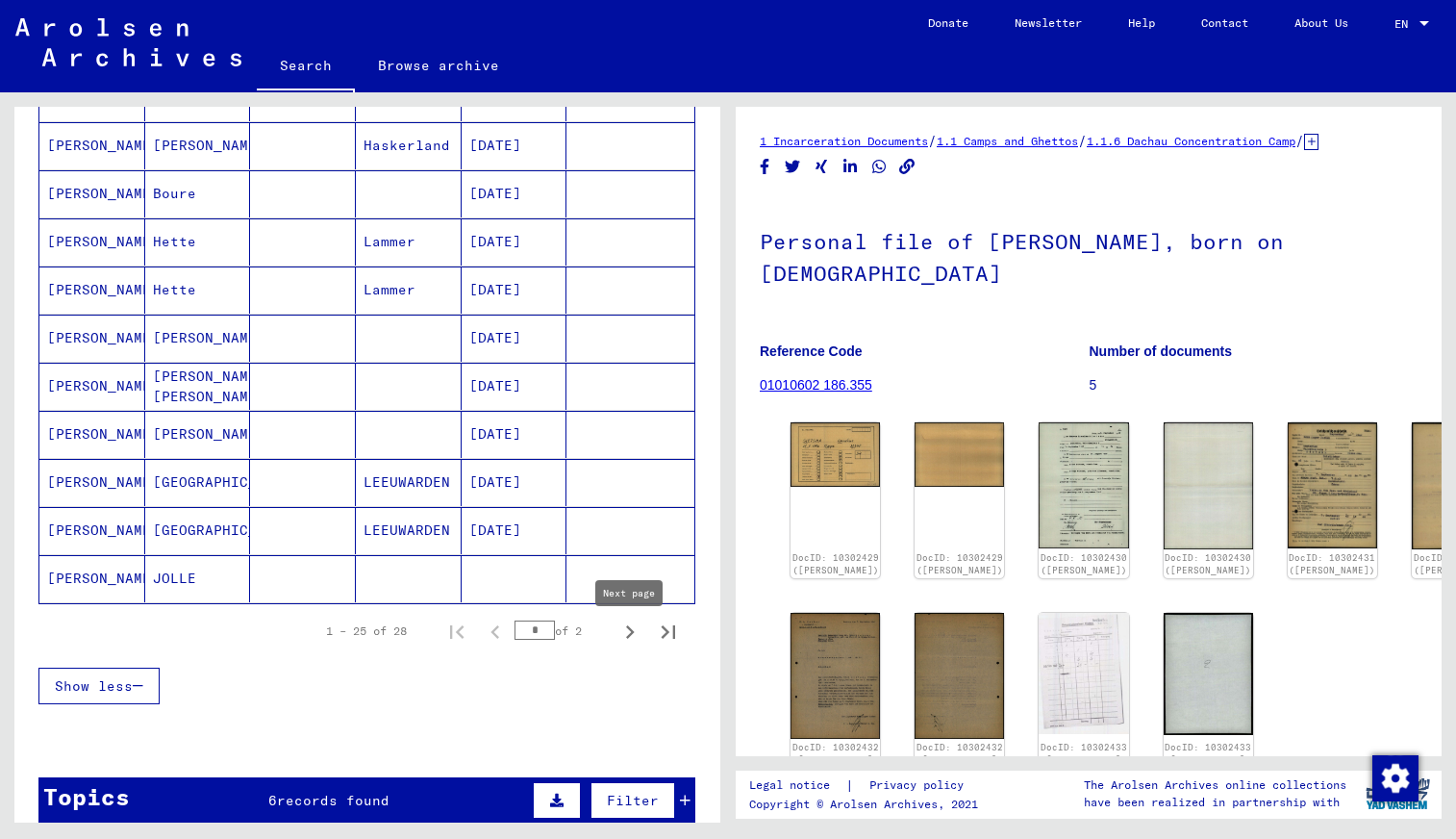
click at [631, 637] on icon "Next page" at bounding box center [630, 633] width 9 height 14
type input "*"
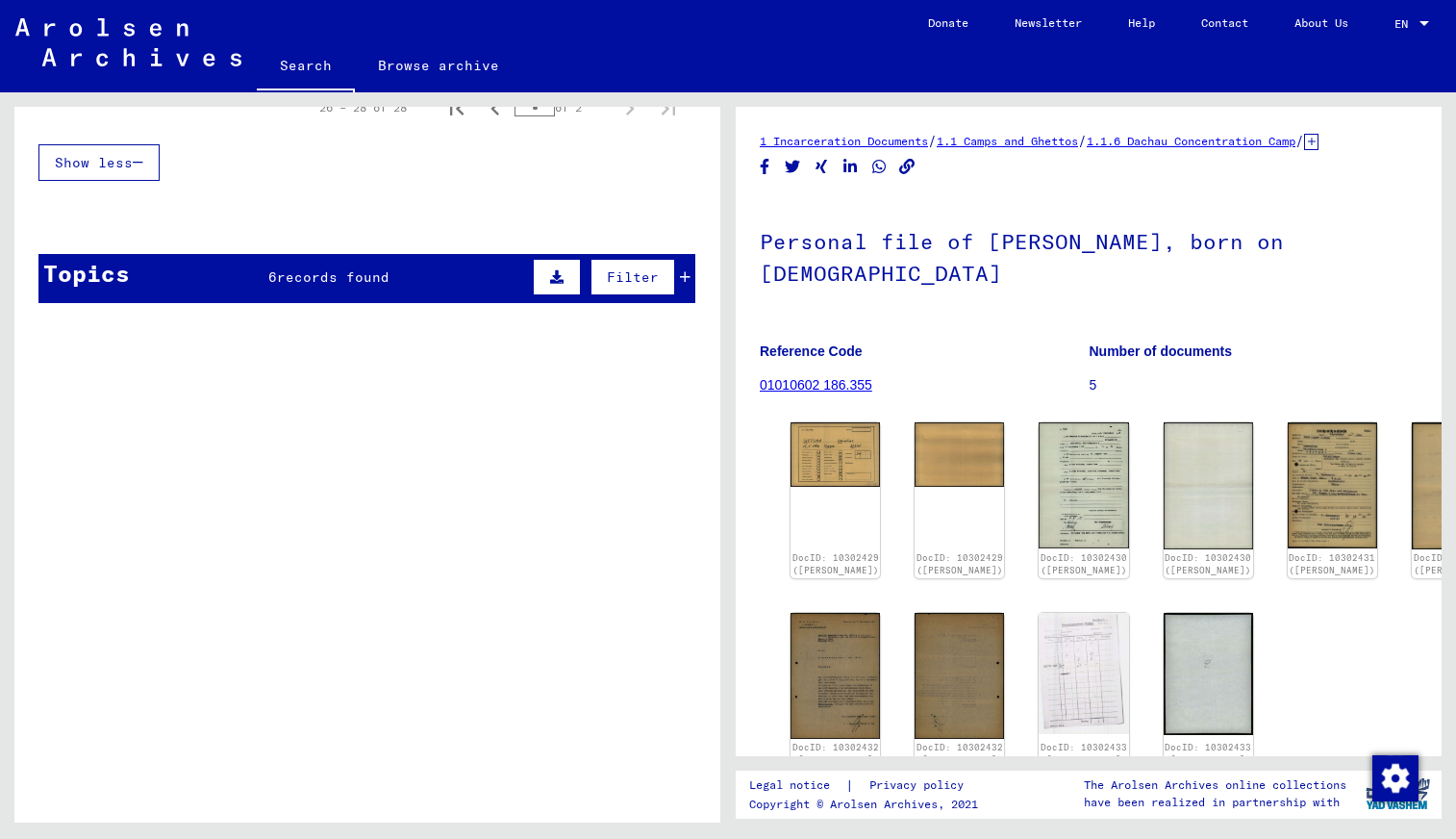
scroll to position [549, 0]
click at [722, 477] on div "Search for topics or names ******* close Search Archival tree units People 28 r…" at bounding box center [364, 457] width 728 height 730
drag, startPoint x: 722, startPoint y: 477, endPoint x: 722, endPoint y: 417, distance: 60.0
click at [722, 417] on div "Search for topics or names ******* close Search Archival tree units People 28 r…" at bounding box center [364, 457] width 728 height 730
click at [721, 417] on div "Search for topics or names ******* close Search Archival tree units People 28 r…" at bounding box center [364, 457] width 728 height 730
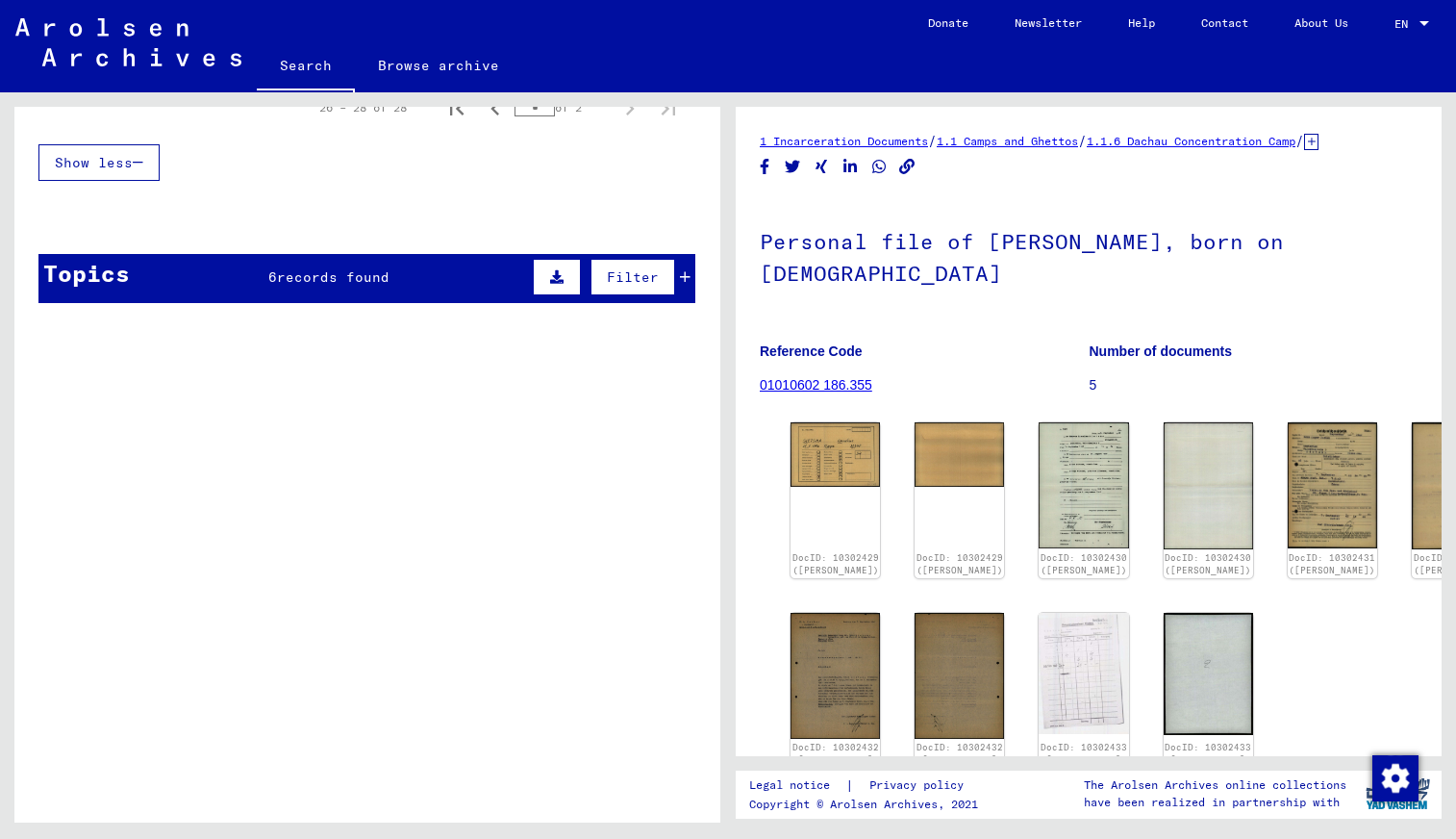
scroll to position [547, 0]
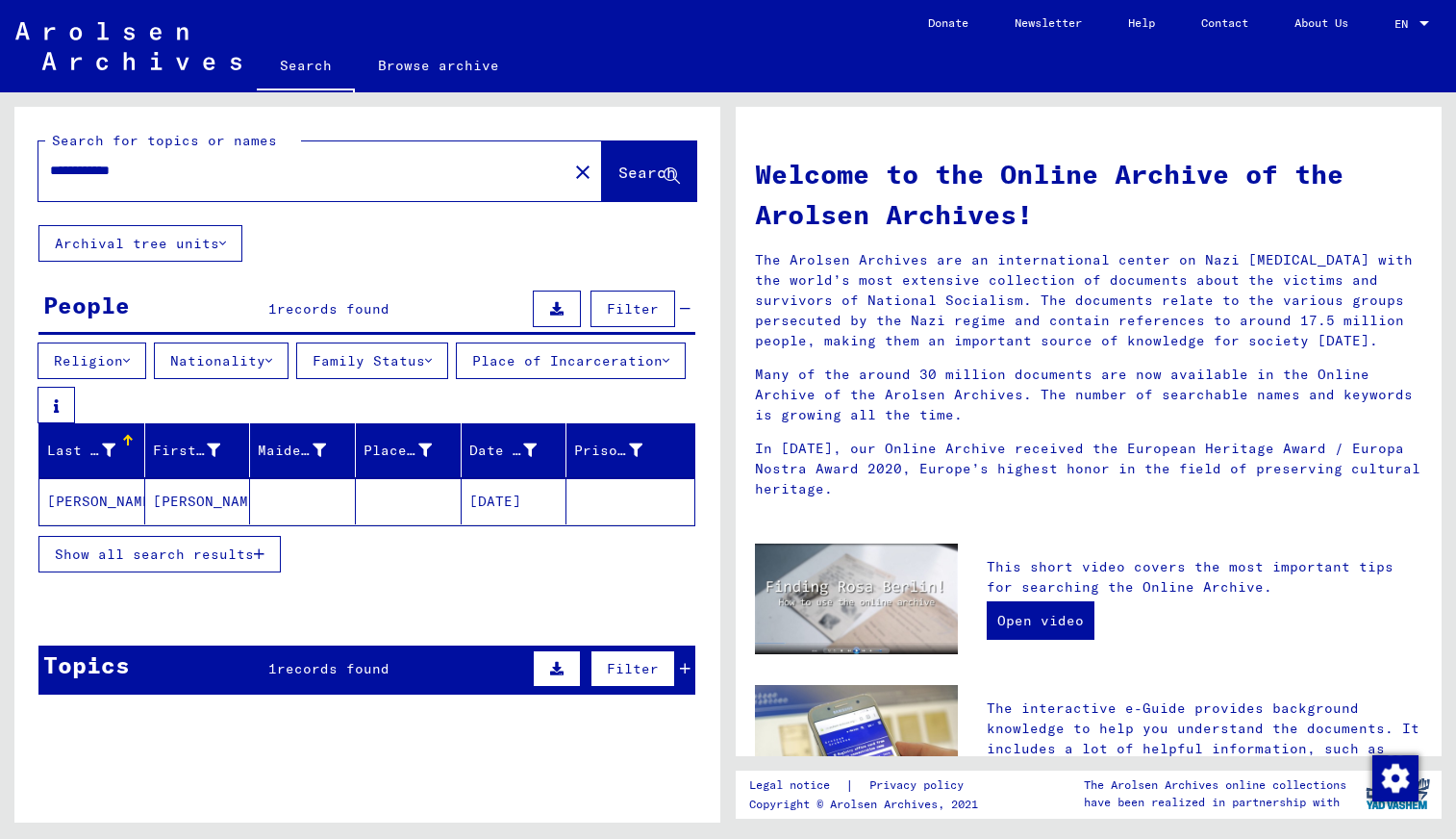
click at [261, 556] on icon "button" at bounding box center [259, 555] width 11 height 14
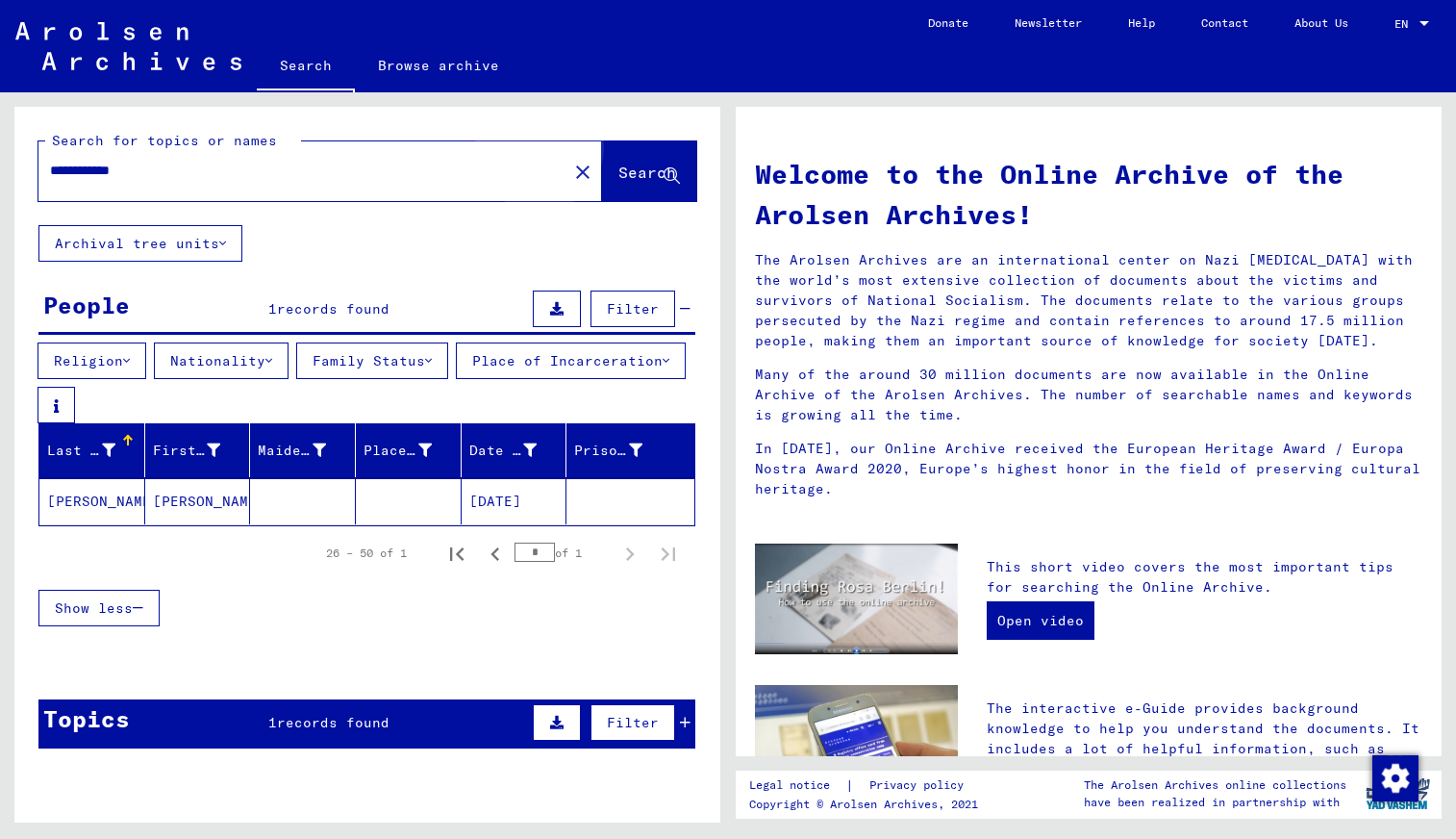
click at [618, 170] on span "Search" at bounding box center [647, 171] width 58 height 19
drag, startPoint x: 182, startPoint y: 172, endPoint x: 13, endPoint y: 173, distance: 169.0
click at [13, 173] on div "**********" at bounding box center [364, 457] width 728 height 730
type input "**********"
click at [618, 169] on span "Search" at bounding box center [647, 171] width 58 height 19
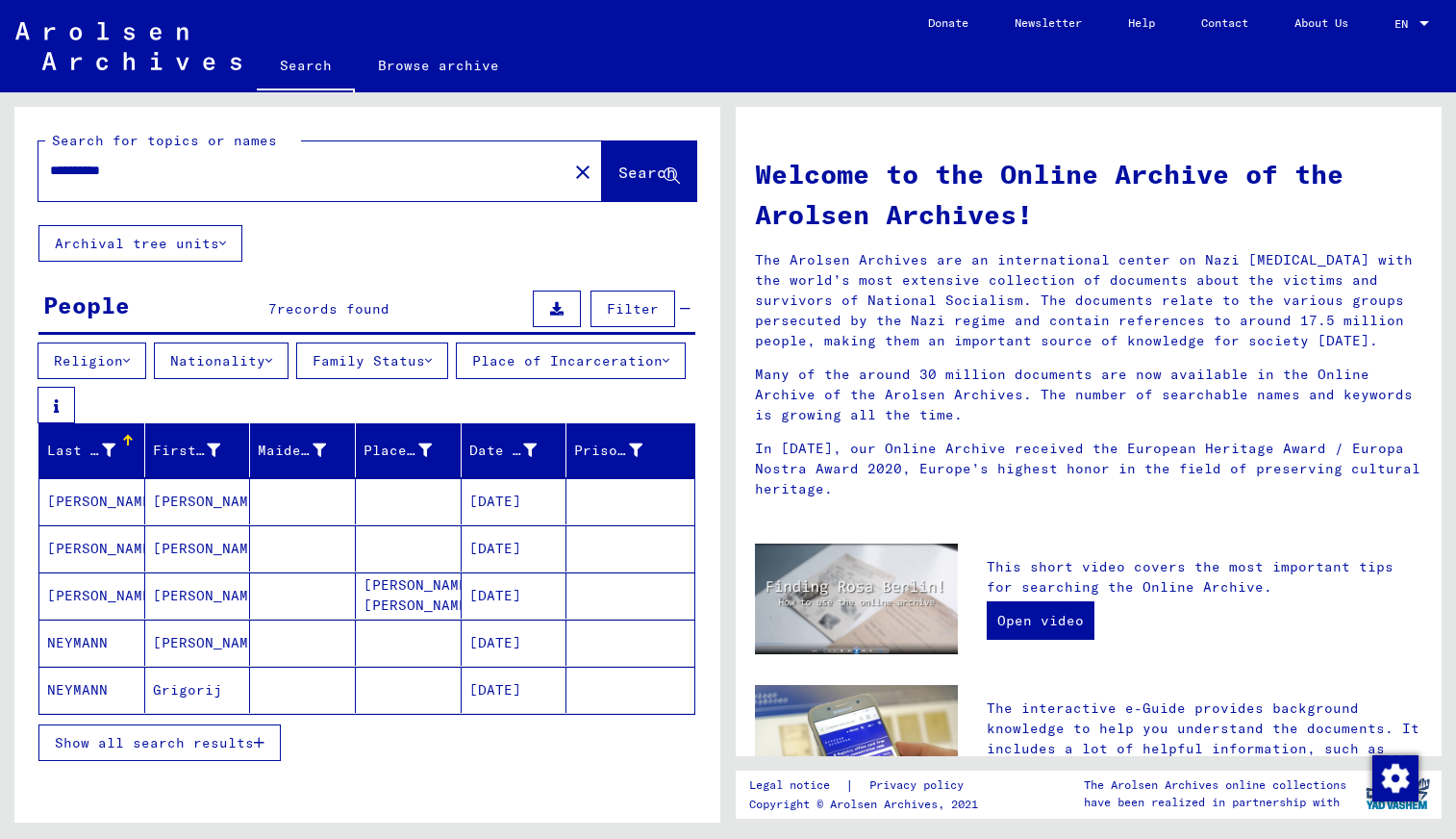
click at [260, 745] on icon "button" at bounding box center [259, 743] width 11 height 14
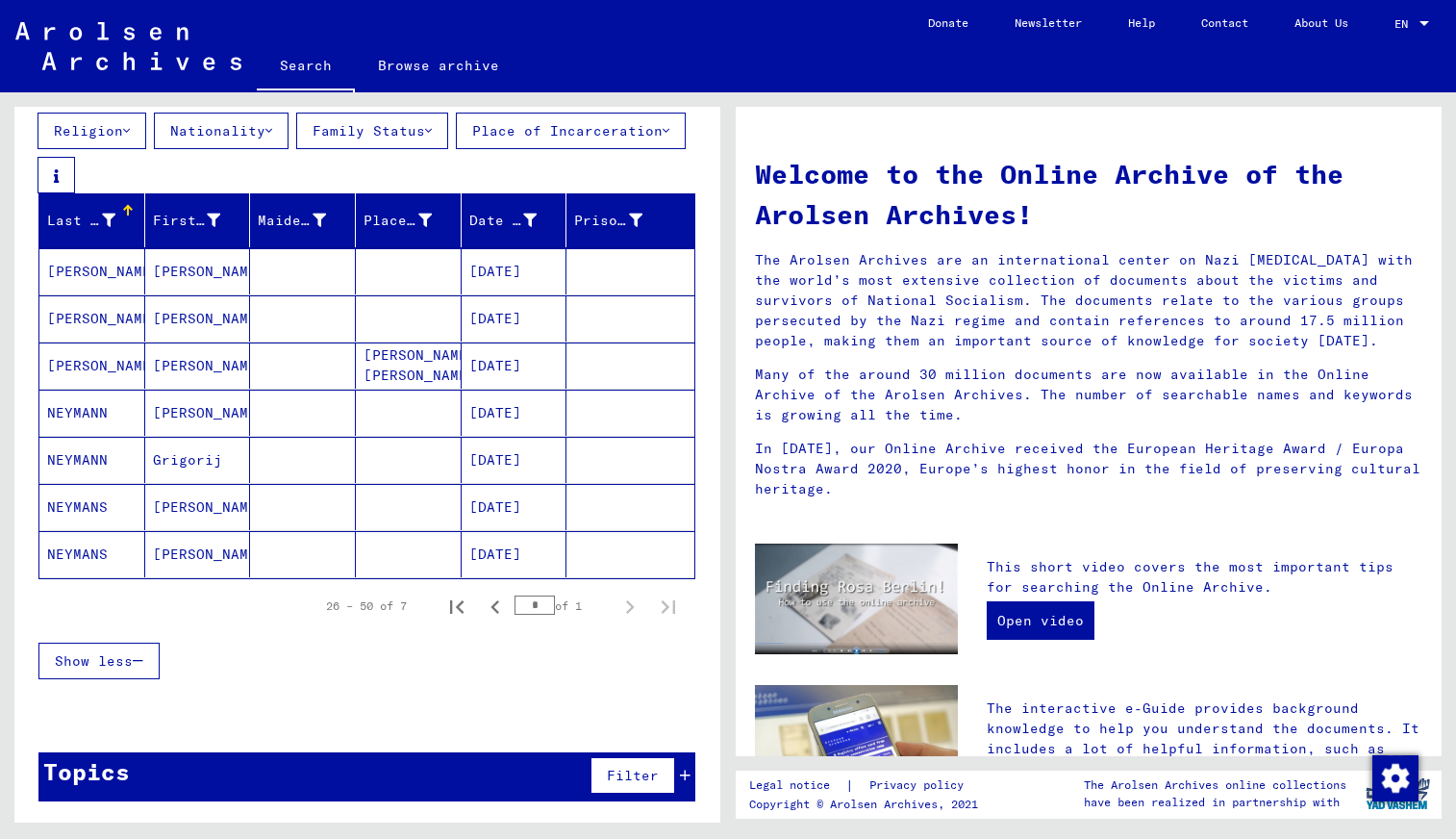
scroll to position [231, 0]
click at [493, 609] on icon "Previous page" at bounding box center [495, 607] width 27 height 27
type input "*"
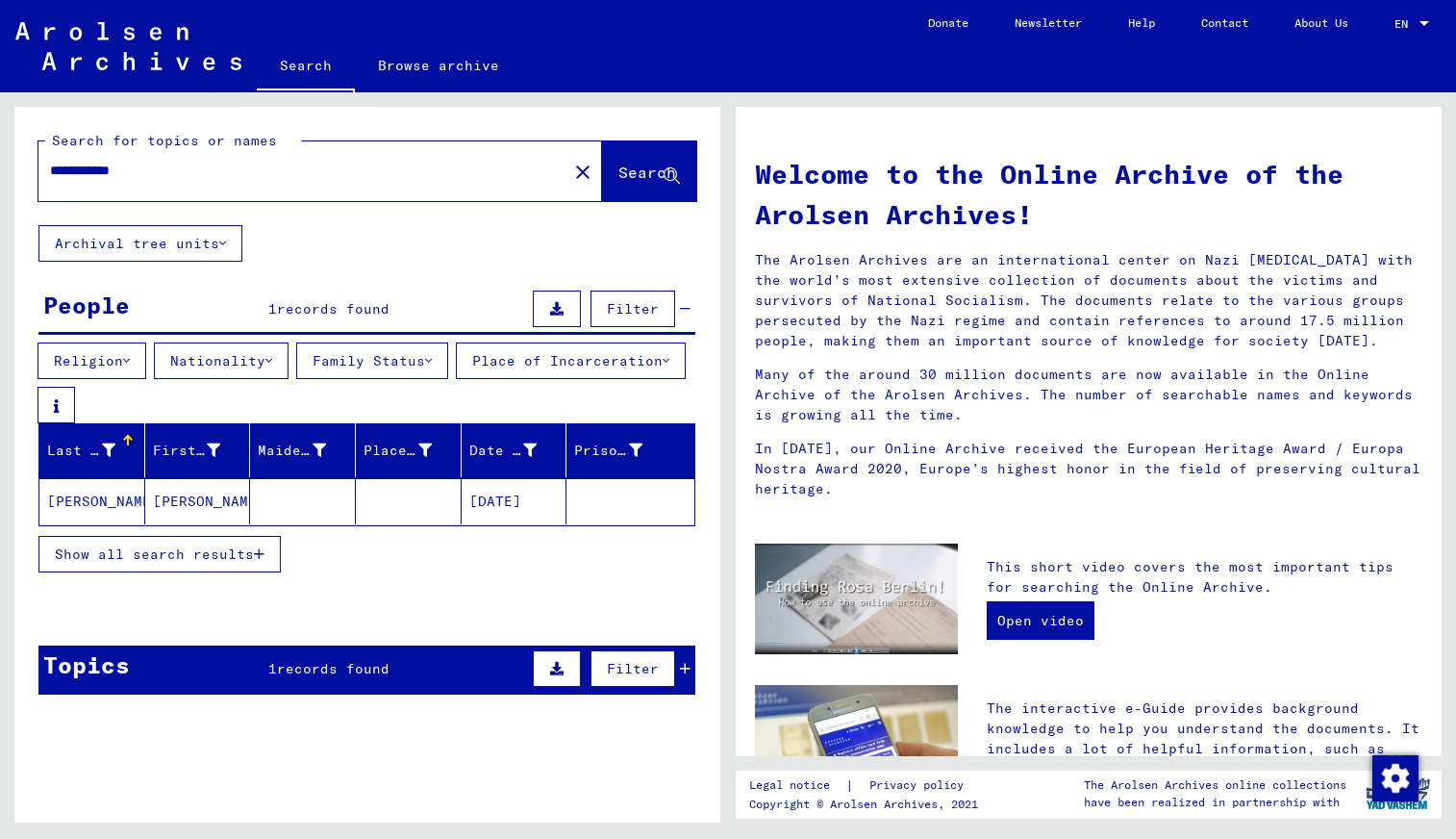
type input "**********"
